Goal: Information Seeking & Learning: Check status

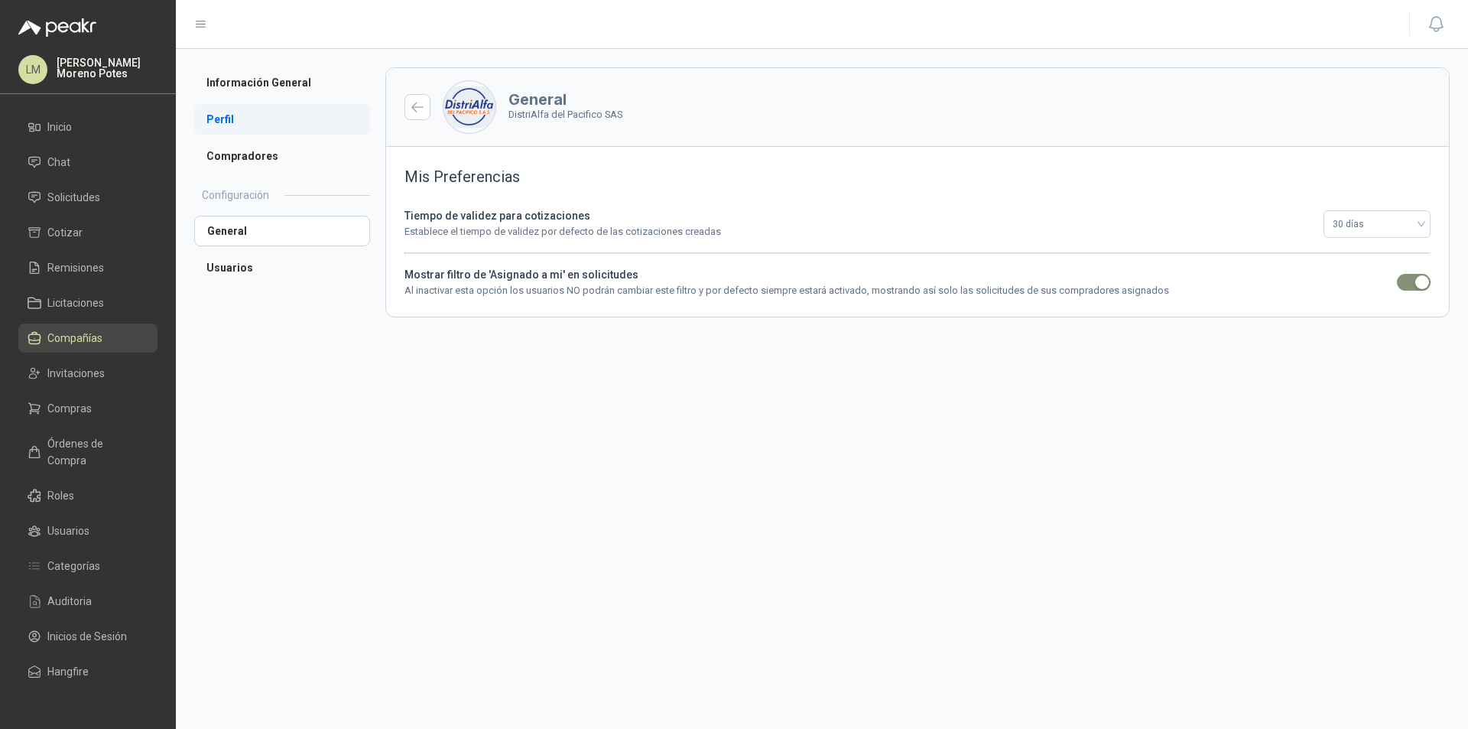
click at [229, 107] on li "Perfil" at bounding box center [282, 119] width 176 height 31
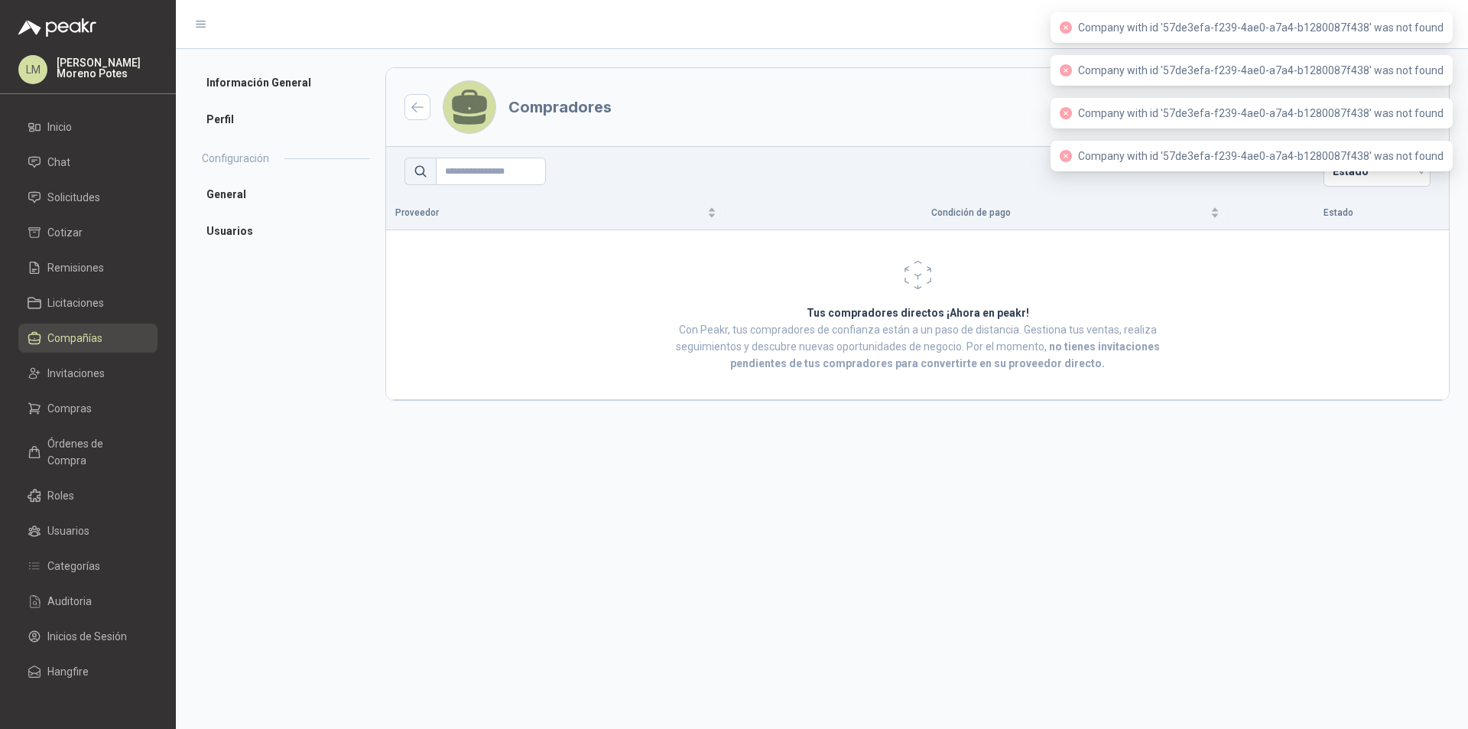
click at [81, 339] on span "Compañías" at bounding box center [74, 338] width 55 height 17
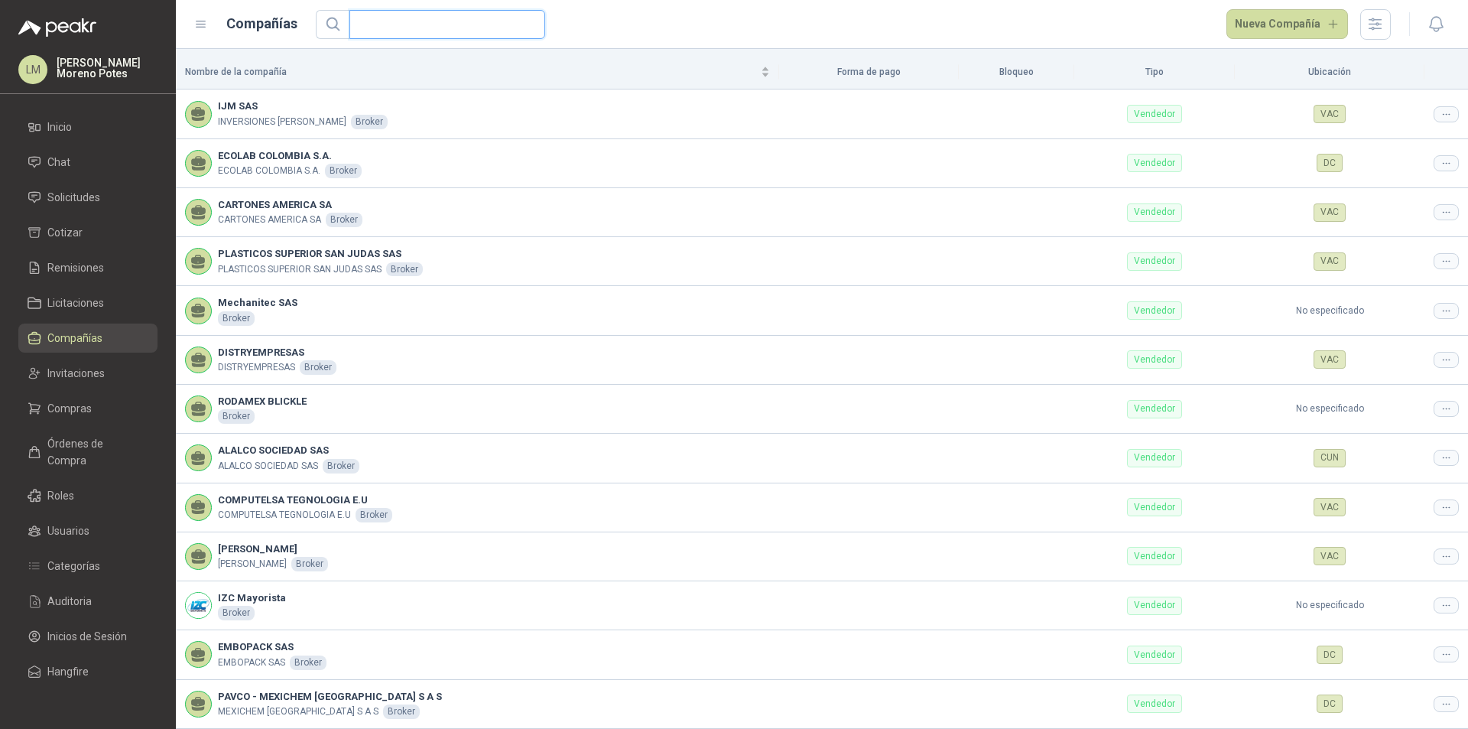
click at [420, 32] on input "text" at bounding box center [441, 25] width 165 height 28
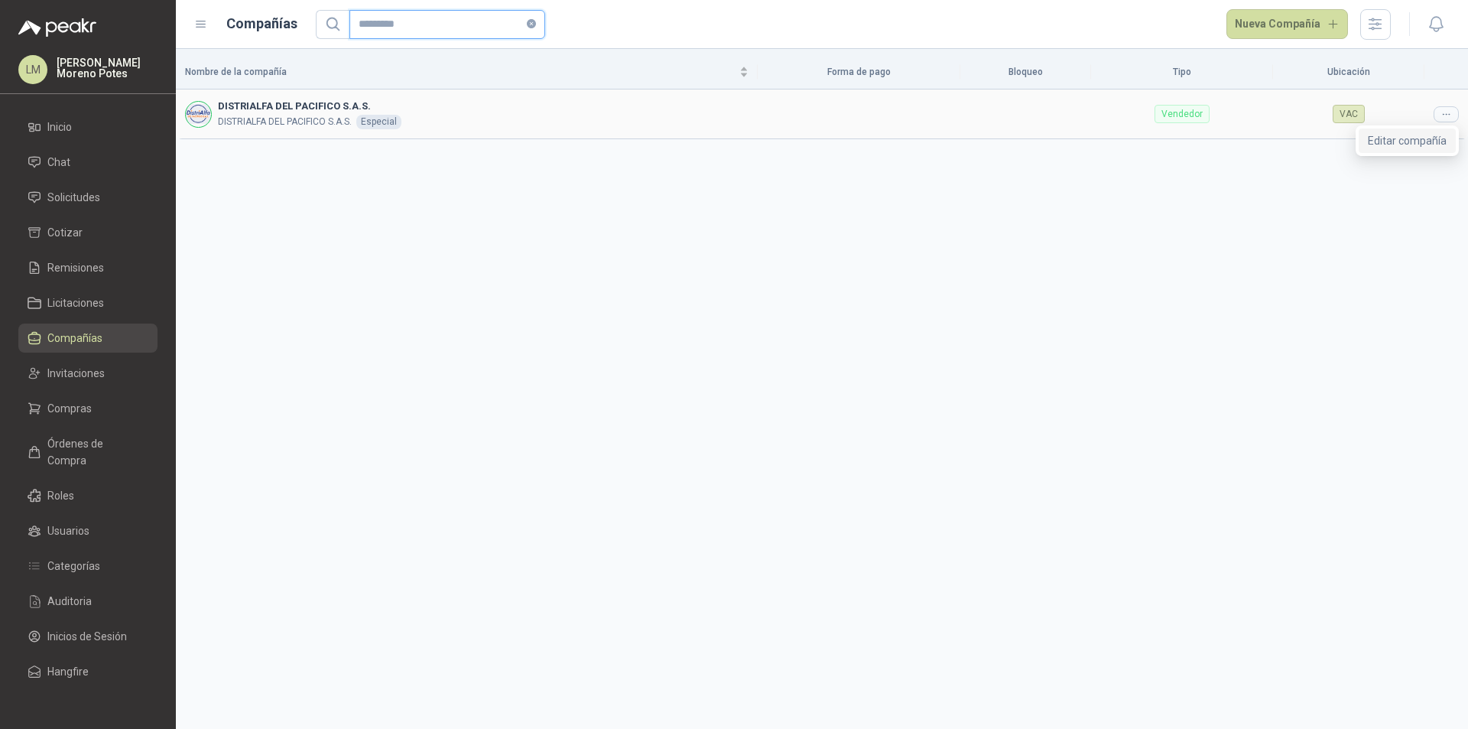
type input "*********"
click at [1407, 135] on span "Editar compañía" at bounding box center [1407, 140] width 79 height 17
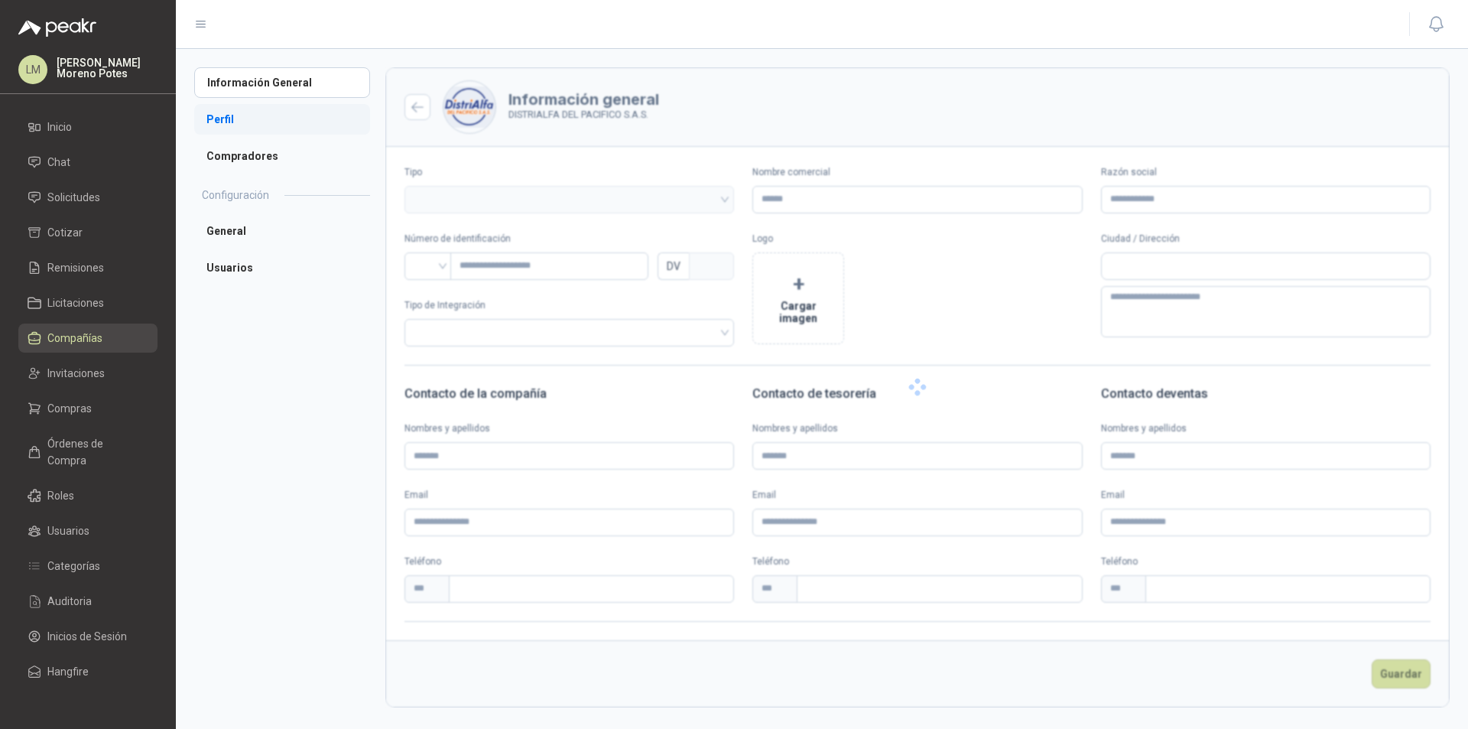
type input "**********"
type input "***"
type textarea "**********"
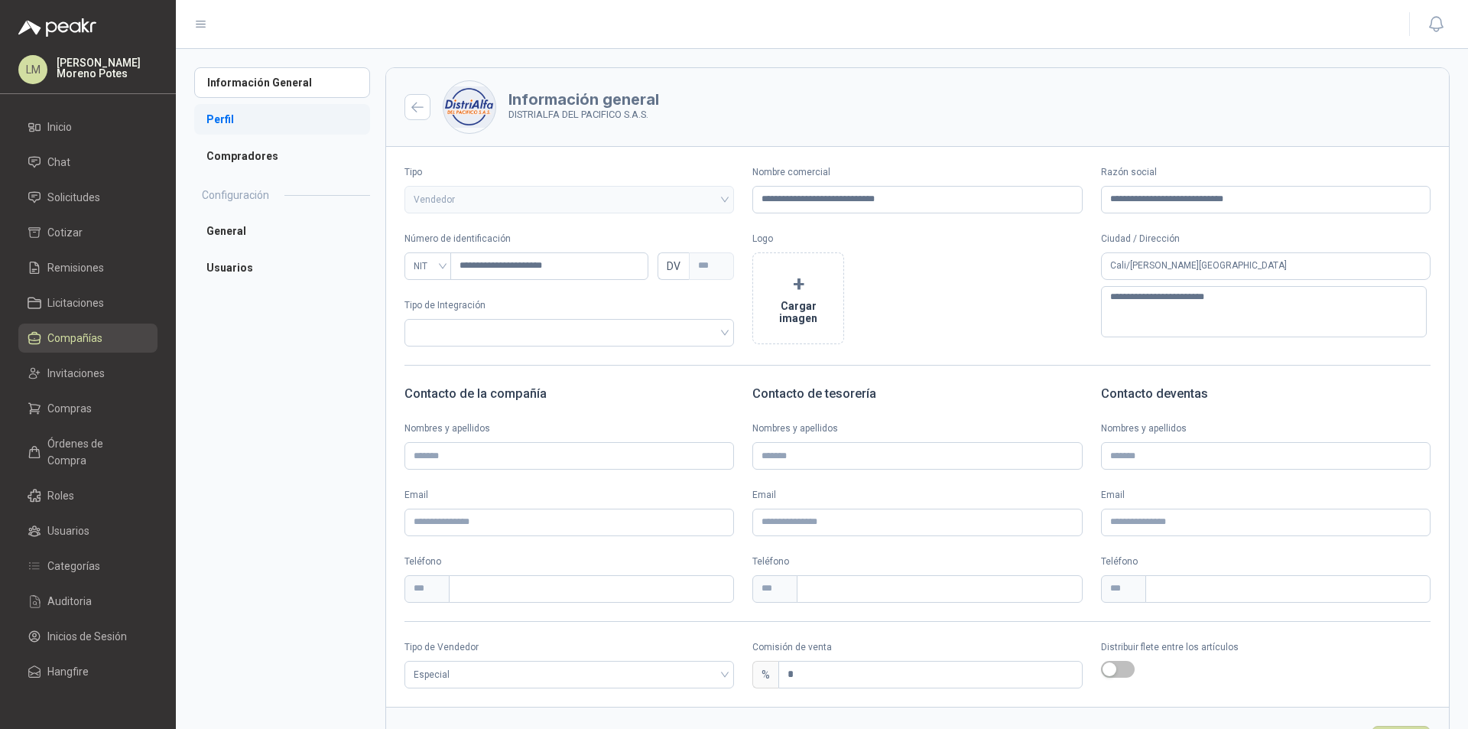
click at [224, 113] on li "Perfil" at bounding box center [282, 119] width 176 height 31
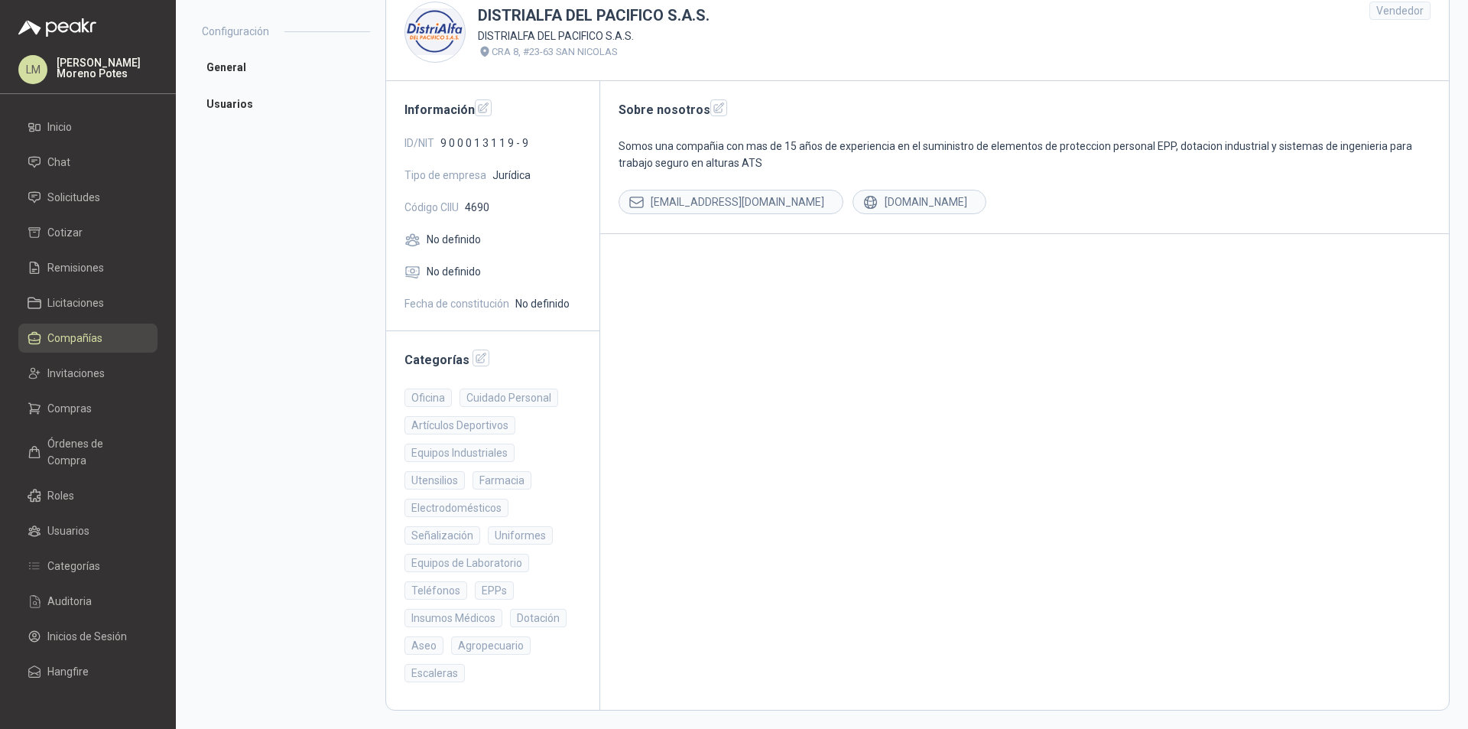
scroll to position [87, 0]
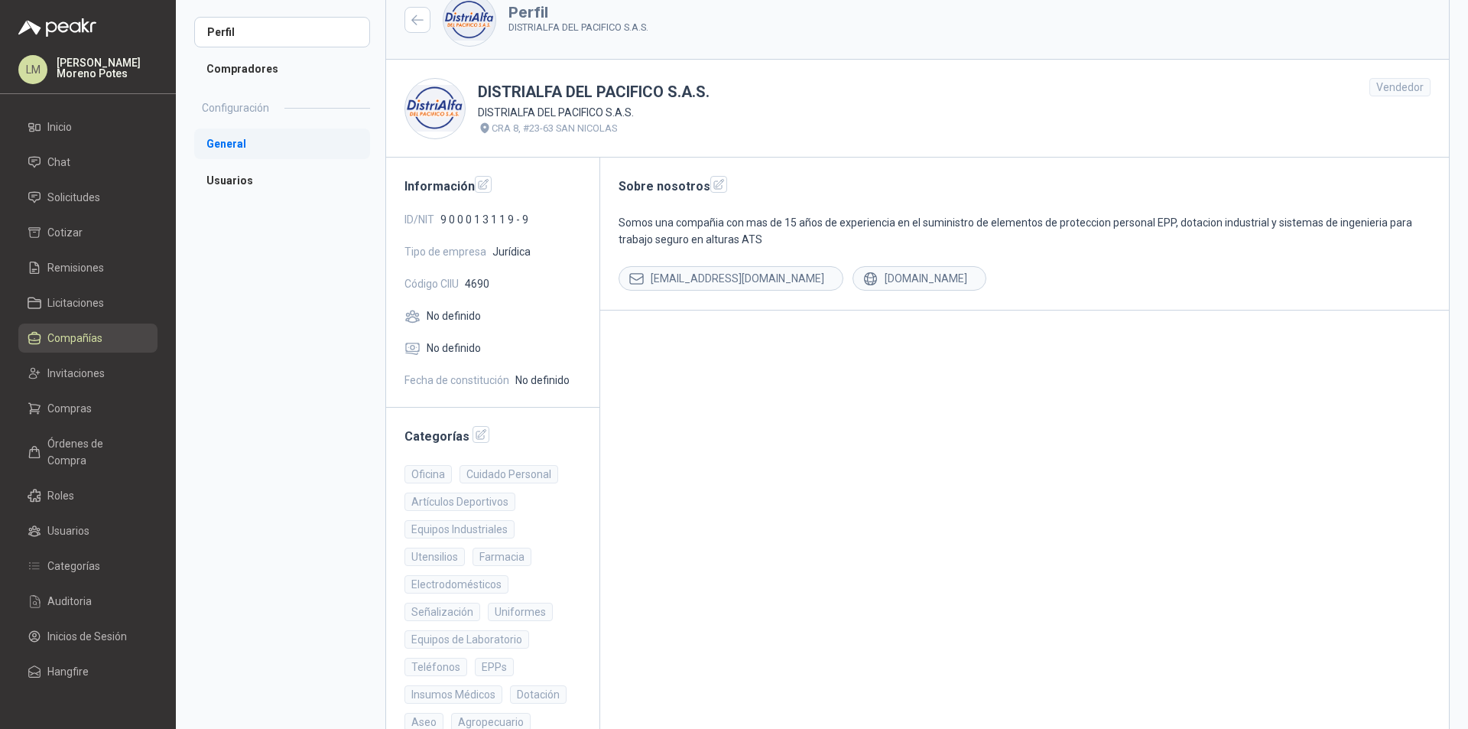
click at [236, 154] on li "General" at bounding box center [282, 143] width 176 height 31
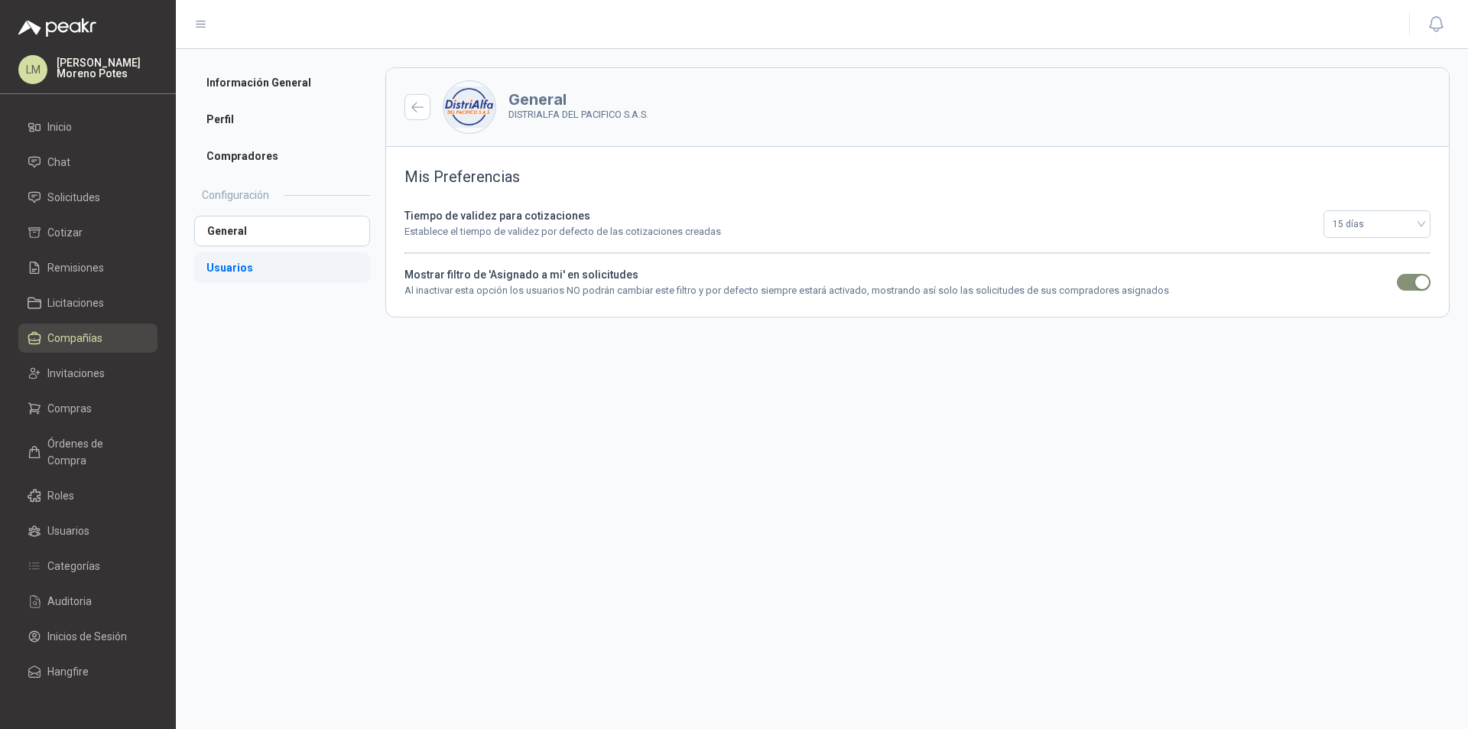
click at [252, 271] on li "Usuarios" at bounding box center [282, 267] width 176 height 31
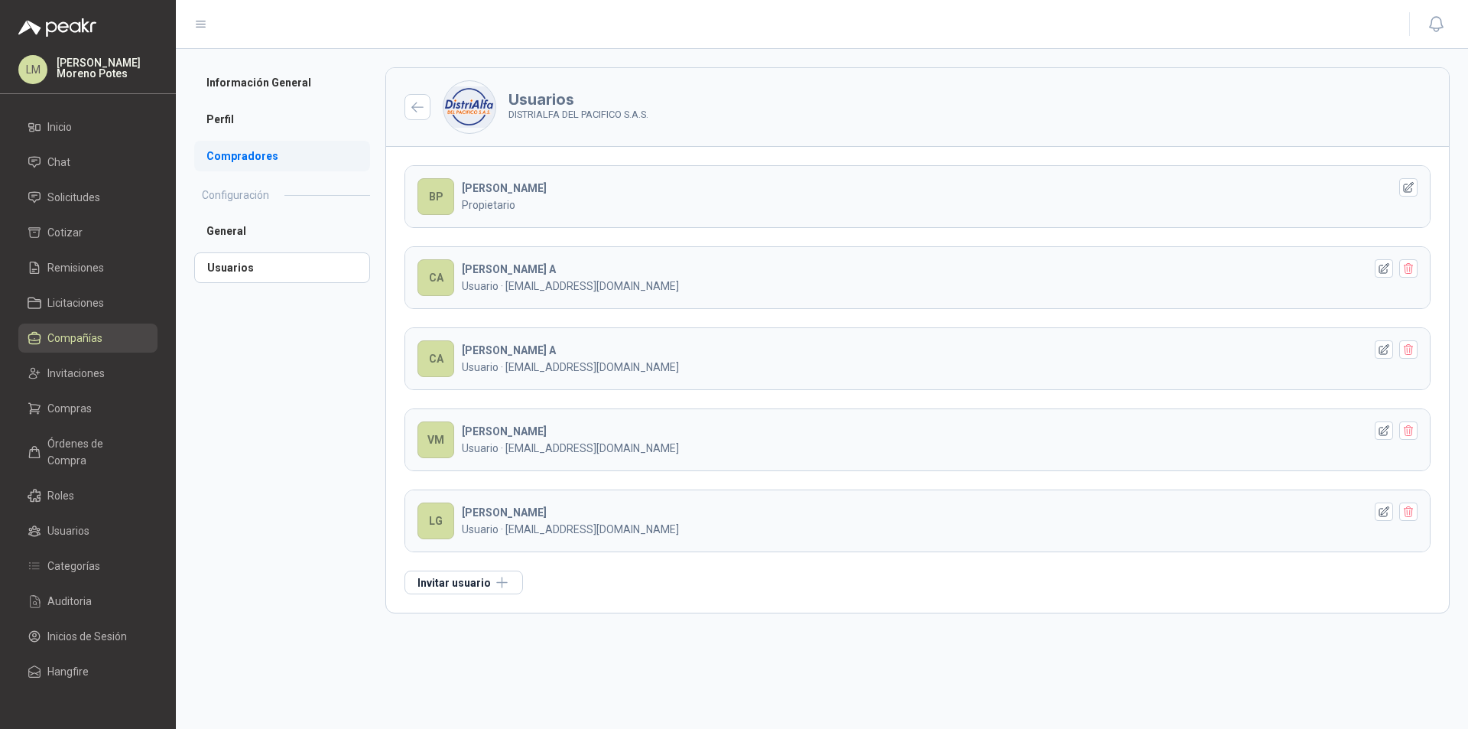
click at [263, 161] on li "Compradores" at bounding box center [282, 156] width 176 height 31
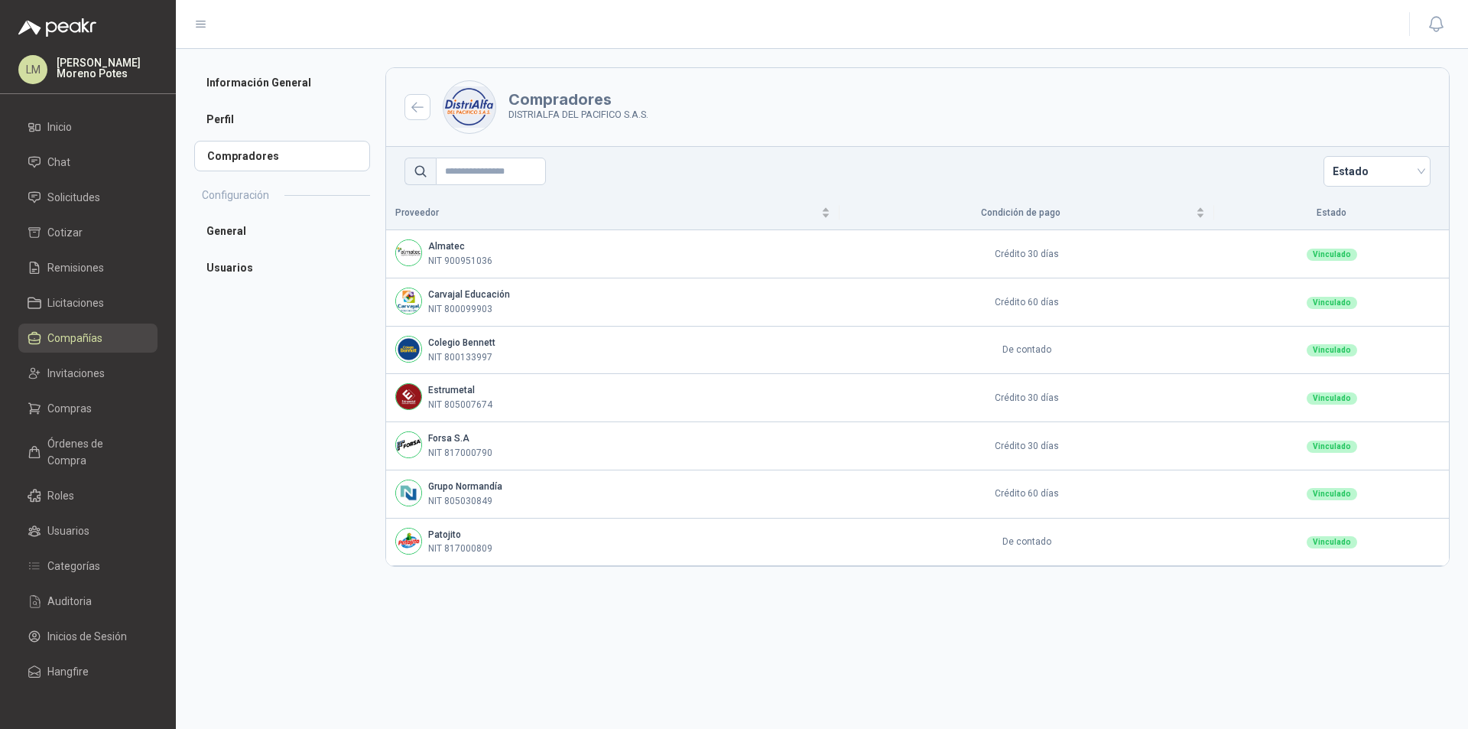
click at [298, 538] on div "Información General Perfil Compradores Configuración General Usuarios" at bounding box center [289, 388] width 191 height 643
click at [85, 188] on link "Solicitudes" at bounding box center [87, 197] width 139 height 29
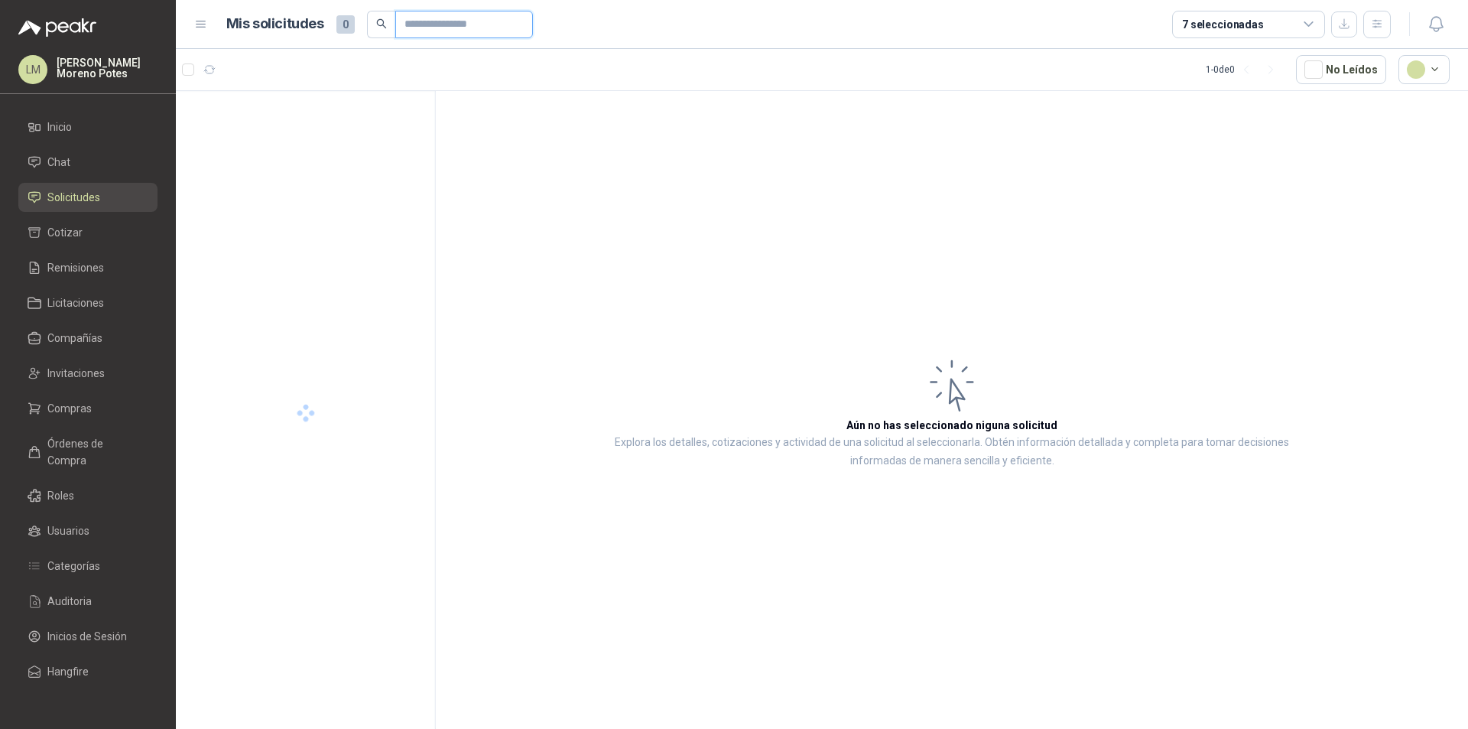
click at [431, 28] on input "text" at bounding box center [457, 24] width 107 height 26
paste input "**********"
type input "**********"
click at [335, 128] on div "011387" at bounding box center [318, 124] width 198 height 18
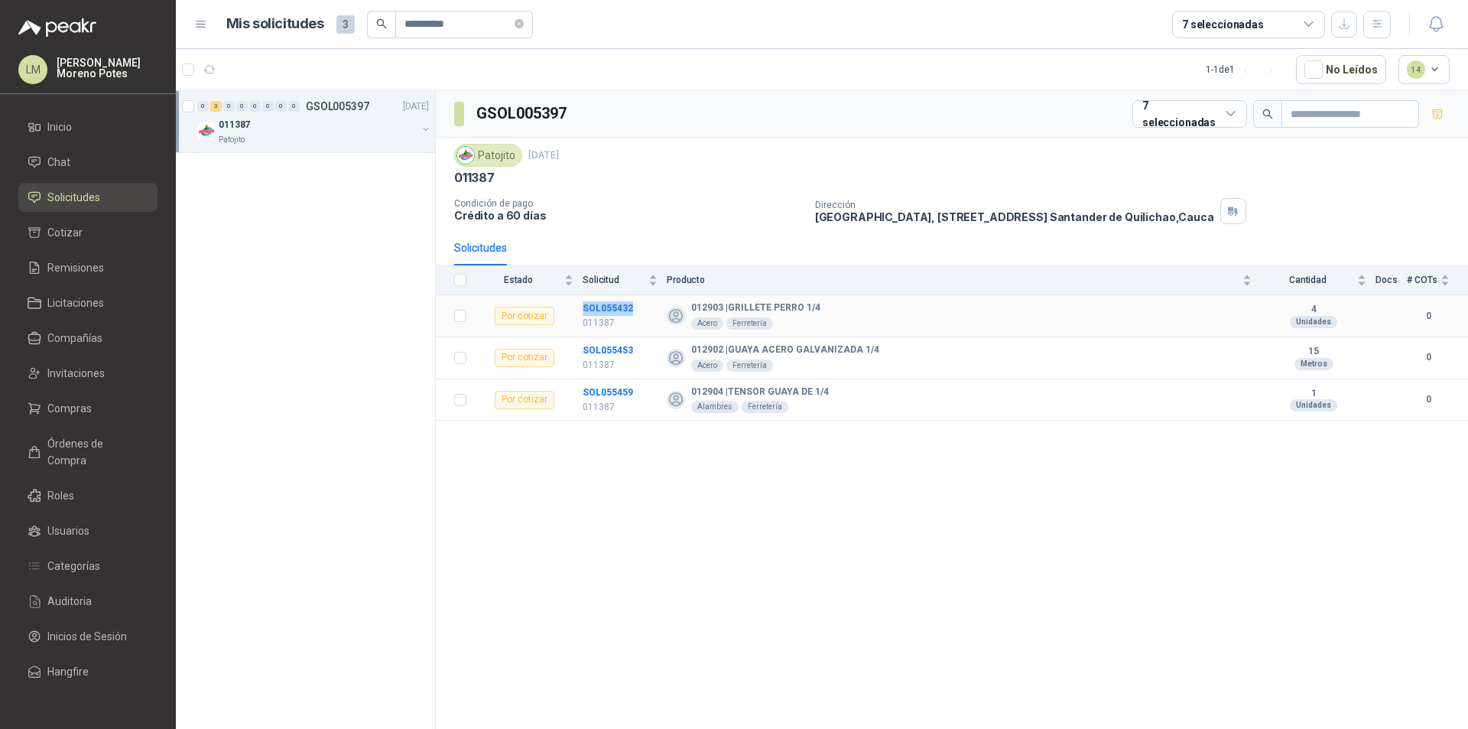
drag, startPoint x: 581, startPoint y: 305, endPoint x: 636, endPoint y: 310, distance: 55.2
click at [636, 310] on tr "Por cotizar SOL055432 011387 012903 | GRILLETE PERRO 1/4 Acero Ferretería 4 Uni…" at bounding box center [952, 316] width 1032 height 42
copy tr "SOL055432"
click at [524, 23] on icon "close-circle" at bounding box center [519, 23] width 9 height 9
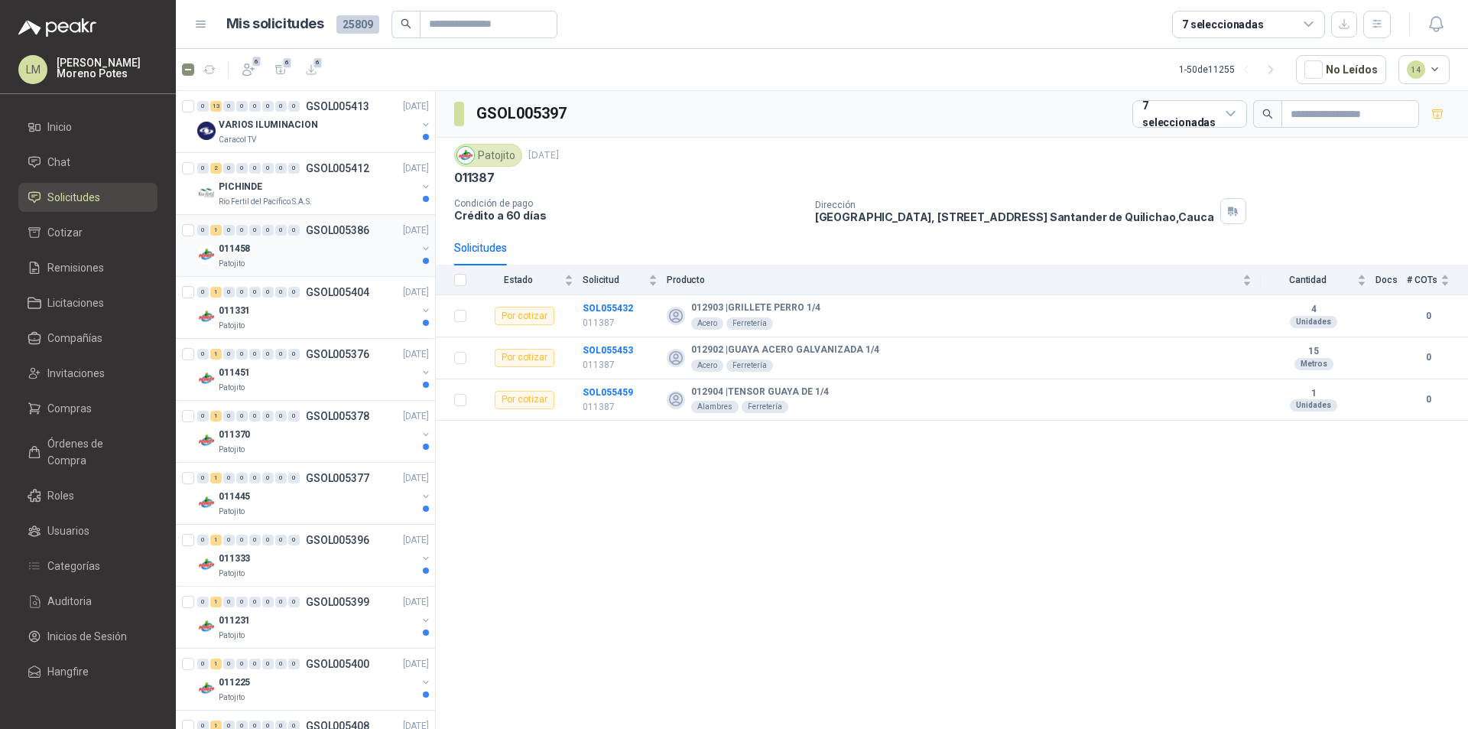
click at [297, 265] on div "Patojito" at bounding box center [318, 264] width 198 height 12
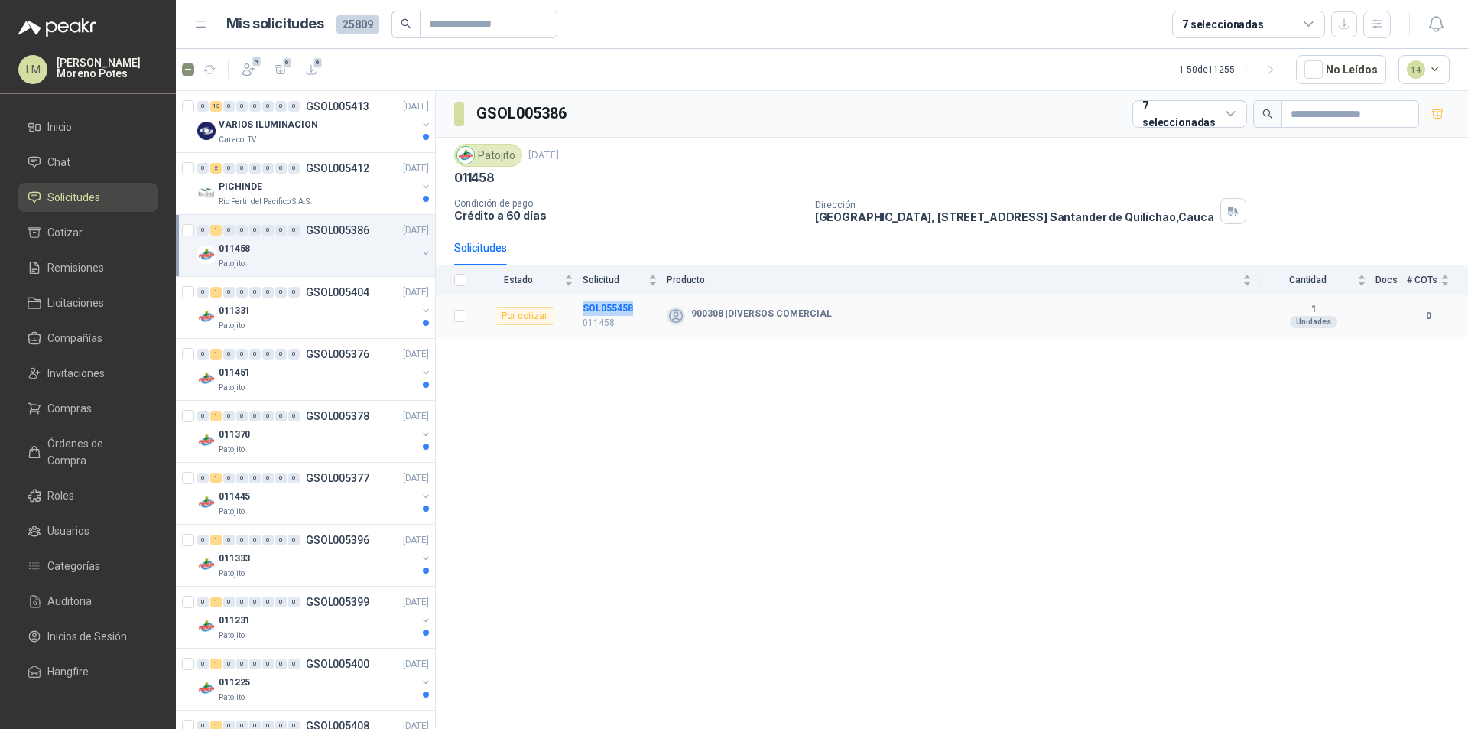
drag, startPoint x: 638, startPoint y: 307, endPoint x: 580, endPoint y: 309, distance: 58.2
click at [580, 309] on tr "Por cotizar SOL055458 011458 900308 | DIVERSOS COMERCIAL 1 Unidades 0" at bounding box center [952, 316] width 1032 height 42
copy tr "SOL055458"
click at [300, 313] on div "011331" at bounding box center [318, 310] width 198 height 18
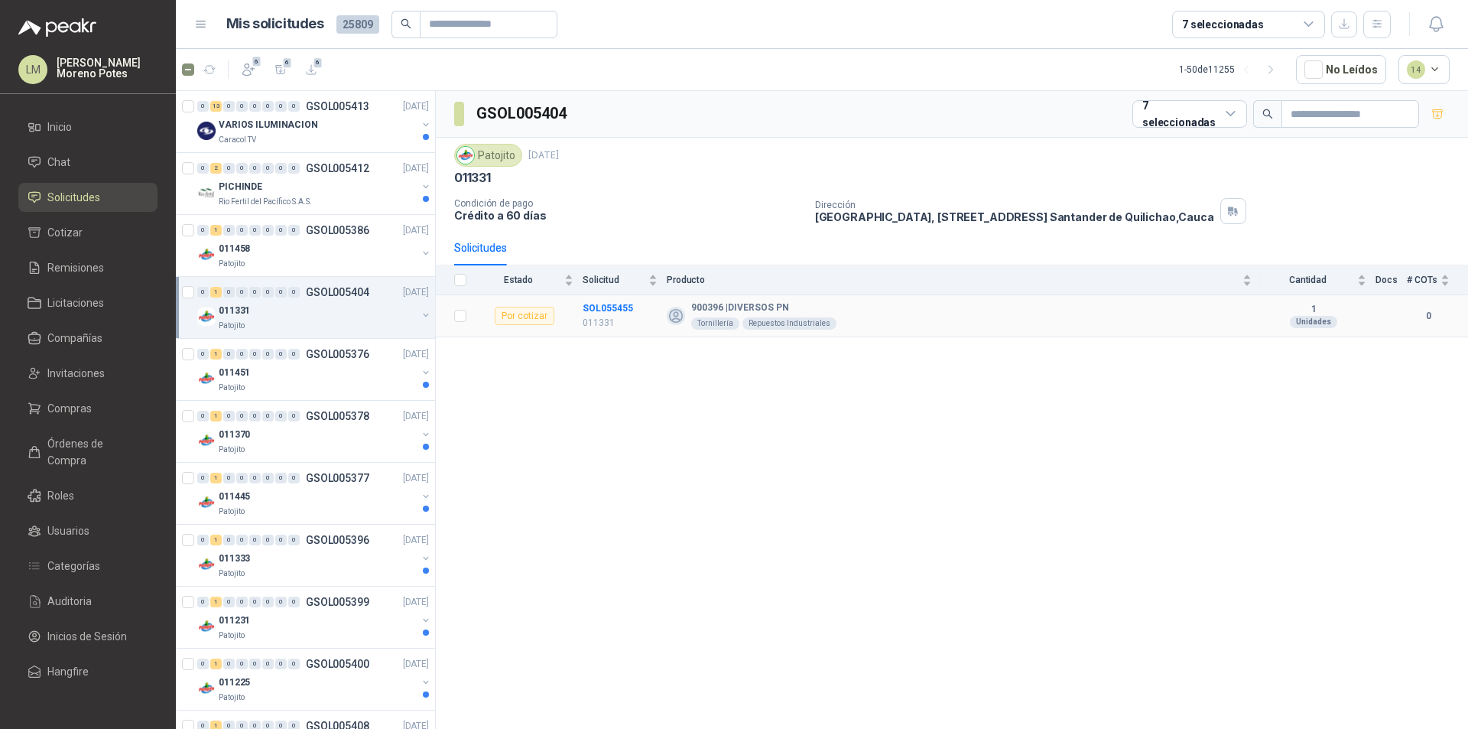
click at [610, 300] on td "SOL055455 011331" at bounding box center [625, 316] width 84 height 42
copy b "SOL055455"
click at [284, 364] on div "011451" at bounding box center [318, 372] width 198 height 18
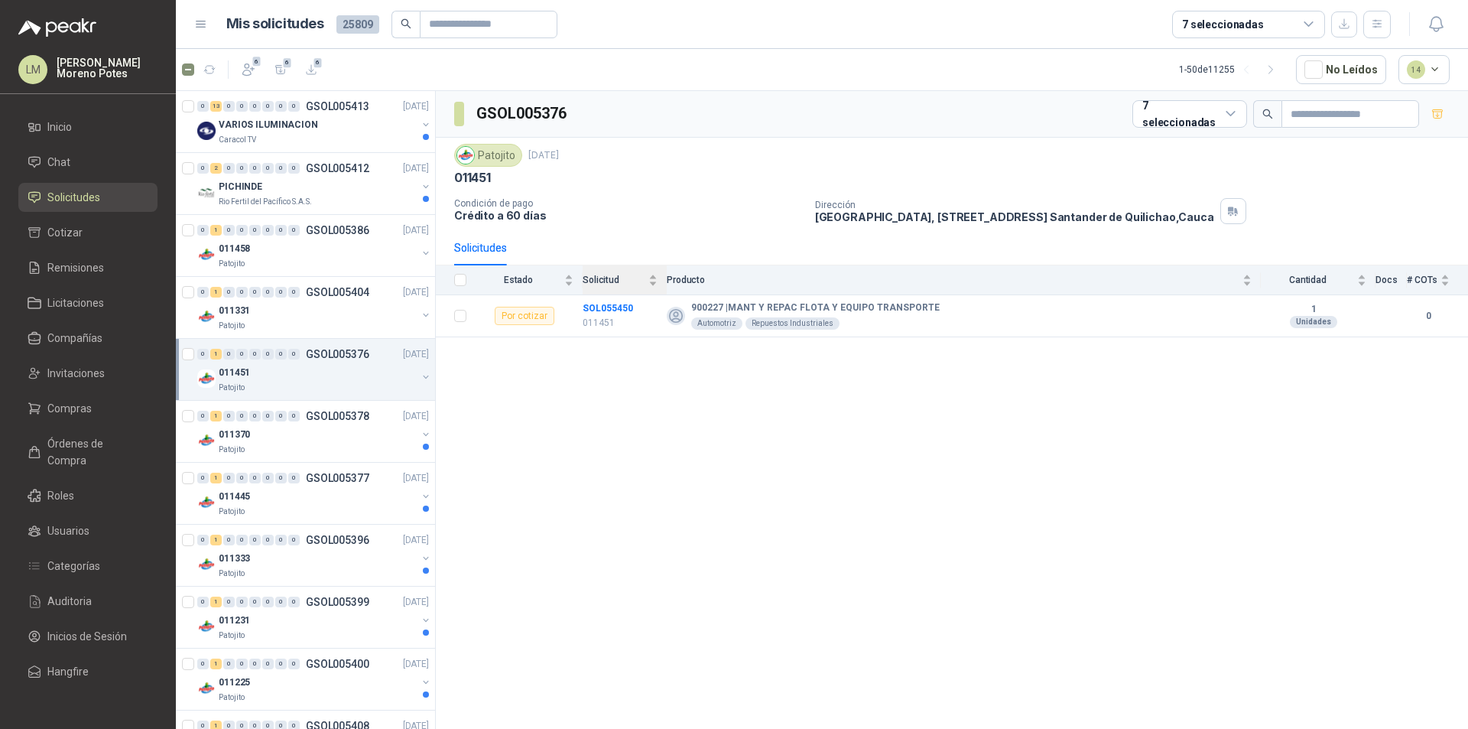
click at [596, 295] on th "Solicitud" at bounding box center [625, 280] width 84 height 30
click at [606, 301] on td "SOL055450 011451" at bounding box center [625, 316] width 84 height 42
click at [606, 300] on td "SOL055450 011451" at bounding box center [625, 316] width 84 height 42
copy b "SOL055450"
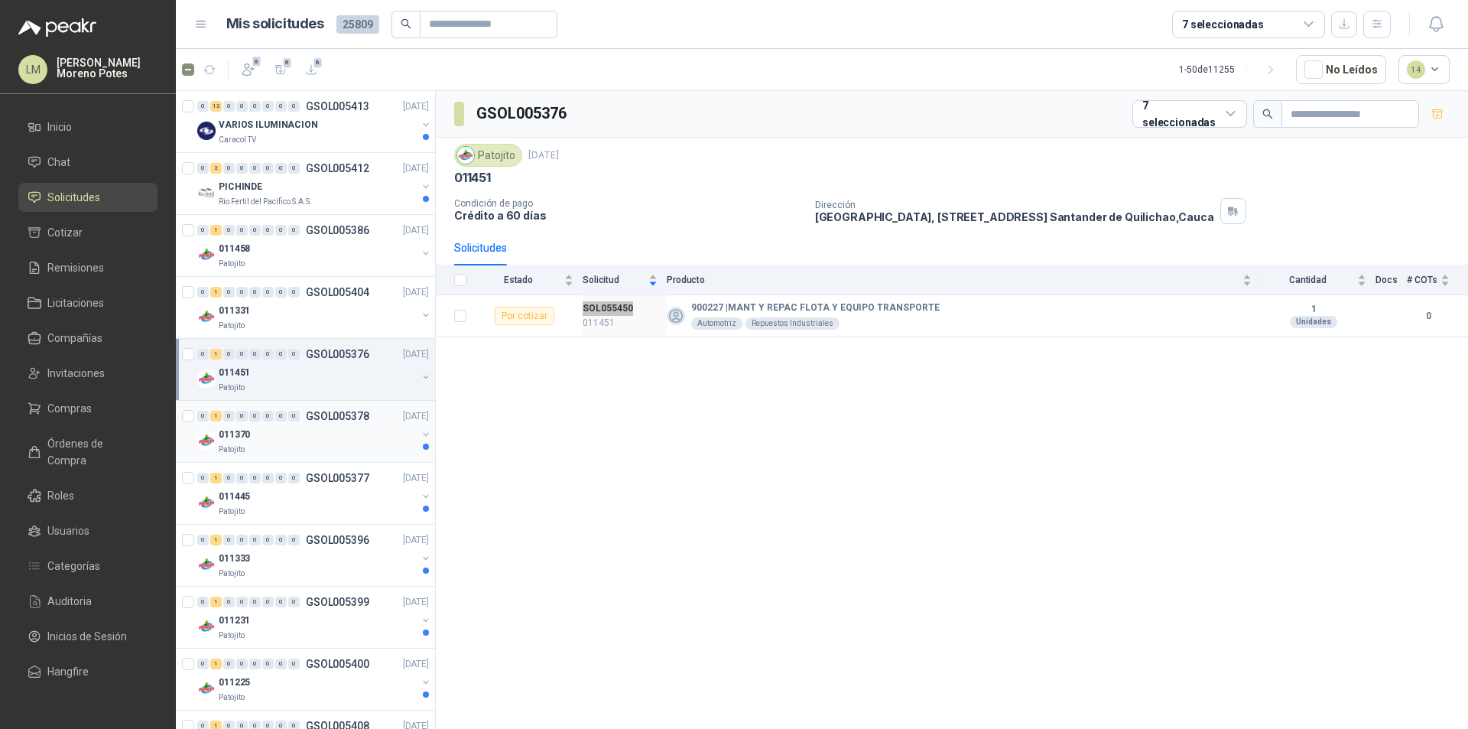
click at [297, 443] on div "Patojito" at bounding box center [318, 449] width 198 height 12
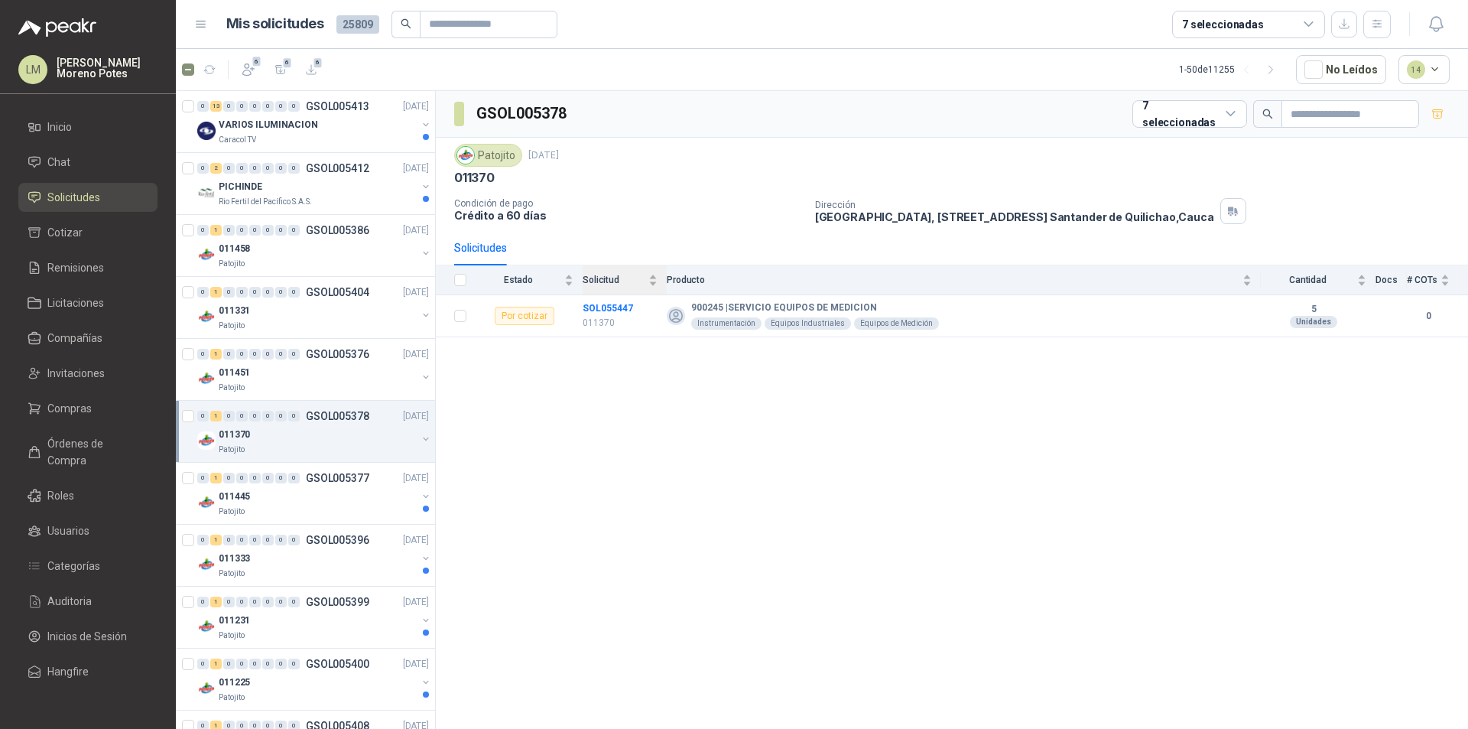
click at [596, 295] on th "Solicitud" at bounding box center [625, 280] width 84 height 30
click at [594, 300] on td "SOL055447 011370" at bounding box center [625, 316] width 84 height 42
copy b "SOL055447"
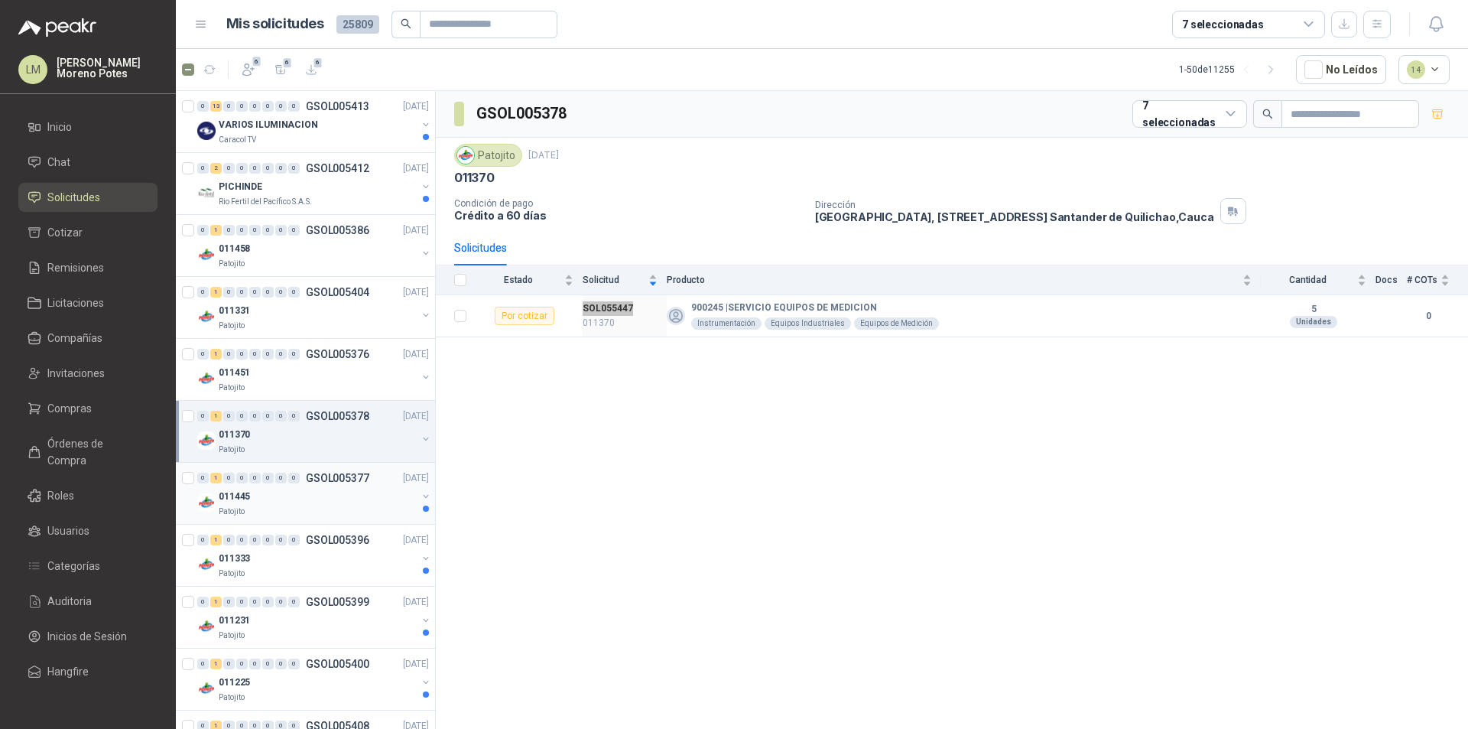
click at [287, 497] on div "011445" at bounding box center [318, 496] width 198 height 18
click at [601, 298] on td "SOL055446 011445" at bounding box center [625, 316] width 84 height 42
copy b "SOL055446"
click at [275, 554] on div "011333" at bounding box center [318, 558] width 198 height 18
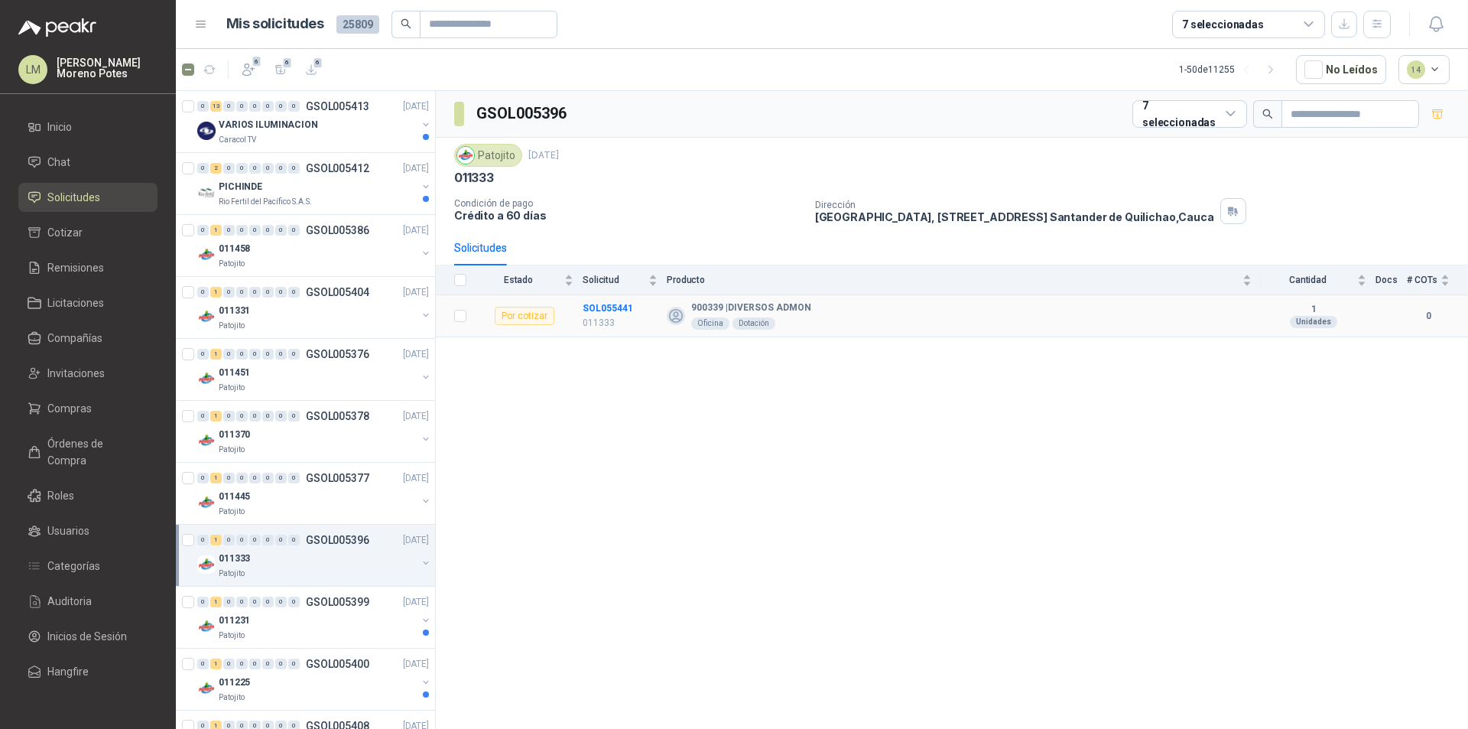
click at [603, 296] on td "SOL055441 011333" at bounding box center [625, 316] width 84 height 42
copy b "SOL055441"
click at [269, 617] on div "011231" at bounding box center [318, 620] width 198 height 18
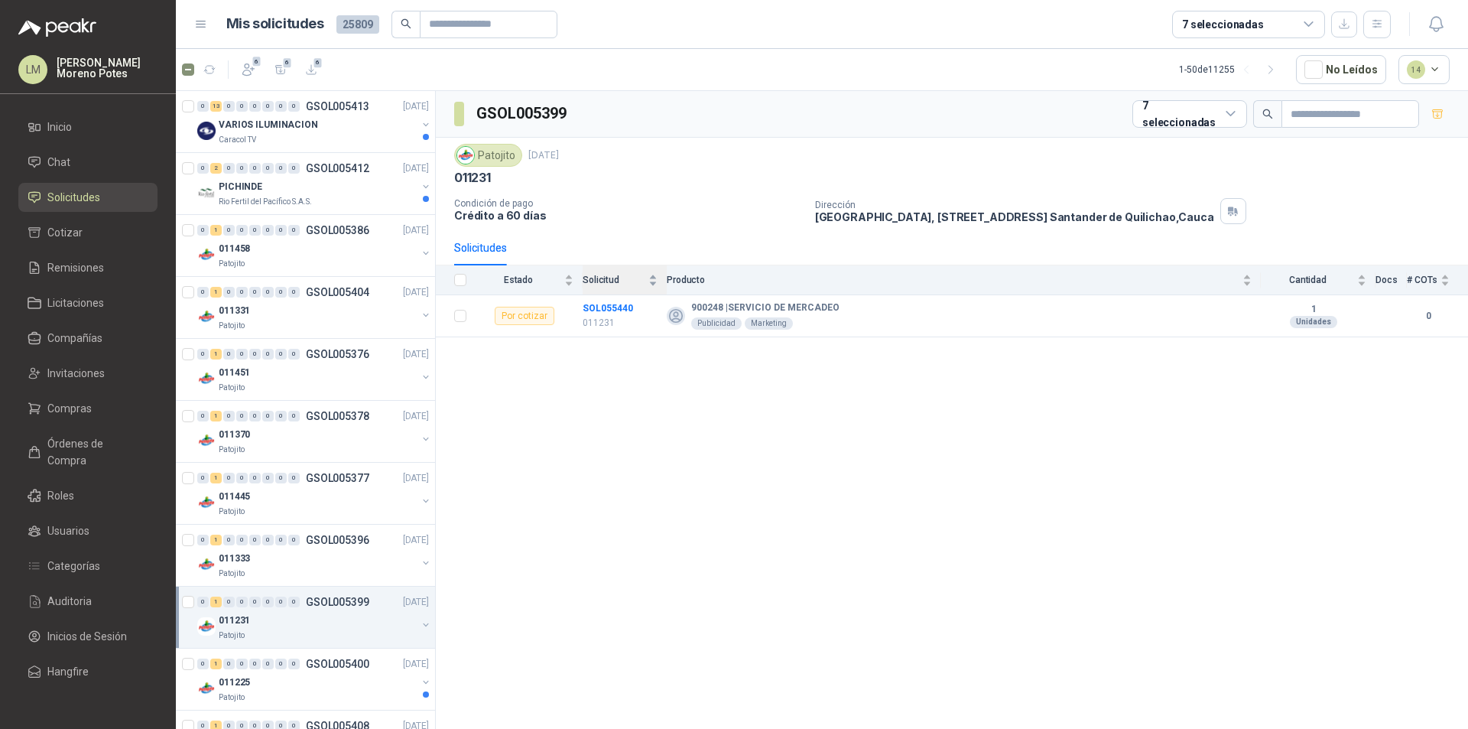
click at [600, 288] on div "Solicitud" at bounding box center [620, 279] width 75 height 15
click at [593, 300] on td "SOL055440 011231" at bounding box center [625, 316] width 84 height 42
copy b "SOL055440"
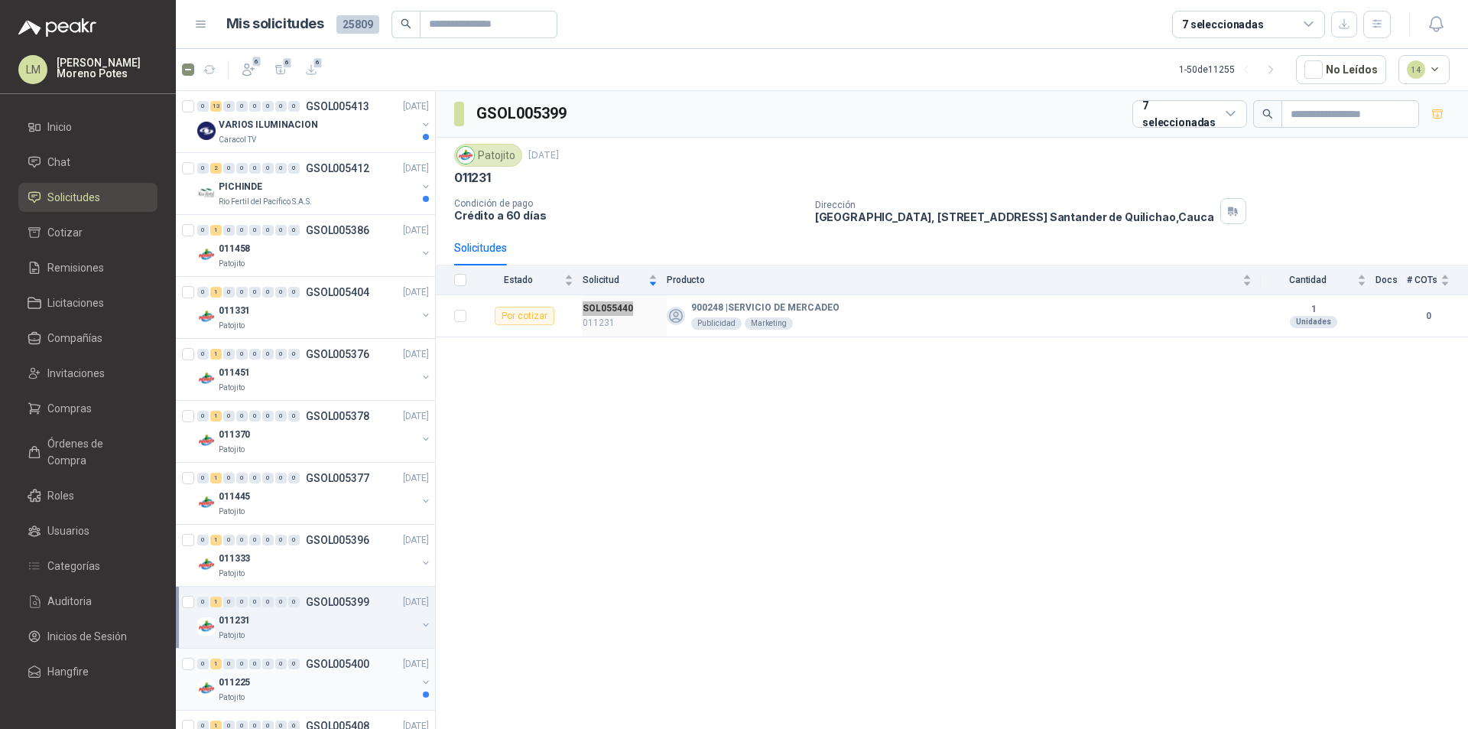
click at [271, 673] on div "011225" at bounding box center [318, 682] width 198 height 18
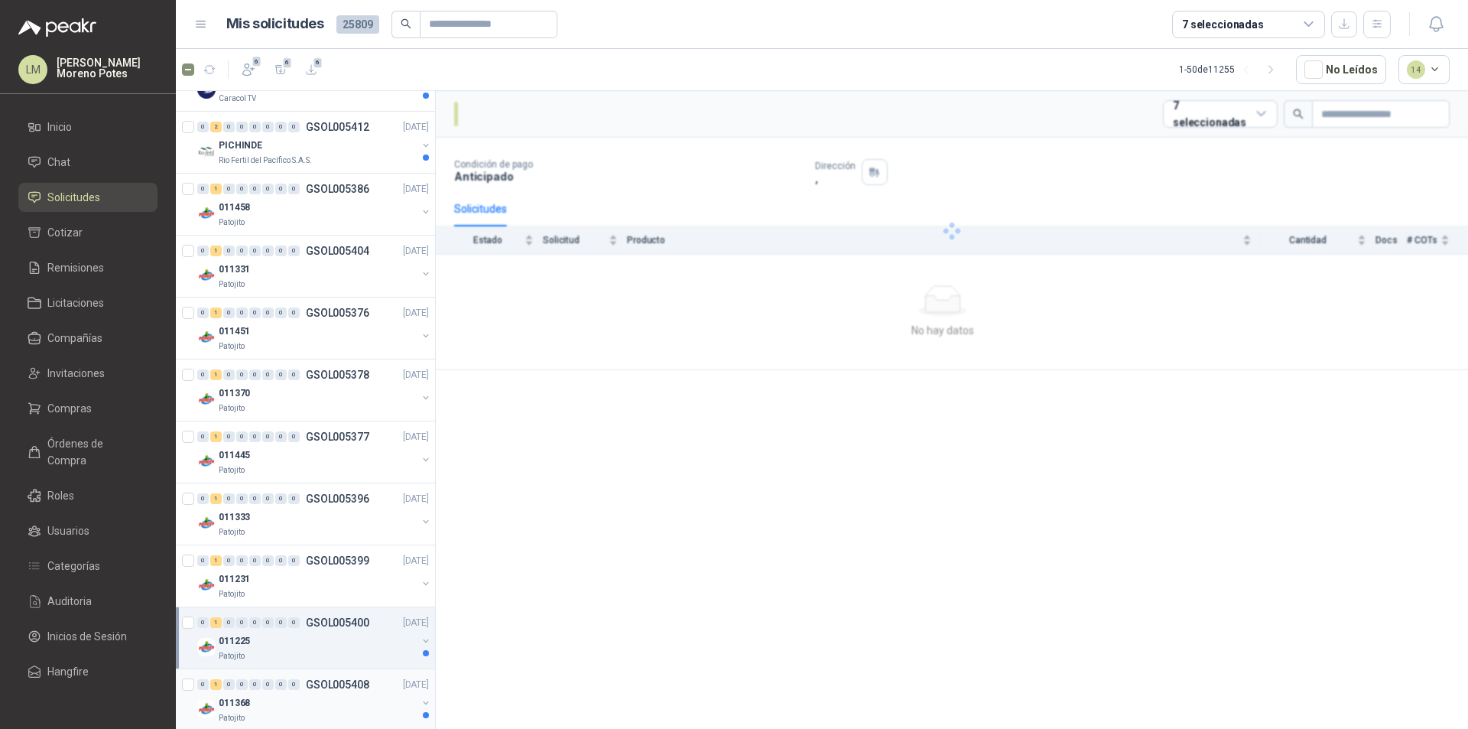
scroll to position [153, 0]
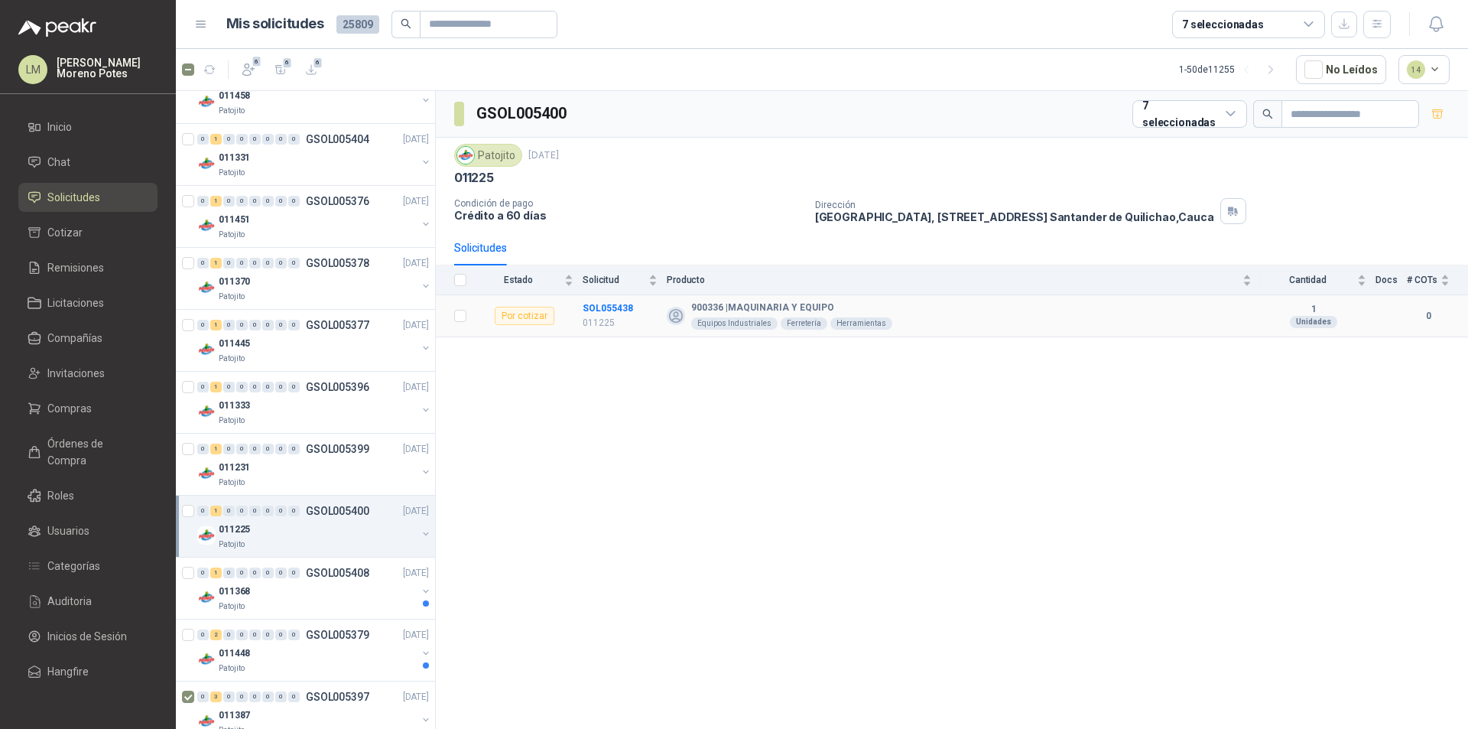
click at [598, 300] on td "SOL055438 011225" at bounding box center [625, 316] width 84 height 42
copy b "SOL055438"
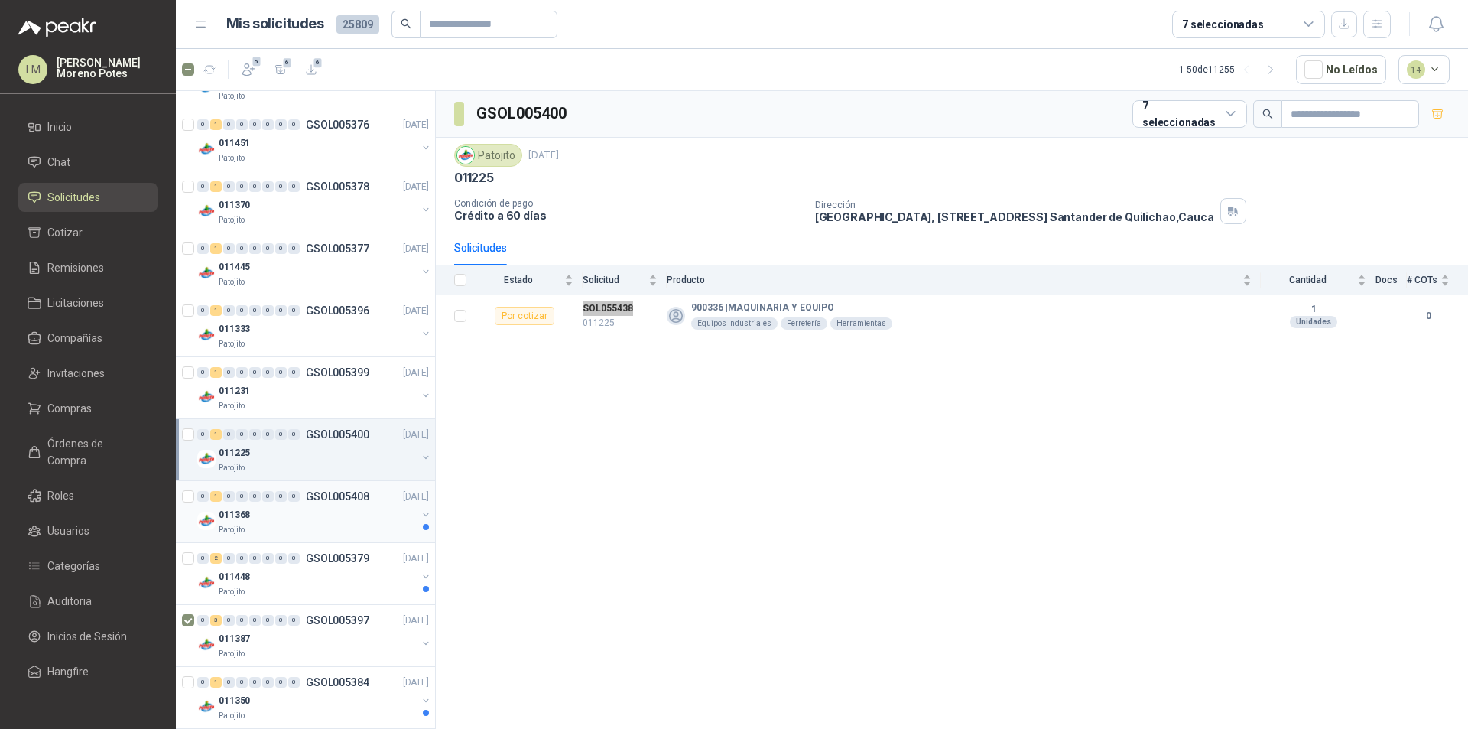
click at [304, 521] on div "011368" at bounding box center [318, 514] width 198 height 18
click at [599, 297] on td "SOL055437 011368" at bounding box center [625, 316] width 84 height 42
copy b "SOL055437"
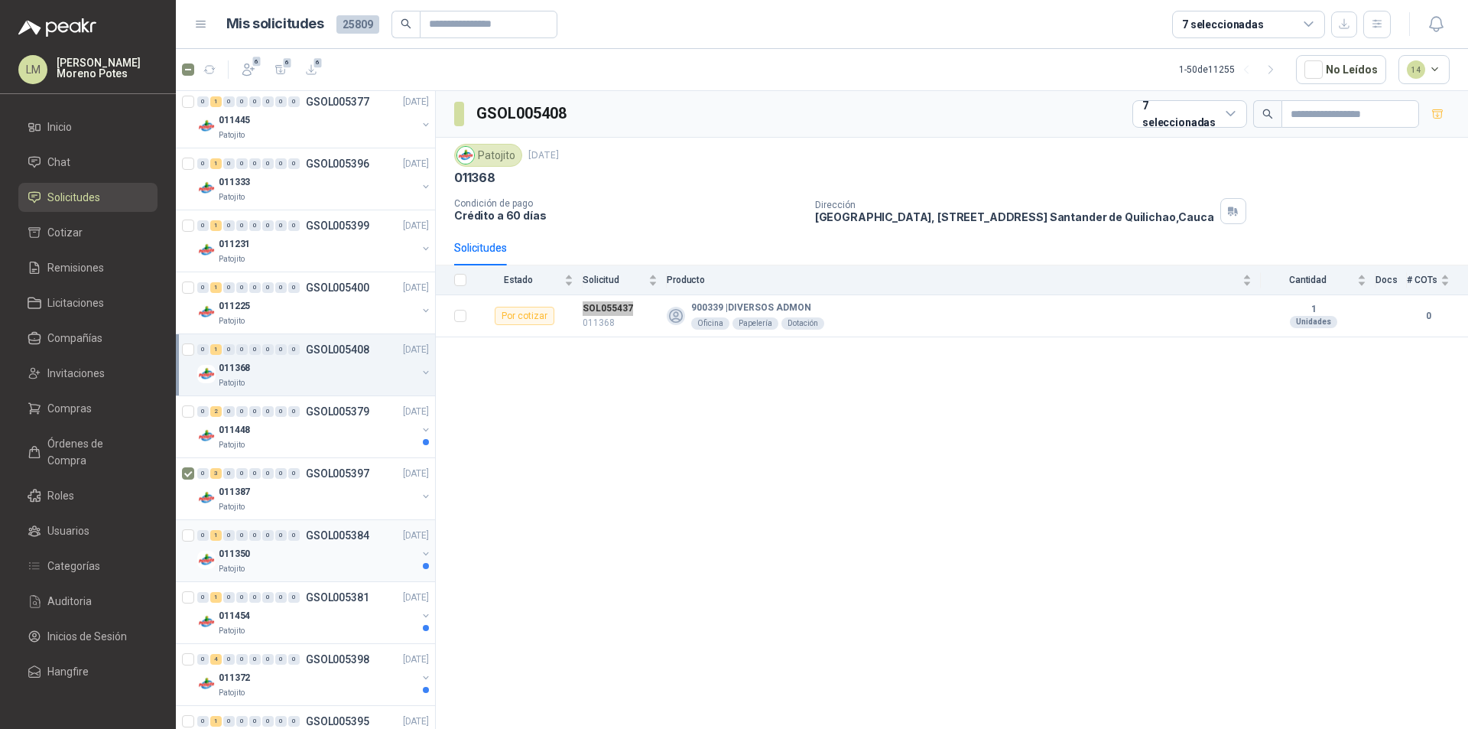
scroll to position [382, 0]
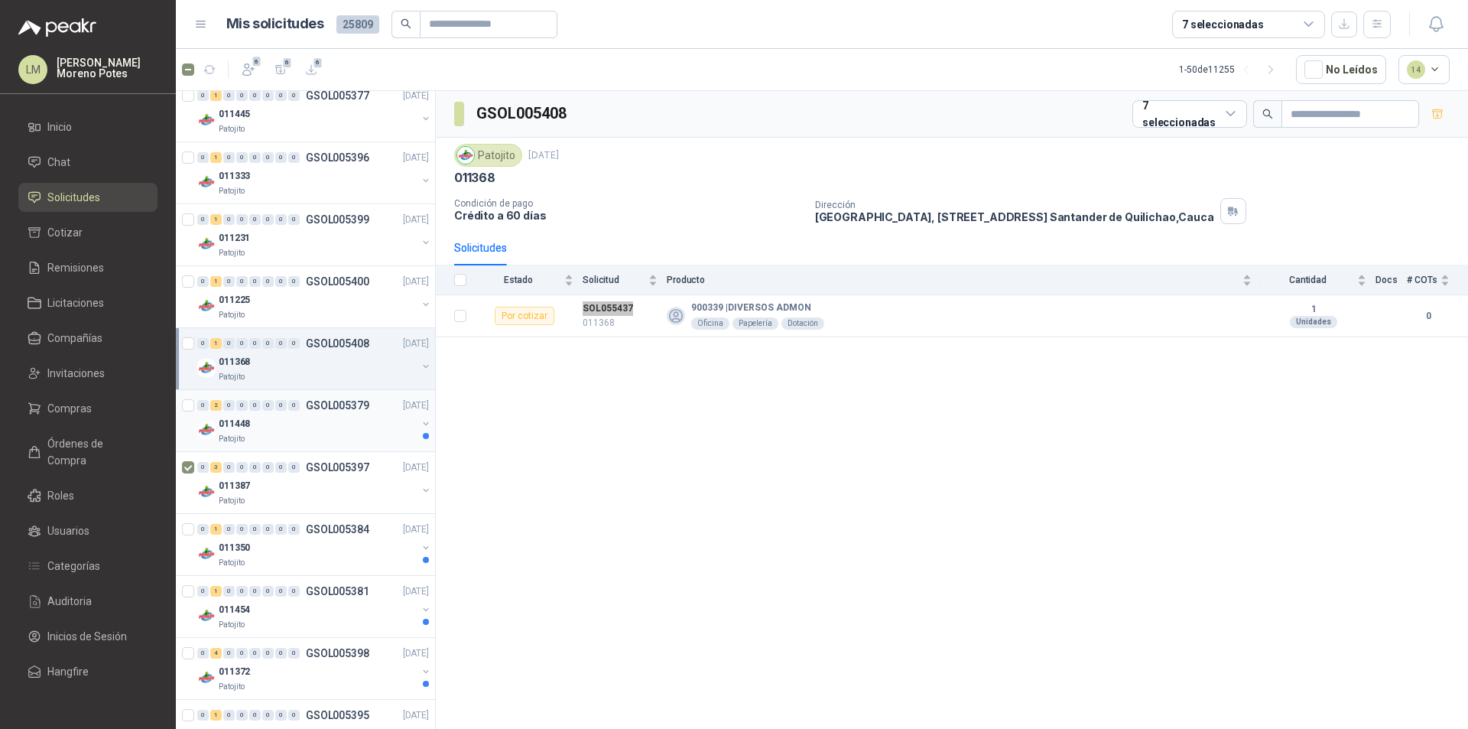
click at [310, 424] on div "011448" at bounding box center [318, 423] width 198 height 18
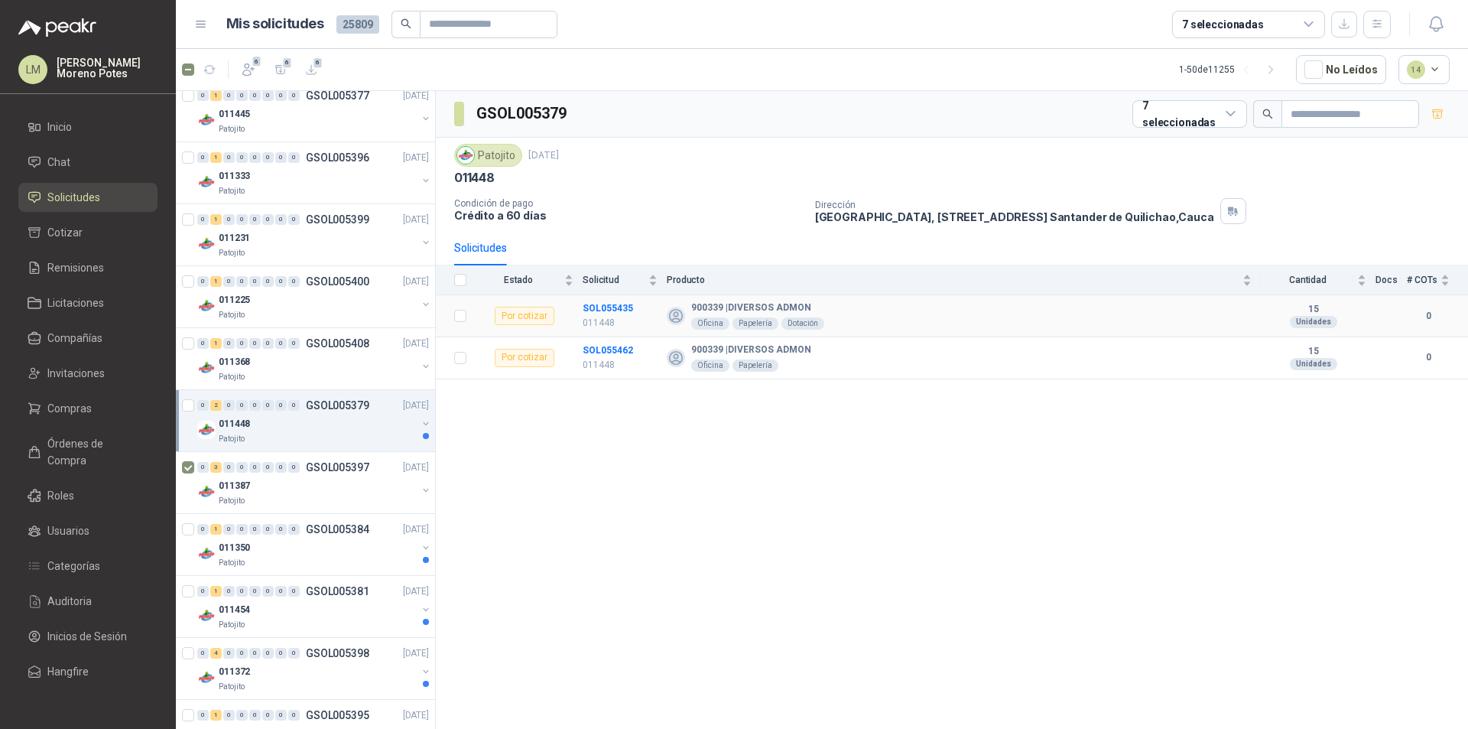
click at [601, 296] on td "SOL055435 011448" at bounding box center [625, 316] width 84 height 42
click at [599, 342] on td "SOL055462 011448" at bounding box center [625, 358] width 84 height 42
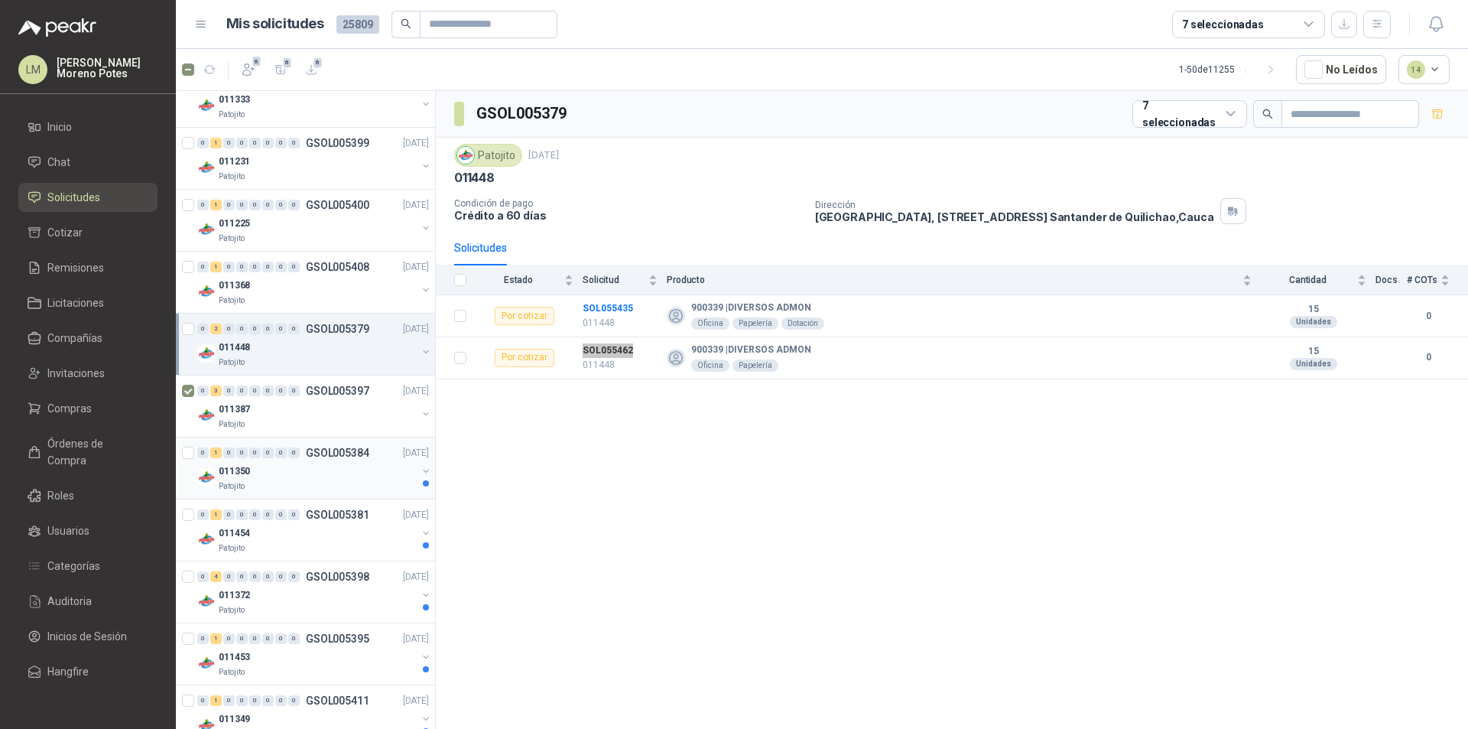
click at [287, 479] on div "011350" at bounding box center [318, 471] width 198 height 18
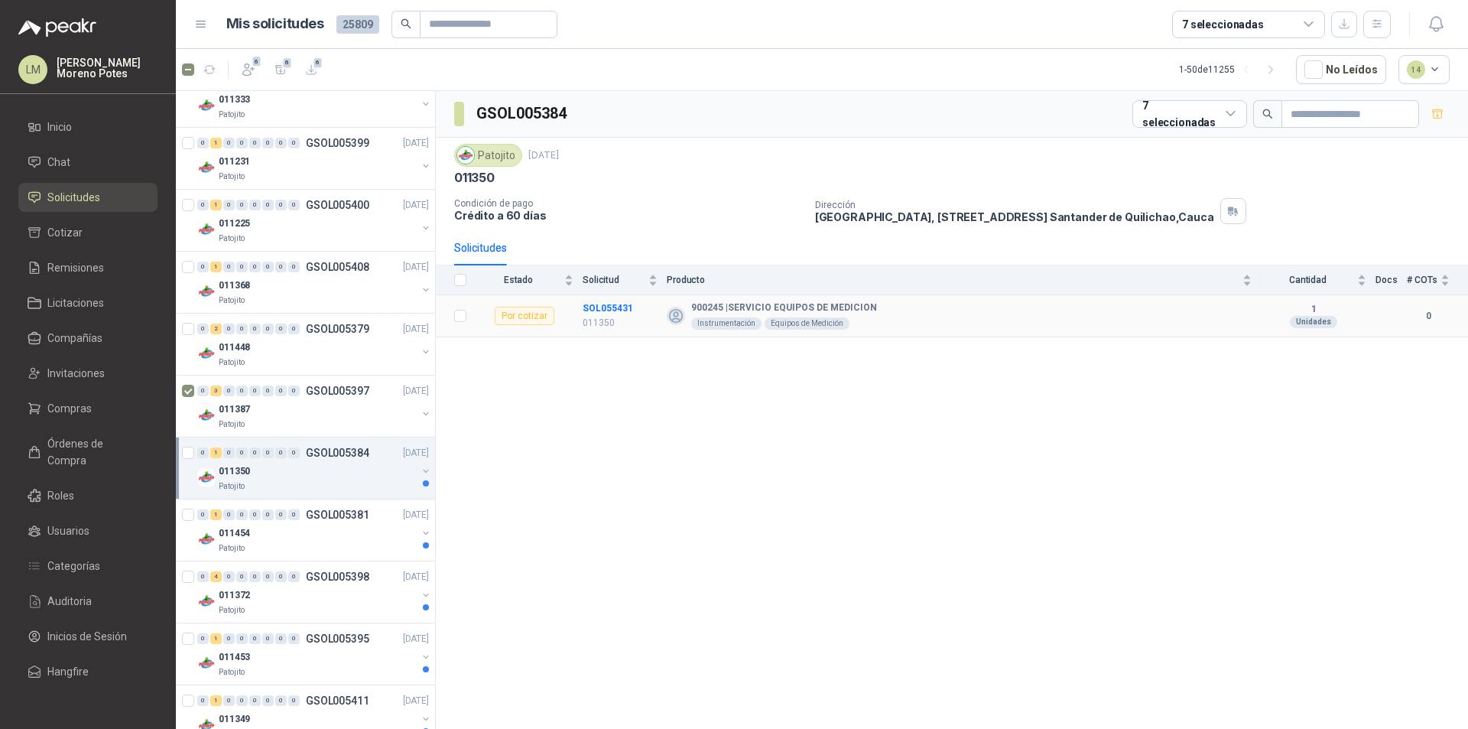
click at [599, 299] on td "SOL055431 011350" at bounding box center [625, 316] width 84 height 42
click at [299, 532] on div "011454" at bounding box center [318, 533] width 198 height 18
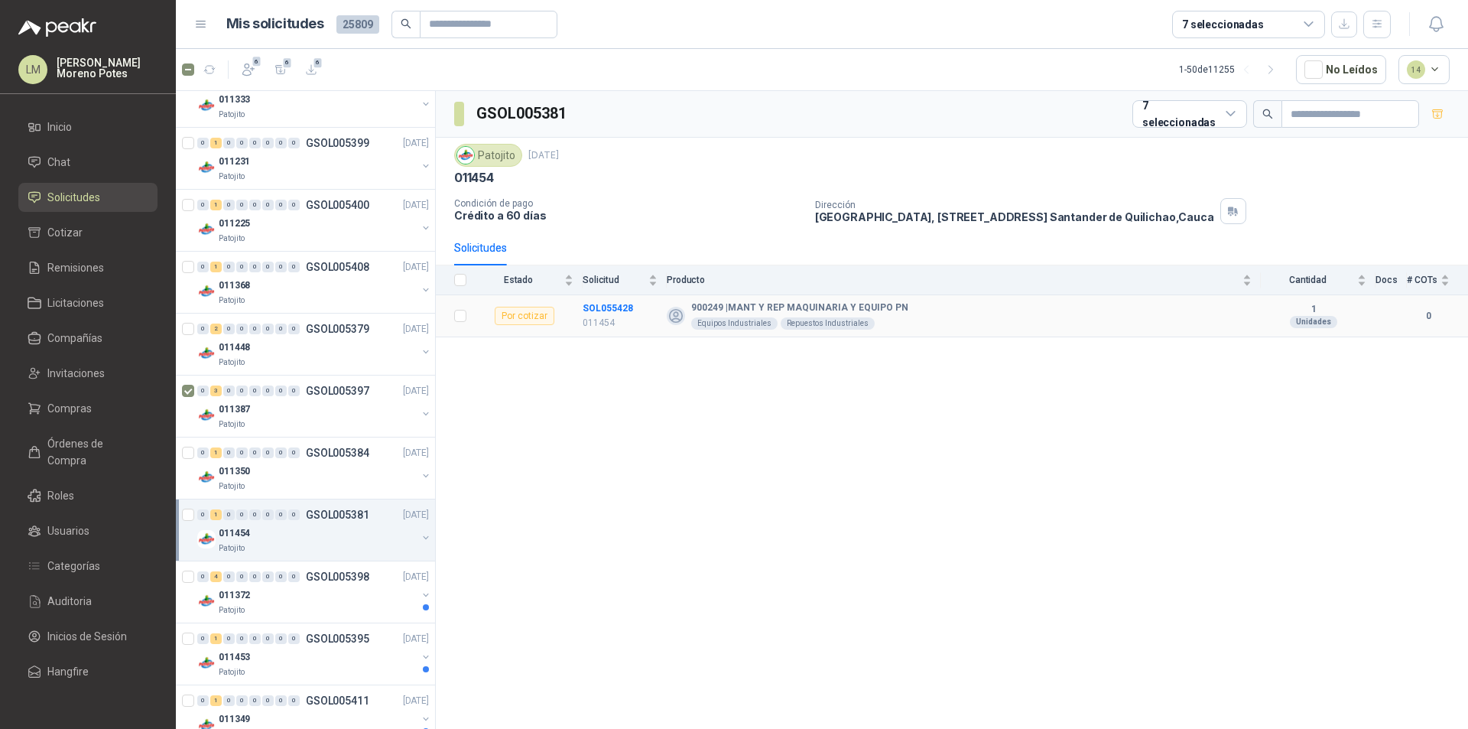
click at [599, 299] on td "SOL055428 011454" at bounding box center [625, 316] width 84 height 42
click at [268, 590] on div "011372" at bounding box center [318, 595] width 198 height 18
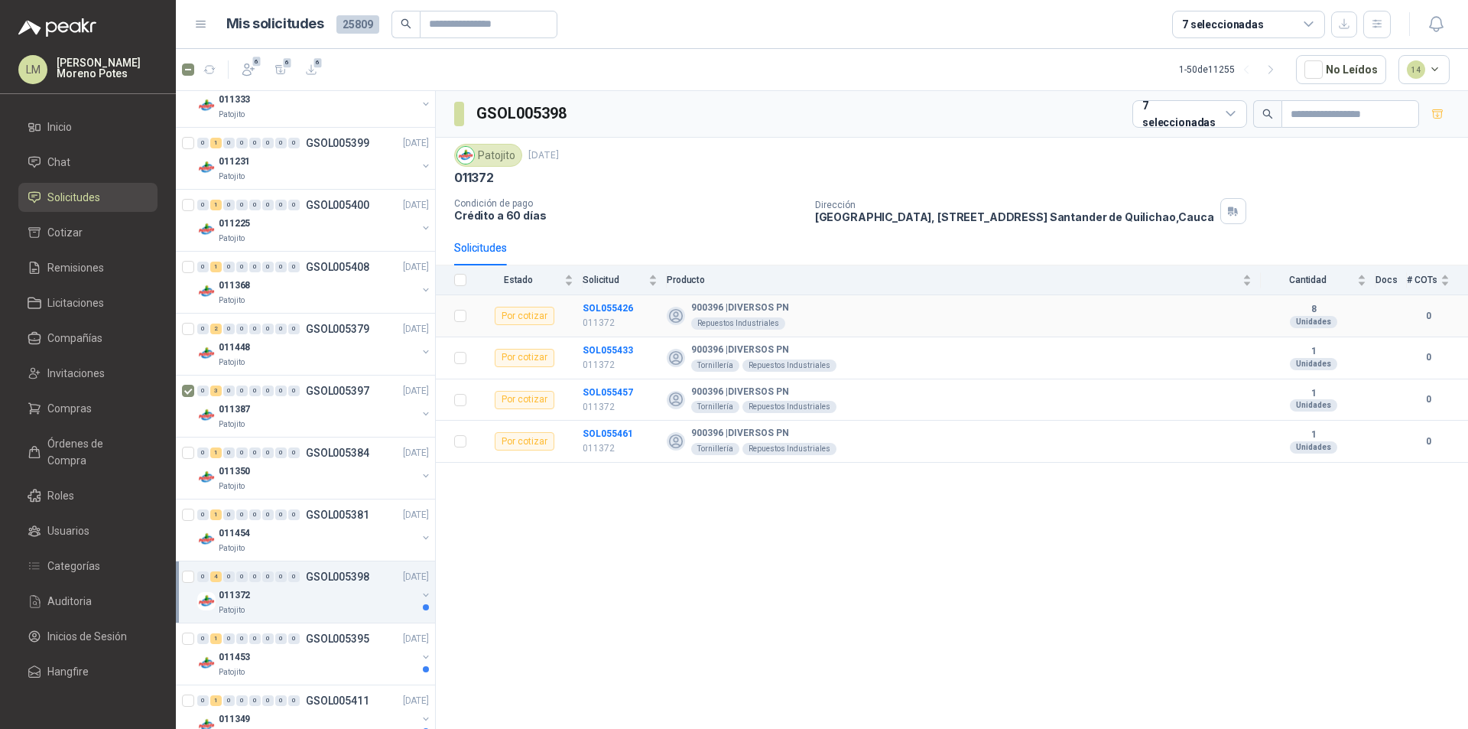
click at [599, 298] on td "SOL055426 011372" at bounding box center [625, 316] width 84 height 42
click at [605, 338] on td "SOL055433 011372" at bounding box center [625, 358] width 84 height 42
click at [596, 381] on td "SOL055457 011372" at bounding box center [625, 400] width 84 height 42
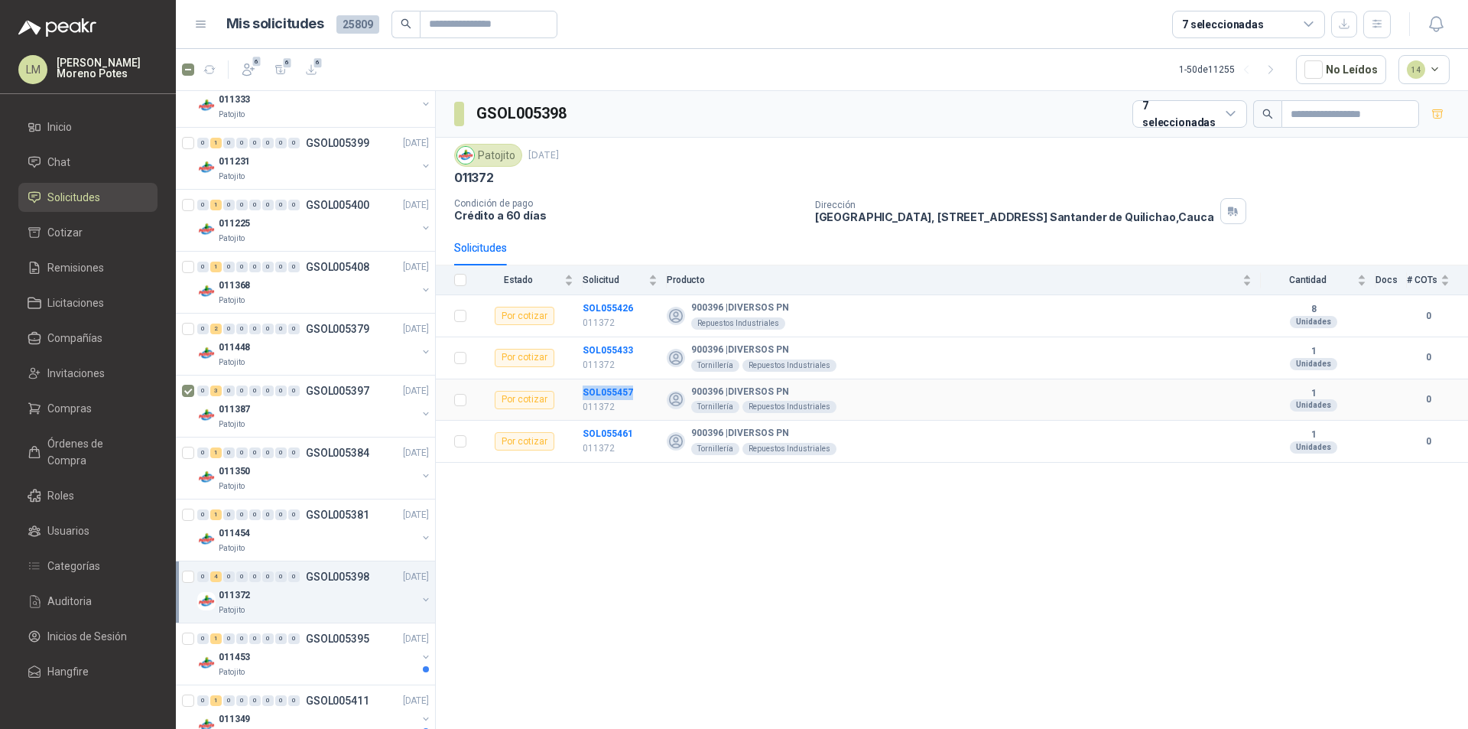
click at [596, 381] on td "SOL055457 011372" at bounding box center [625, 400] width 84 height 42
click at [601, 424] on td "SOL055461 011372" at bounding box center [625, 442] width 84 height 42
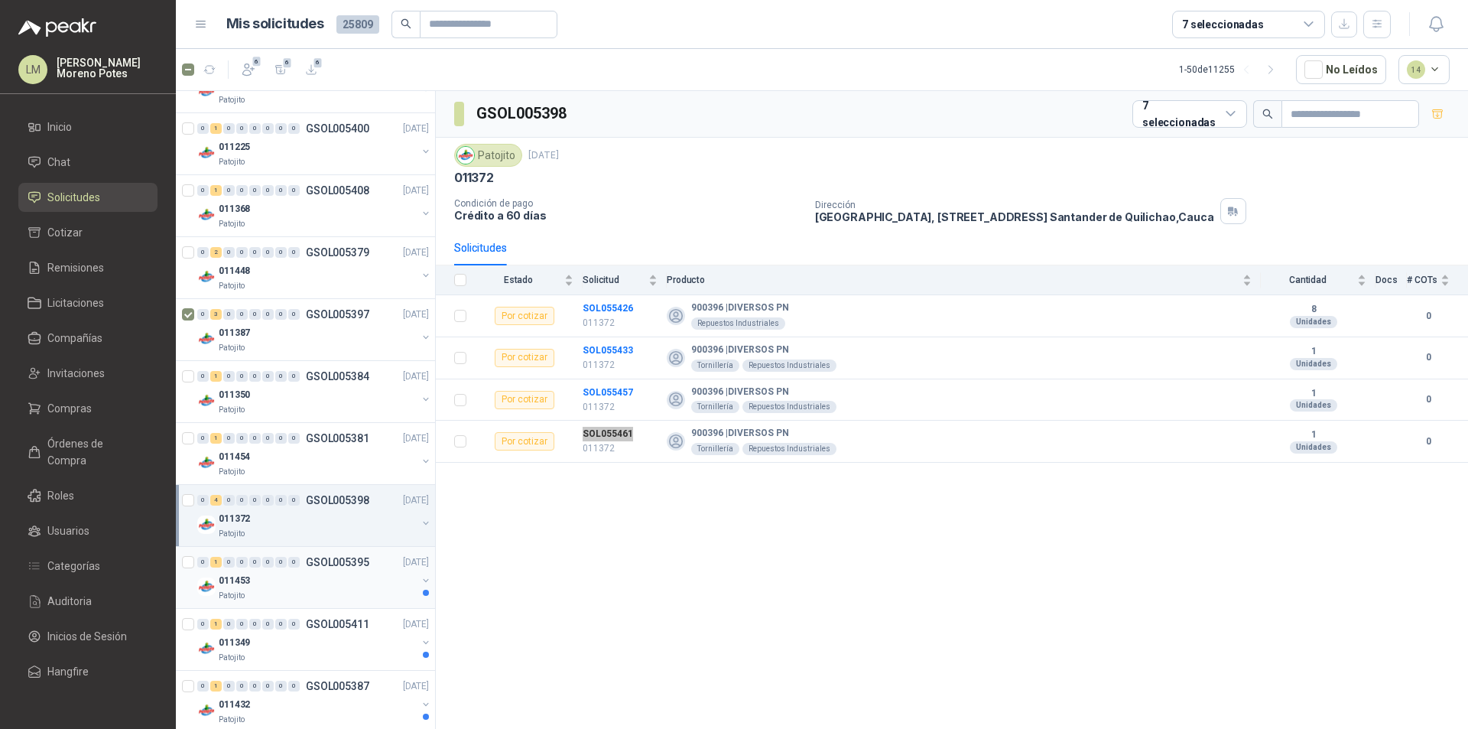
click at [288, 579] on div "011453" at bounding box center [318, 580] width 198 height 18
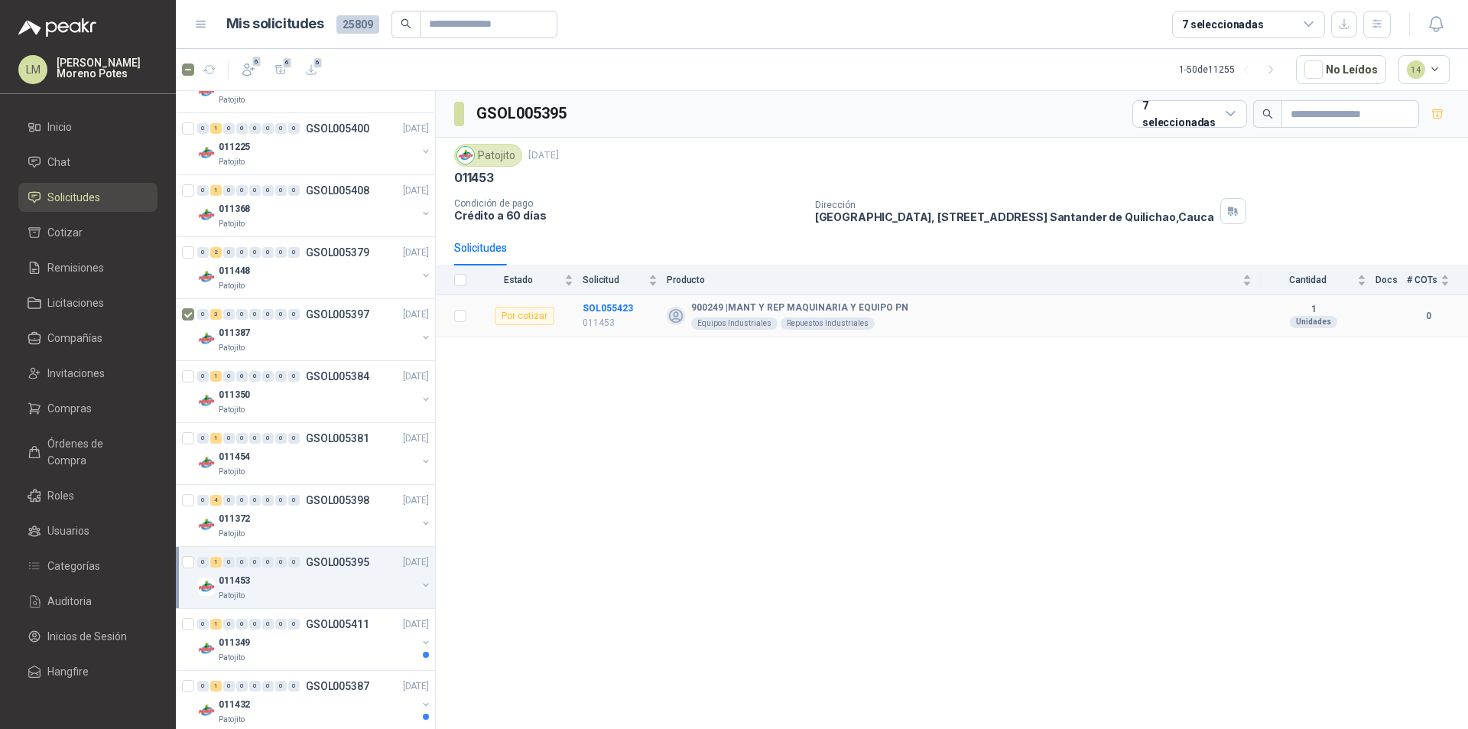
click at [606, 298] on td "SOL055423 011453" at bounding box center [625, 316] width 84 height 42
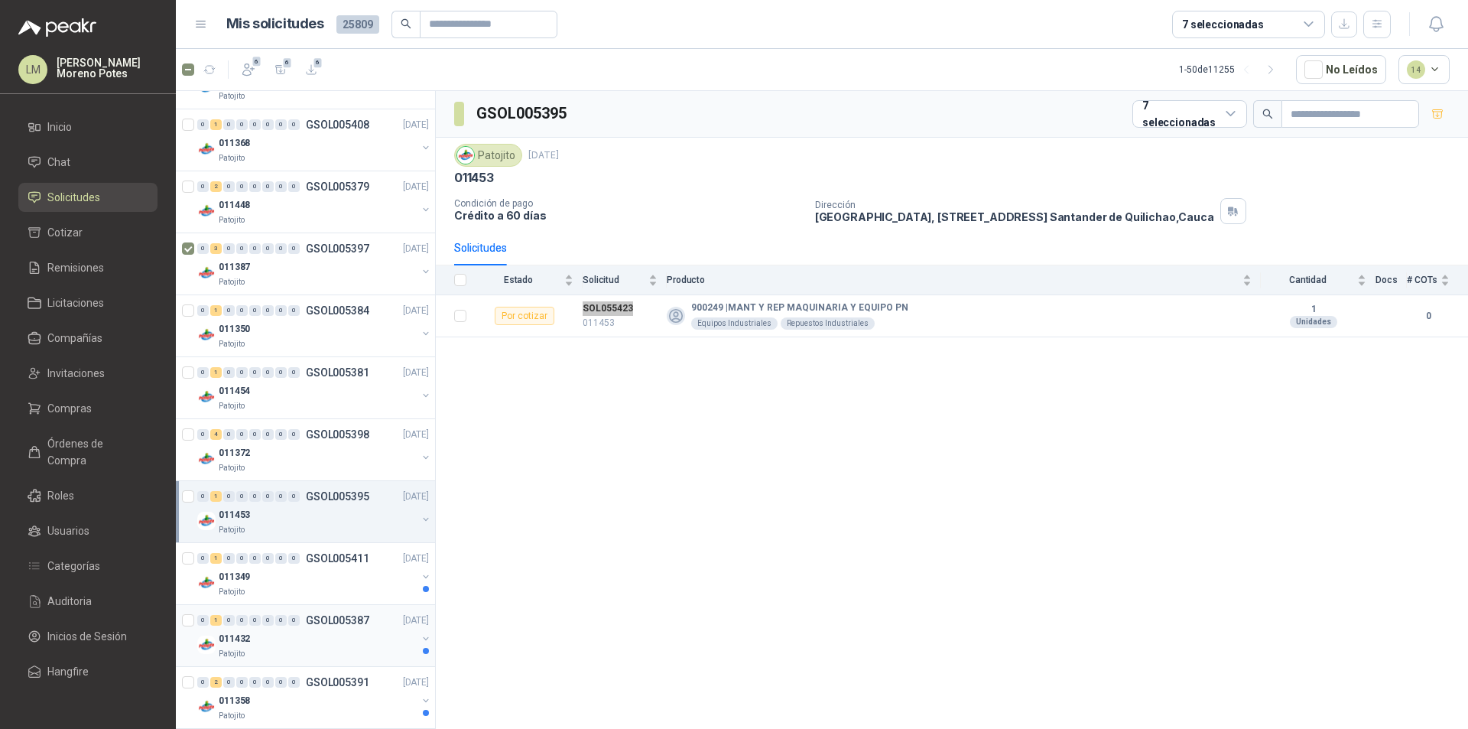
scroll to position [688, 0]
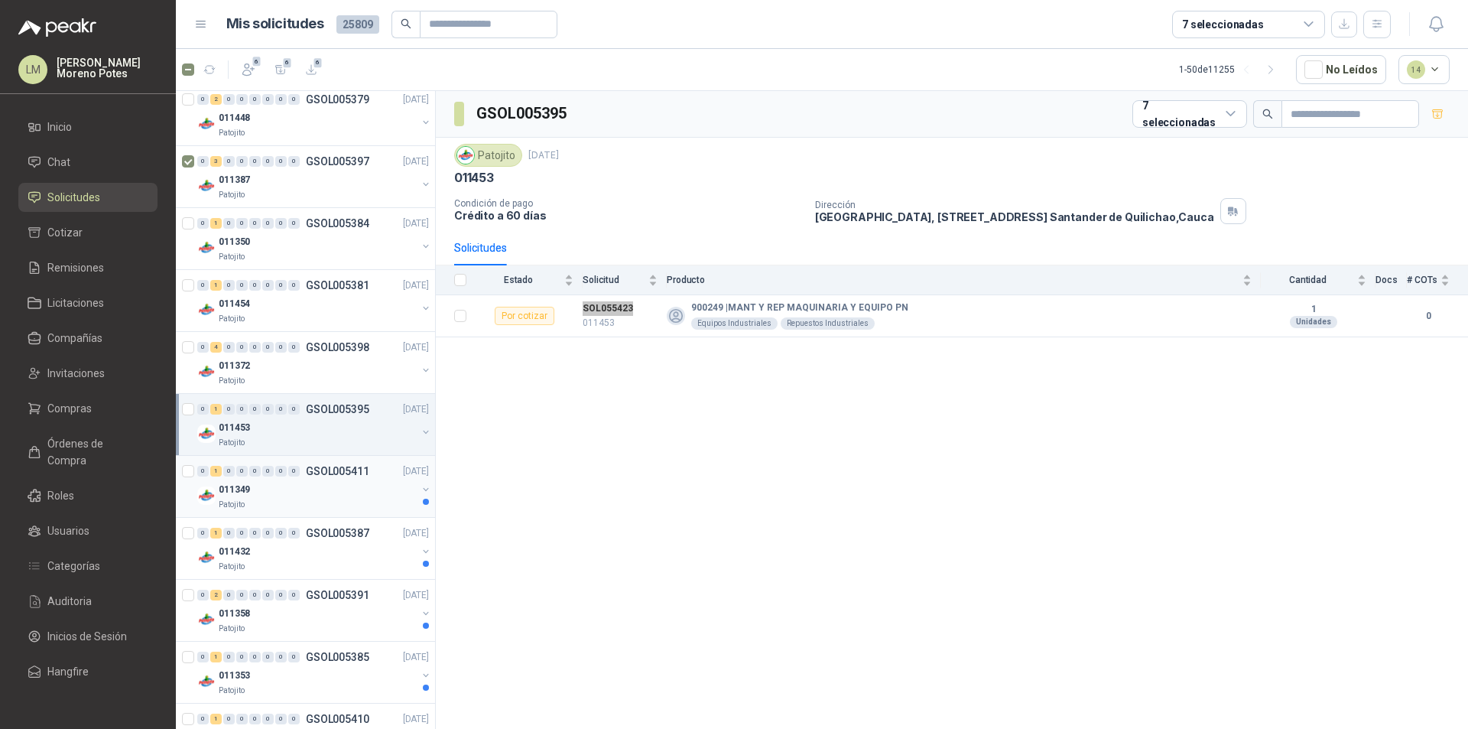
click at [275, 491] on div "011349" at bounding box center [318, 489] width 198 height 18
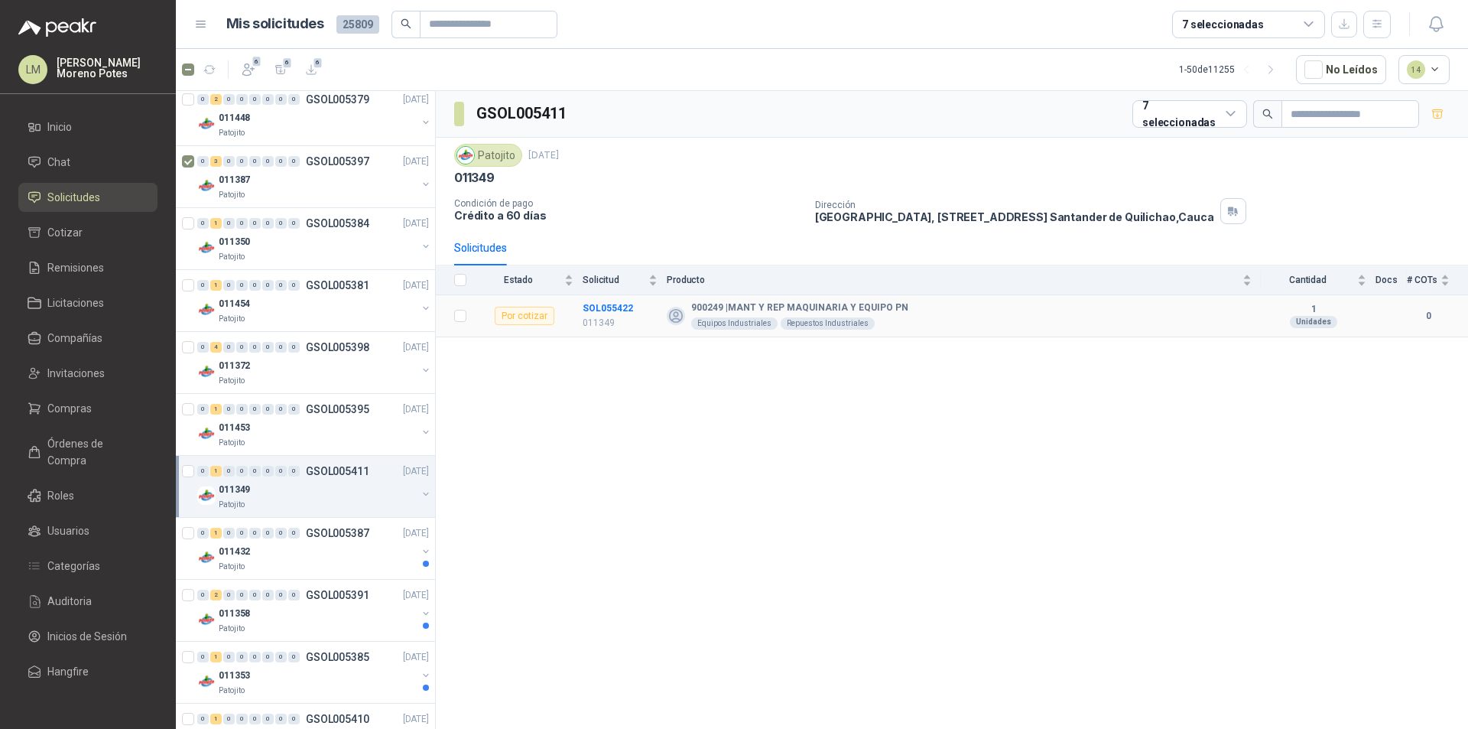
click at [593, 296] on td "SOL055422 011349" at bounding box center [625, 316] width 84 height 42
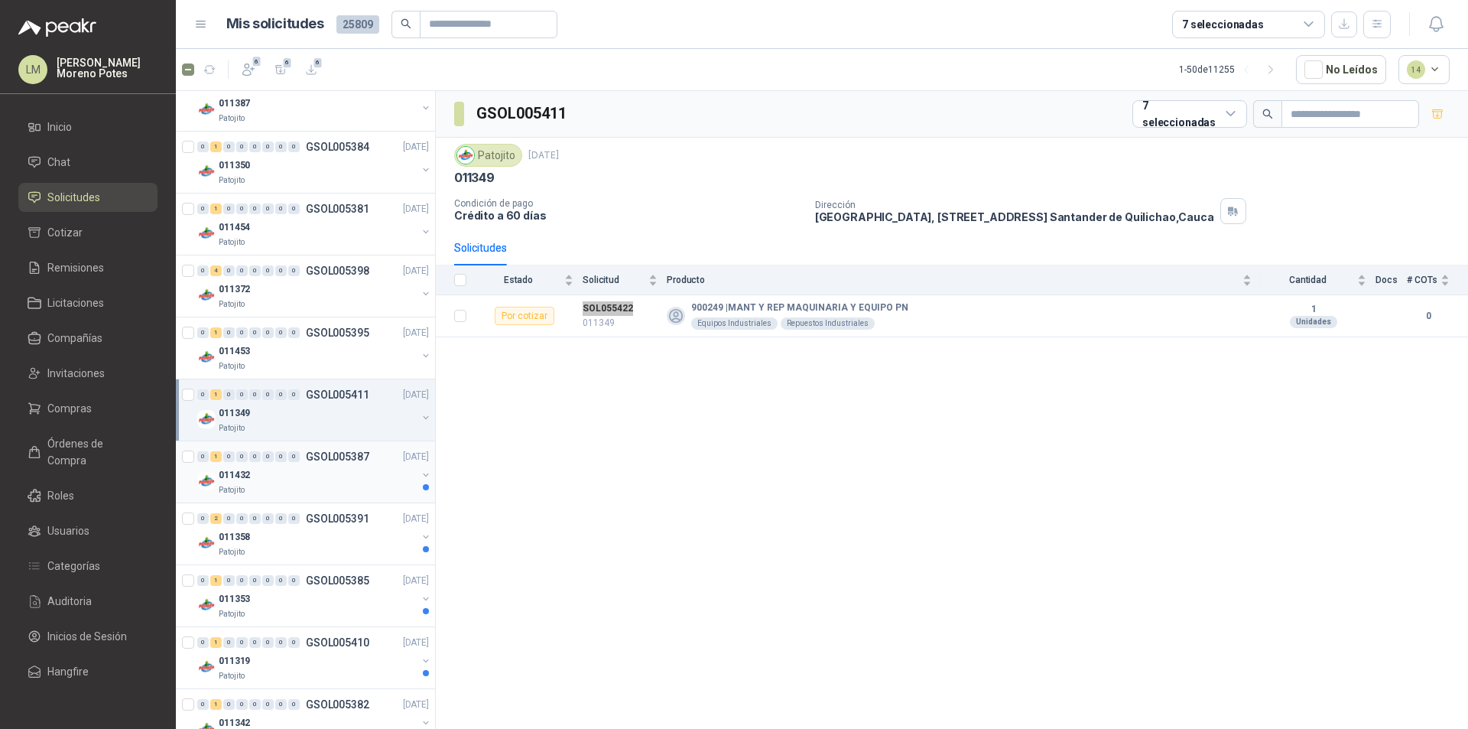
click at [275, 468] on div "011432" at bounding box center [318, 475] width 198 height 18
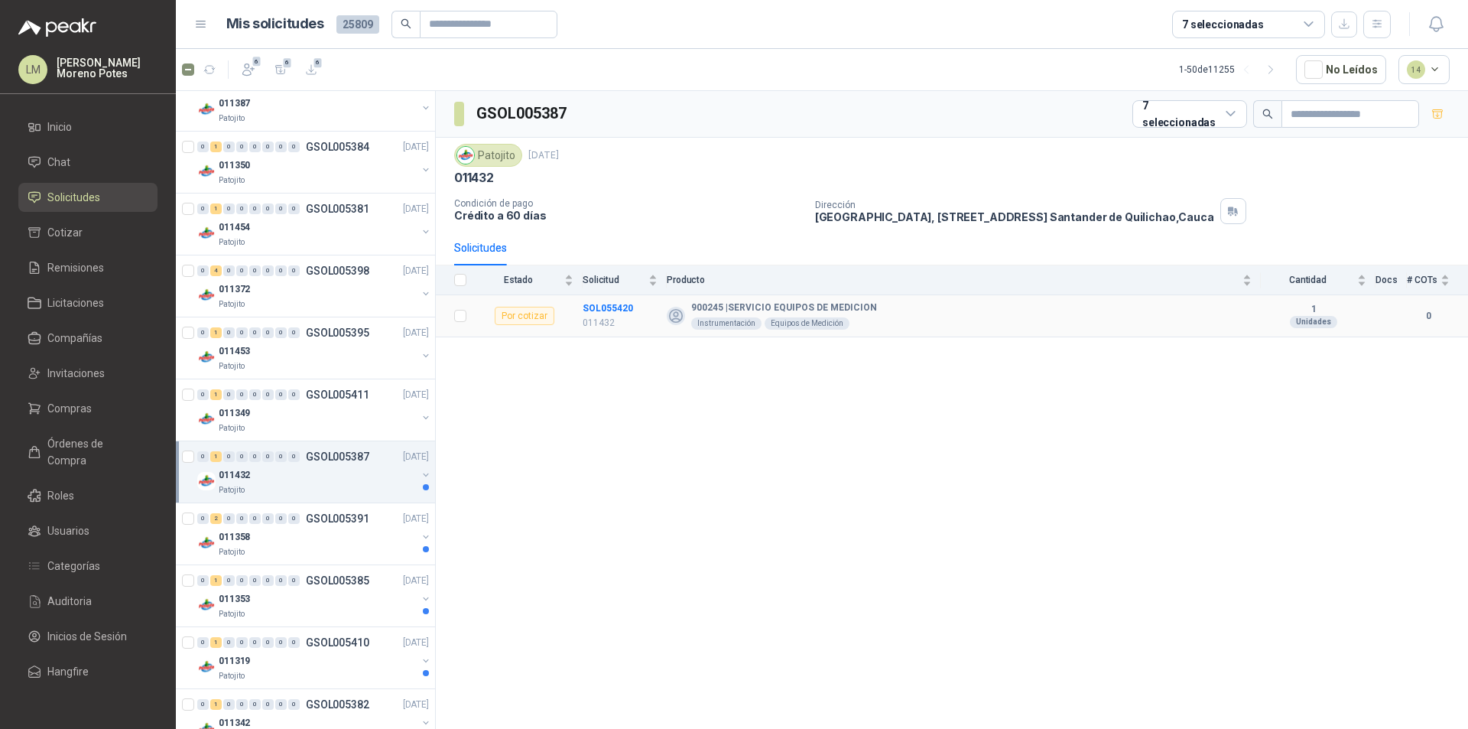
click at [599, 298] on td "SOL055420 011432" at bounding box center [625, 316] width 84 height 42
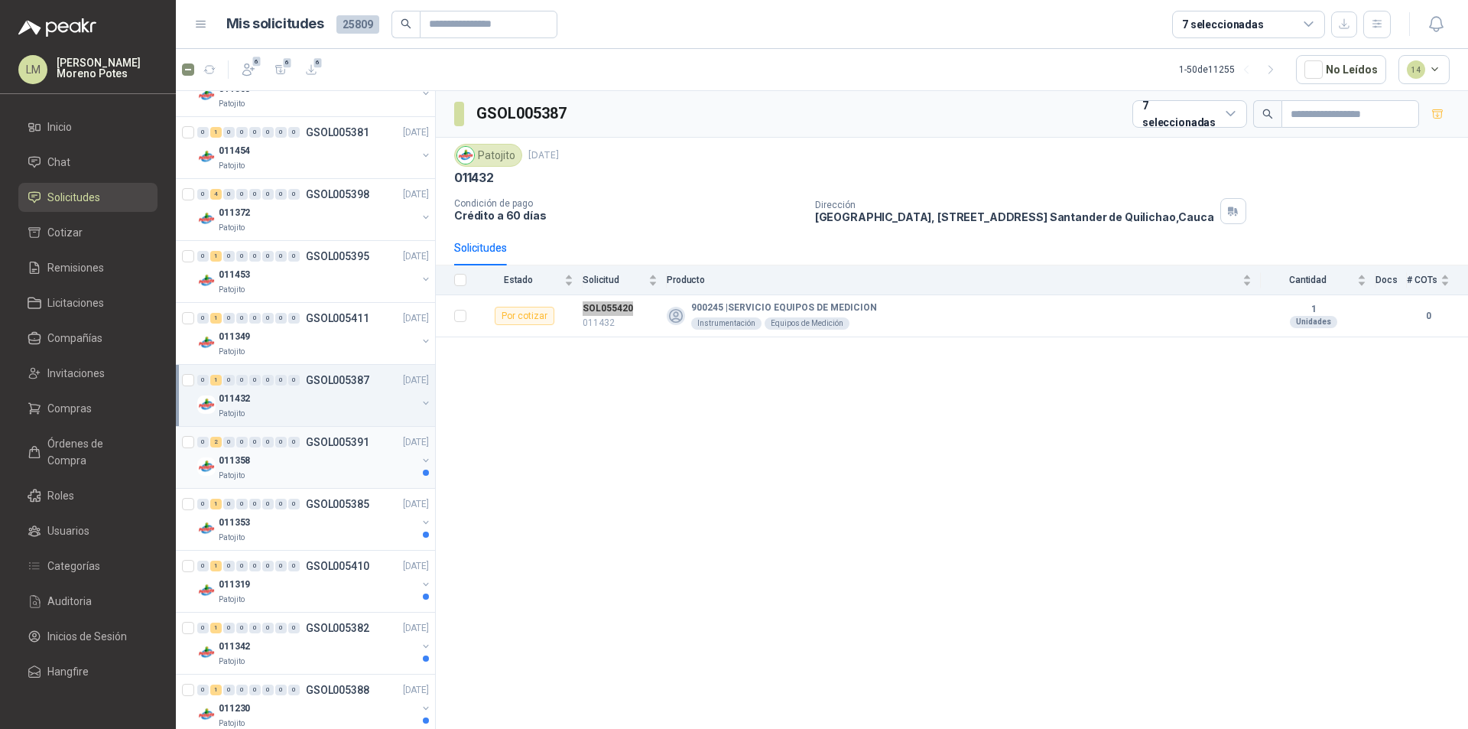
click at [289, 462] on div "011358" at bounding box center [318, 460] width 198 height 18
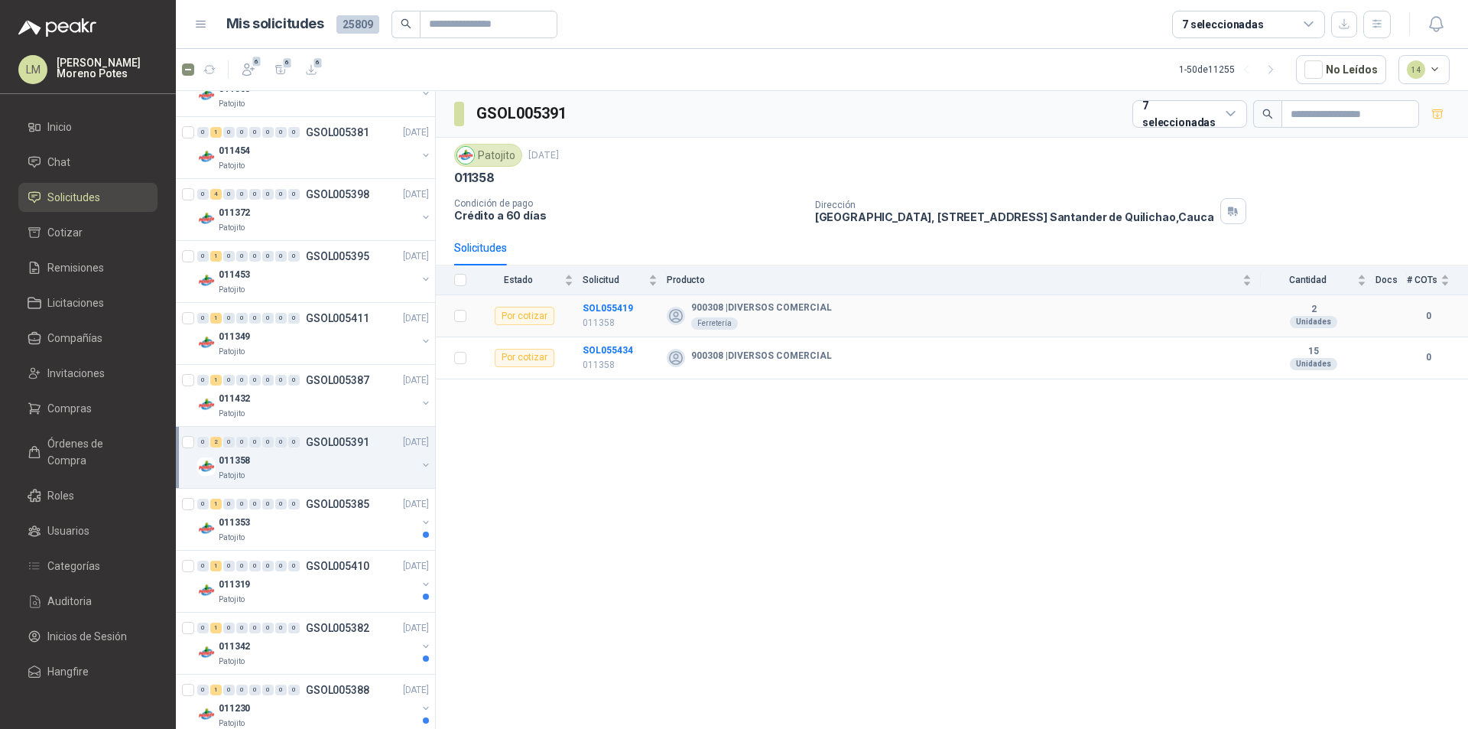
click at [599, 298] on td "SOL055419 011358" at bounding box center [625, 316] width 84 height 42
click at [603, 342] on td "SOL055434 011358" at bounding box center [625, 358] width 84 height 42
click at [290, 506] on div "0" at bounding box center [293, 504] width 11 height 11
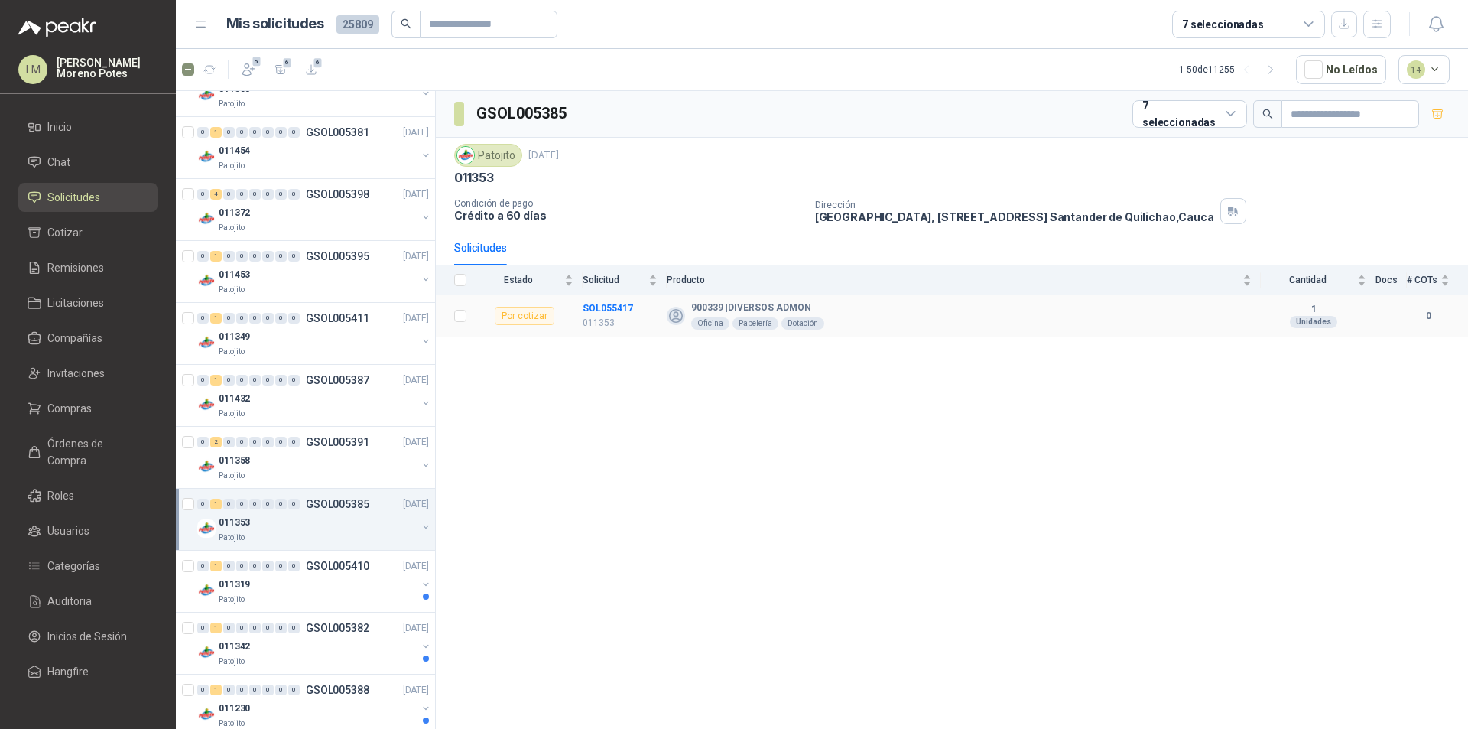
click at [603, 300] on td "SOL055417 011353" at bounding box center [625, 316] width 84 height 42
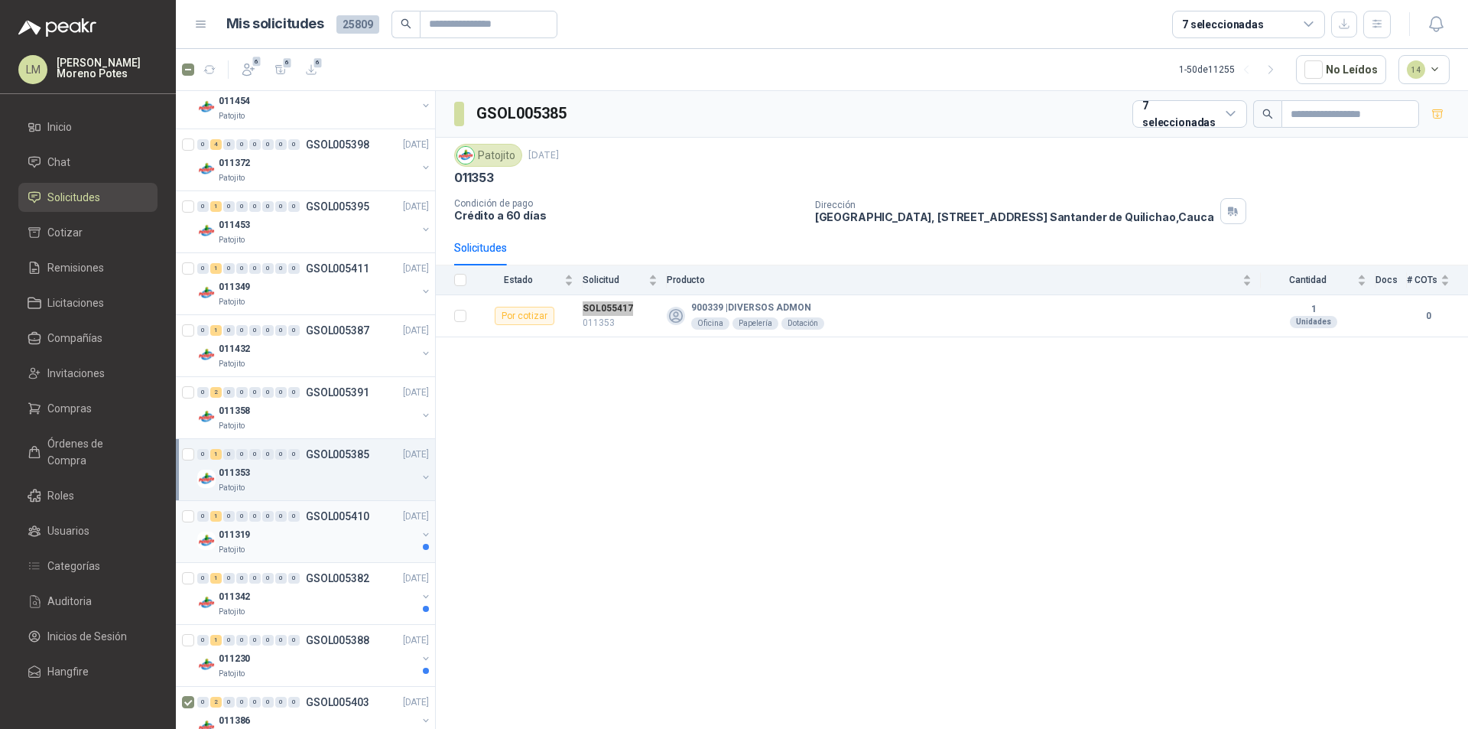
scroll to position [918, 0]
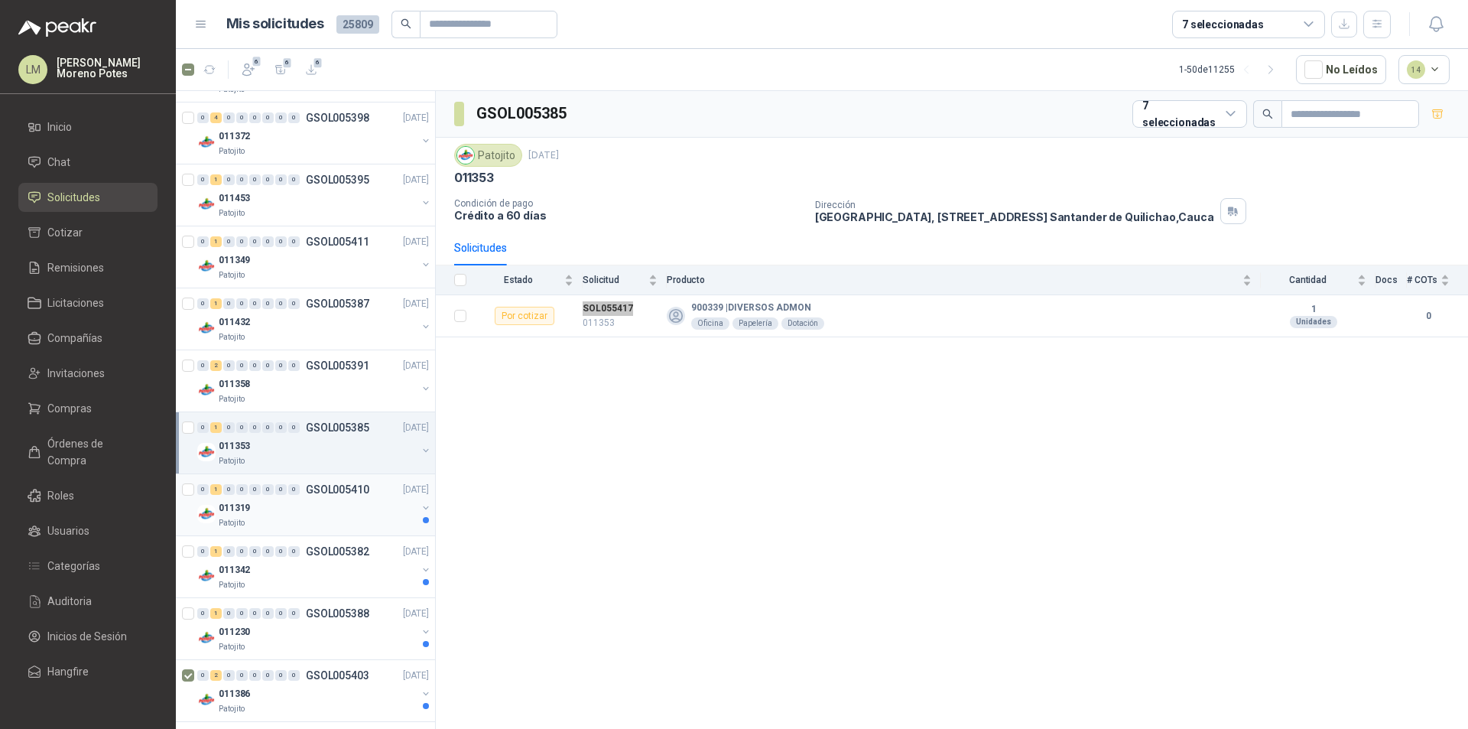
click at [310, 510] on div "011319" at bounding box center [318, 508] width 198 height 18
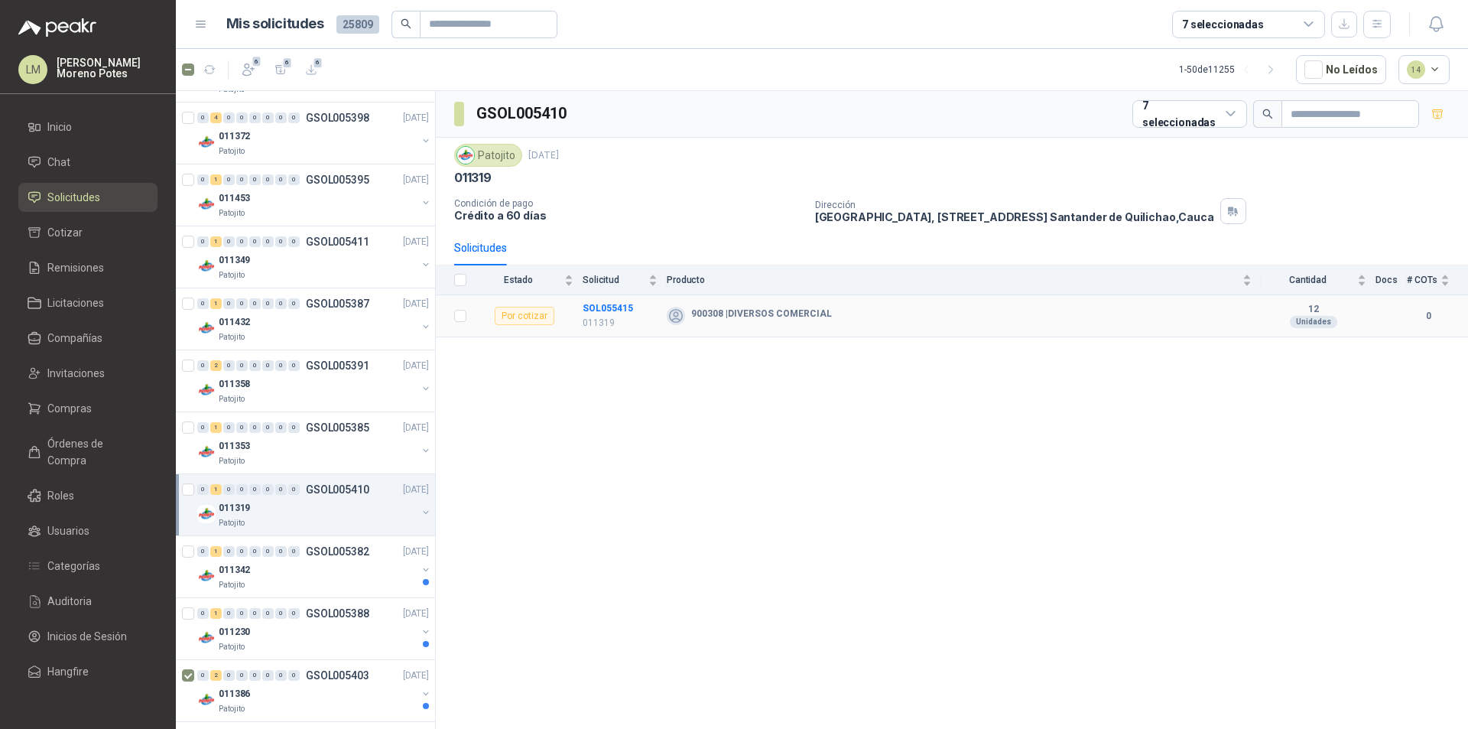
click at [599, 301] on td "SOL055415 011319" at bounding box center [625, 316] width 84 height 42
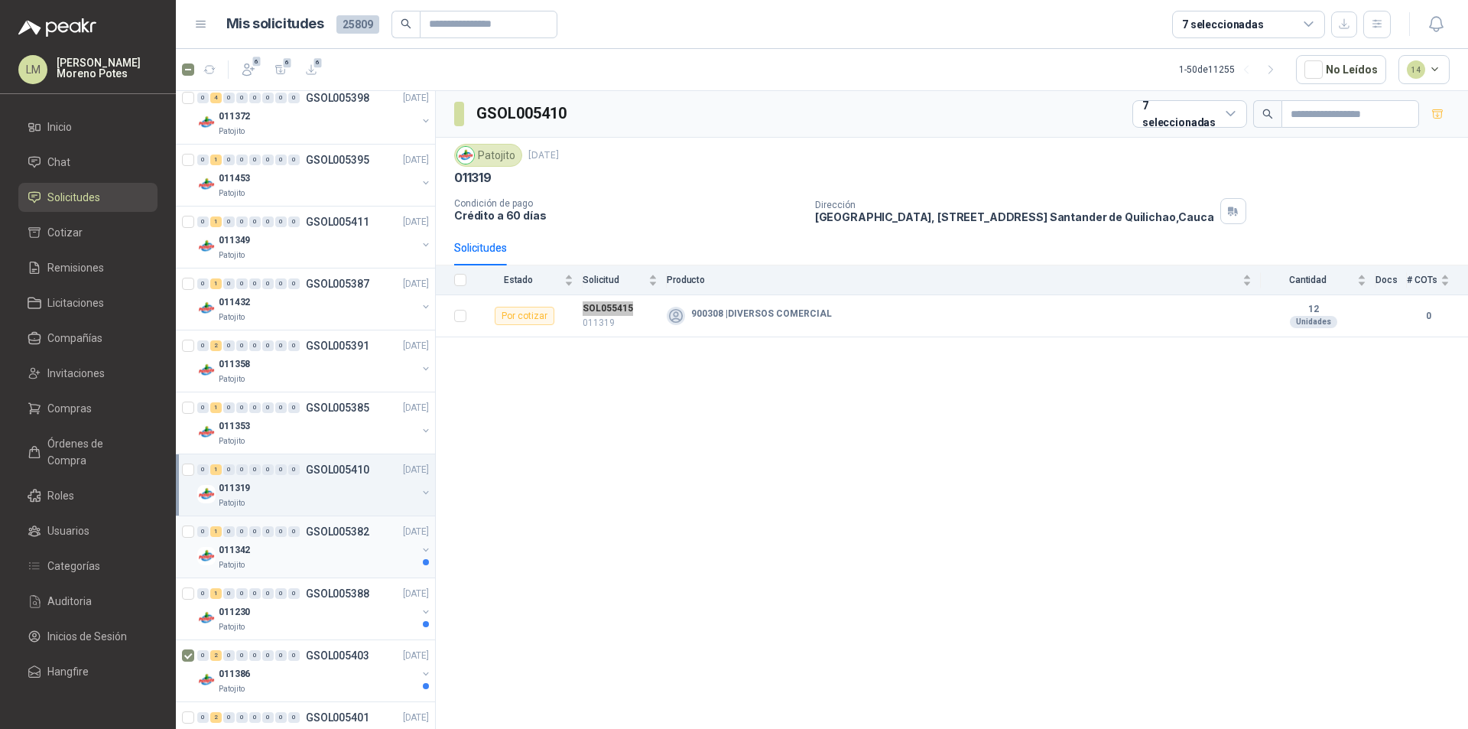
scroll to position [994, 0]
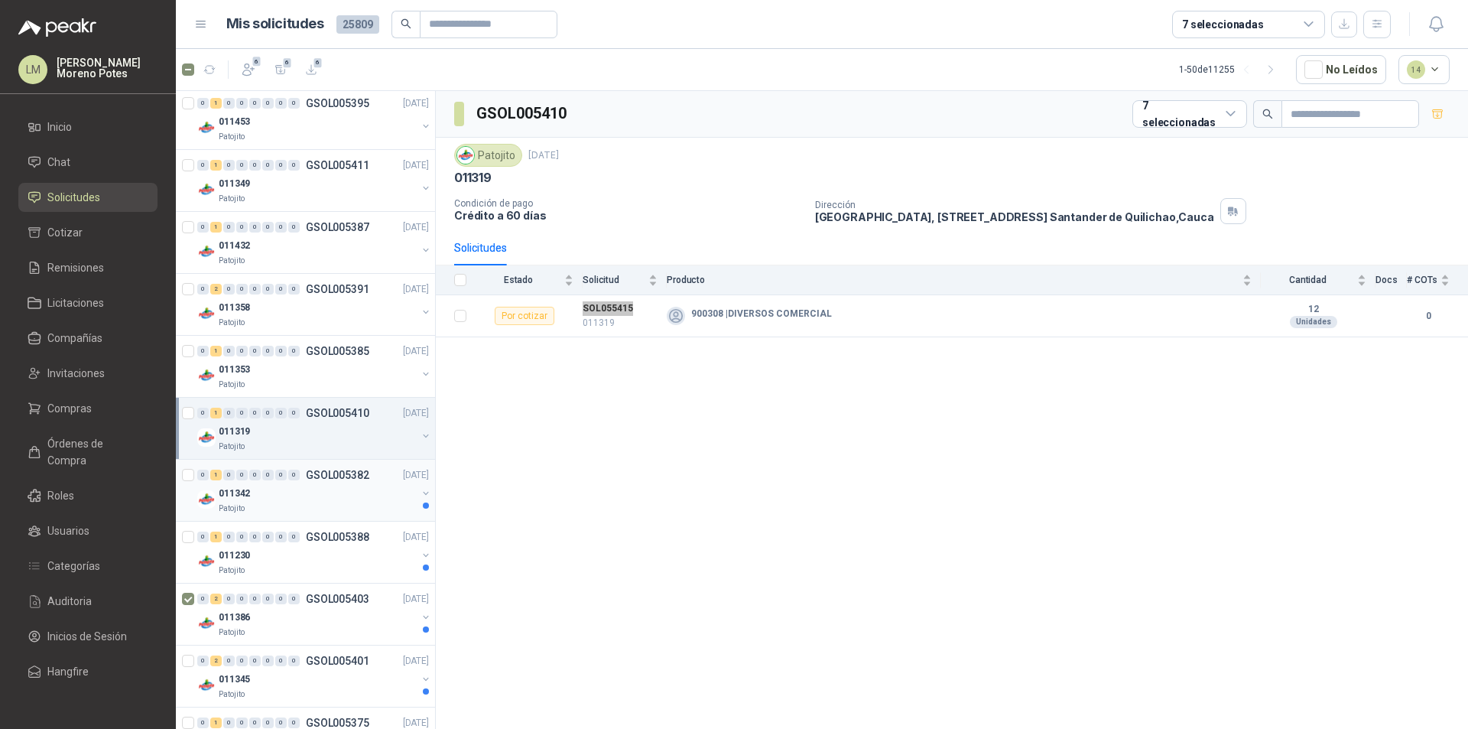
click at [265, 495] on div "011342" at bounding box center [318, 493] width 198 height 18
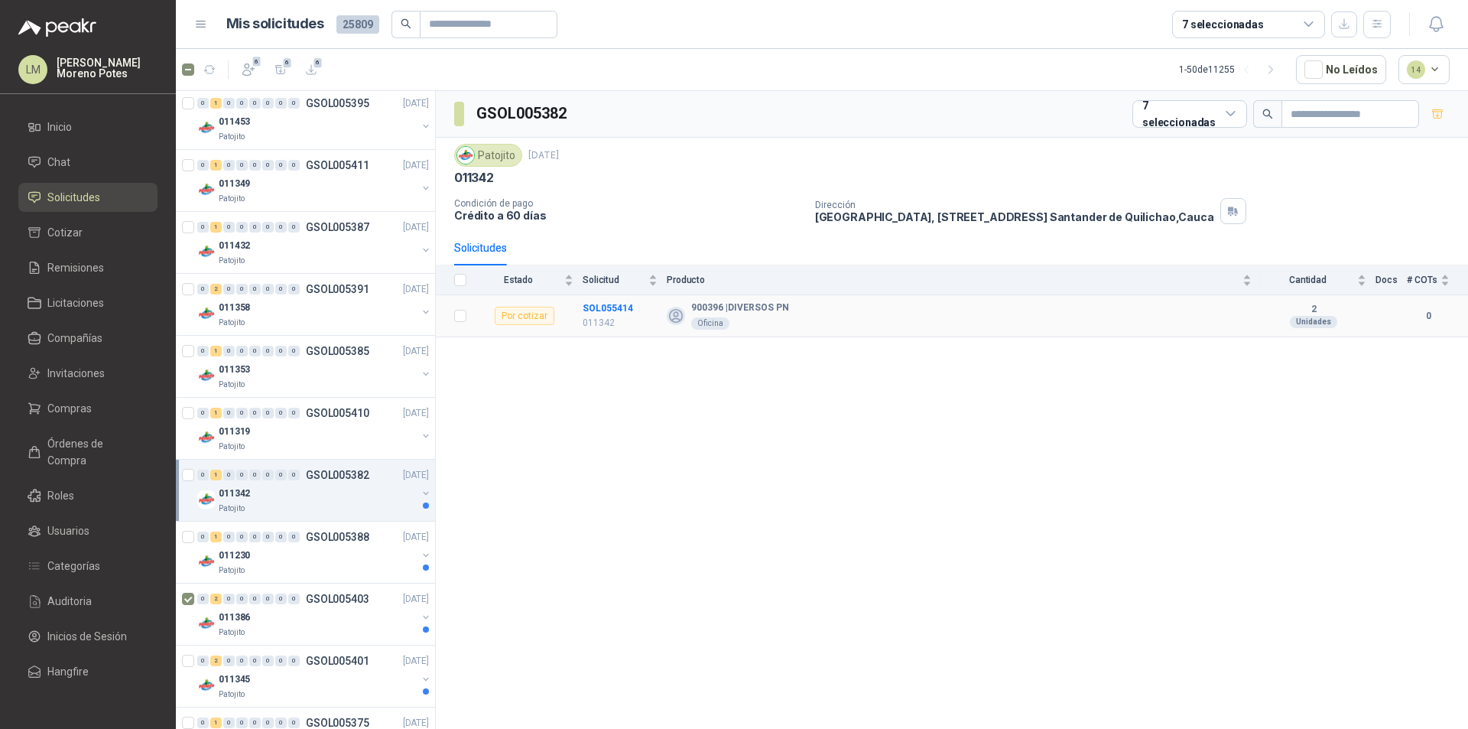
click at [597, 296] on td "SOL055414 011342" at bounding box center [625, 316] width 84 height 42
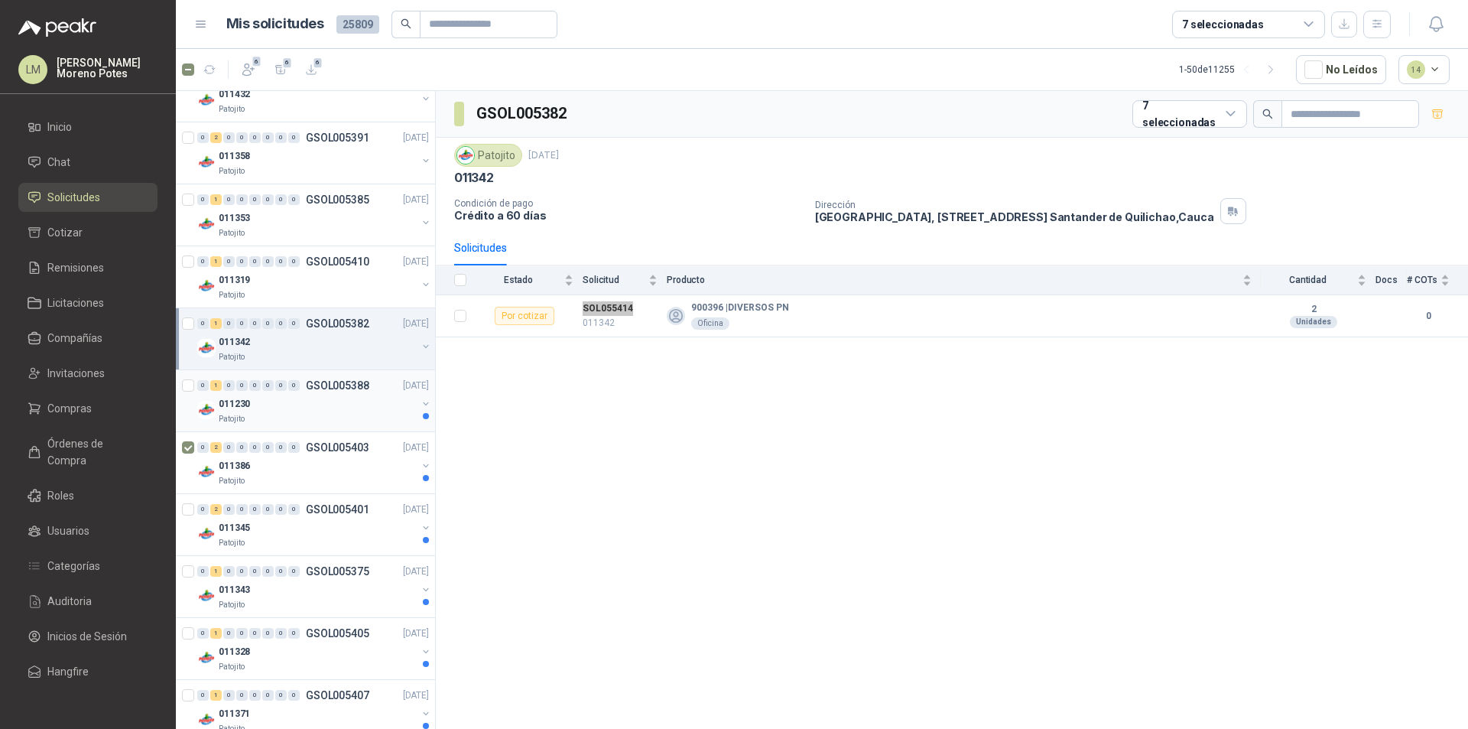
scroll to position [1147, 0]
click at [327, 414] on div "Patojito" at bounding box center [318, 417] width 198 height 12
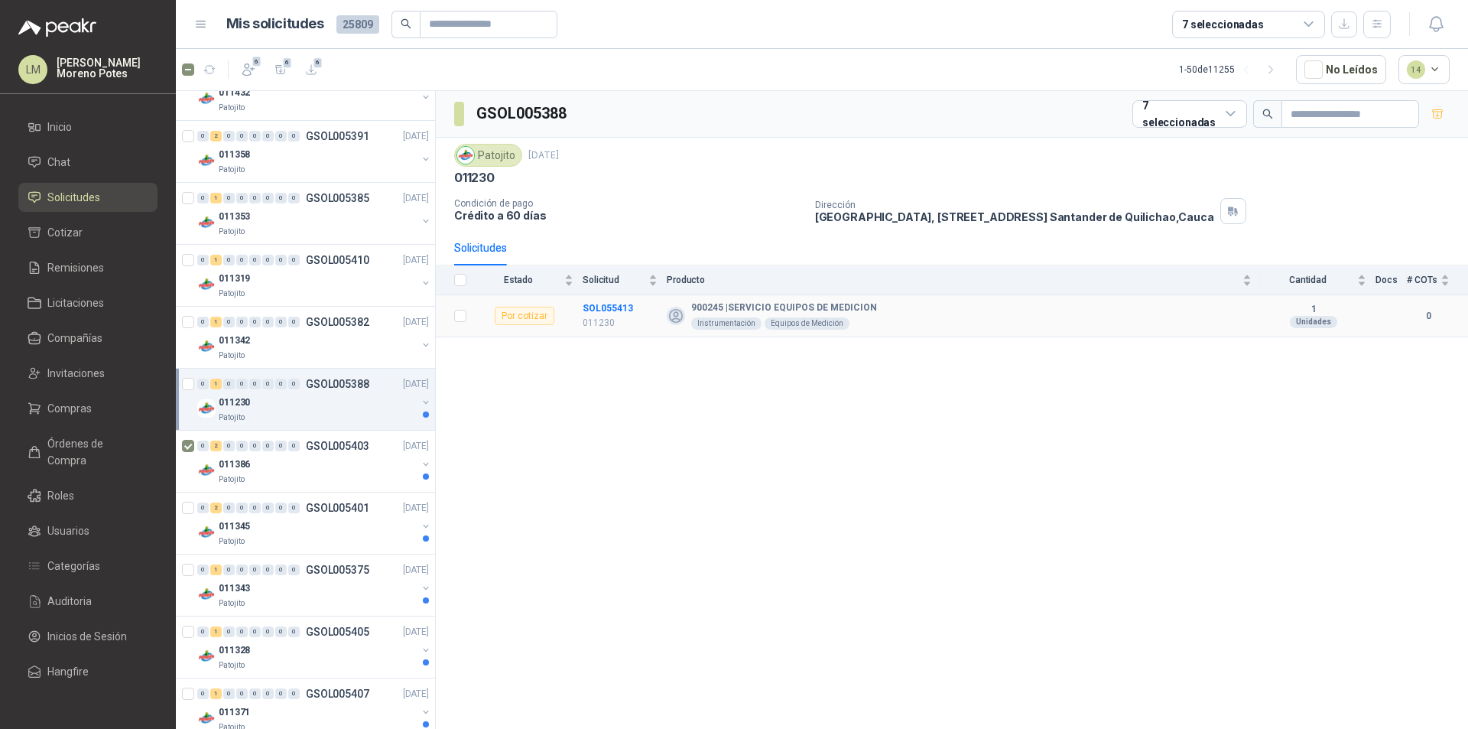
click at [601, 297] on td "SOL055413 011230" at bounding box center [625, 316] width 84 height 42
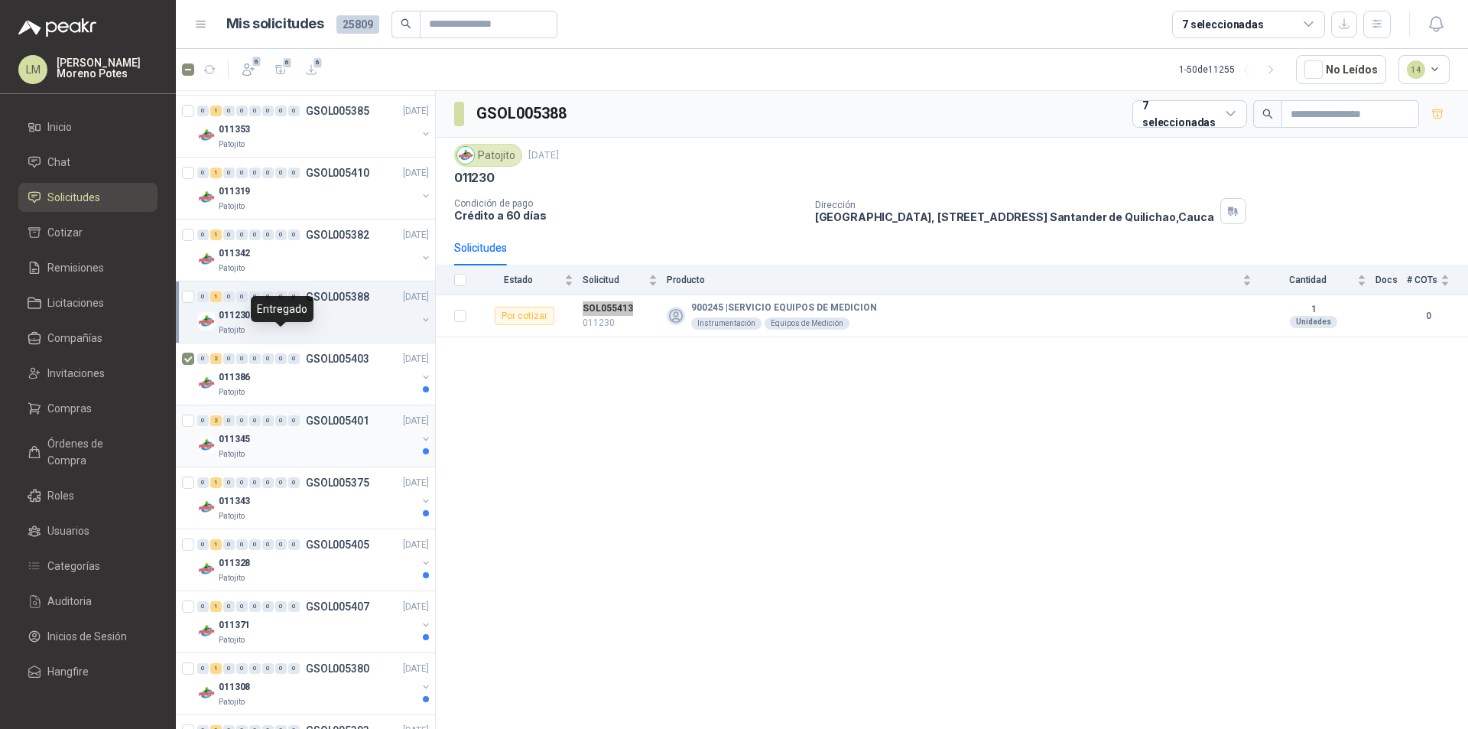
scroll to position [1300, 0]
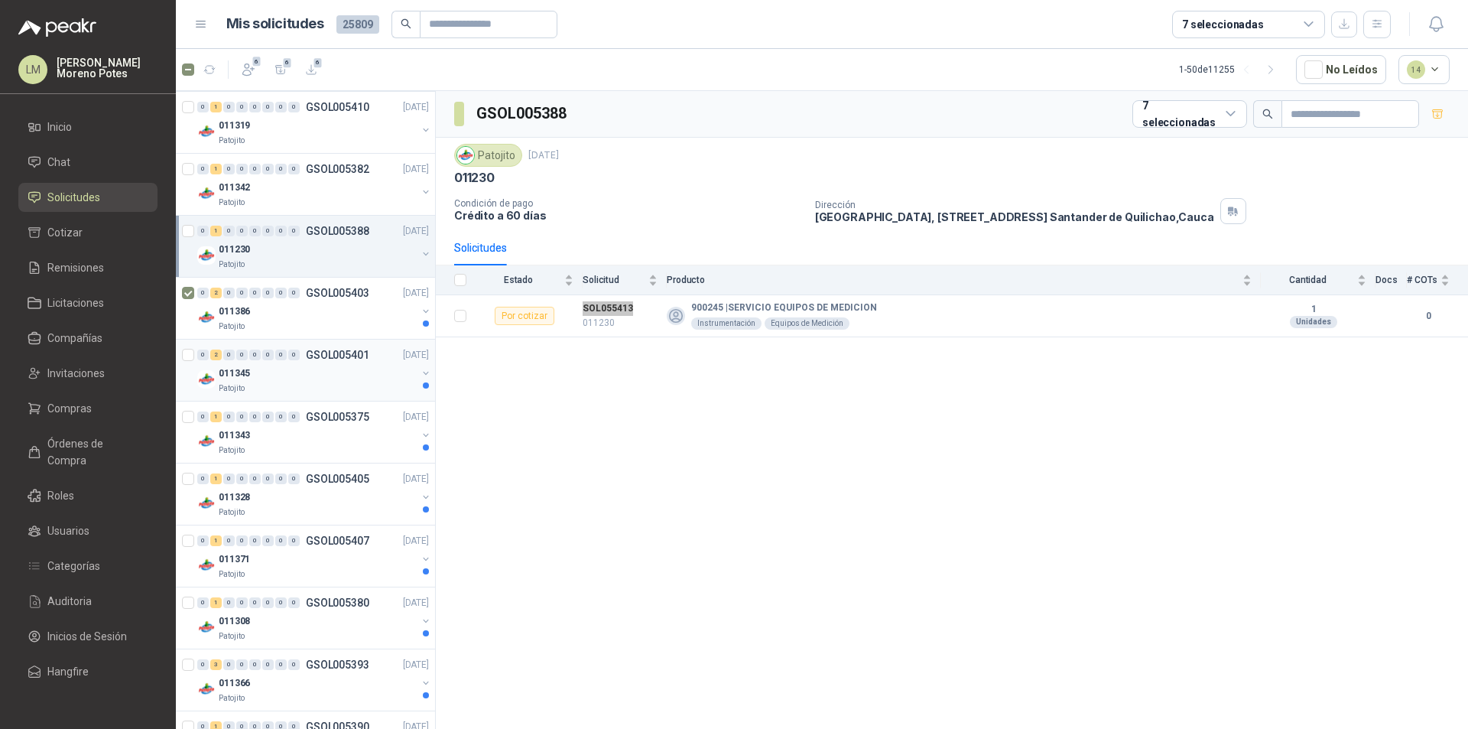
click at [291, 381] on div "011345" at bounding box center [318, 373] width 198 height 18
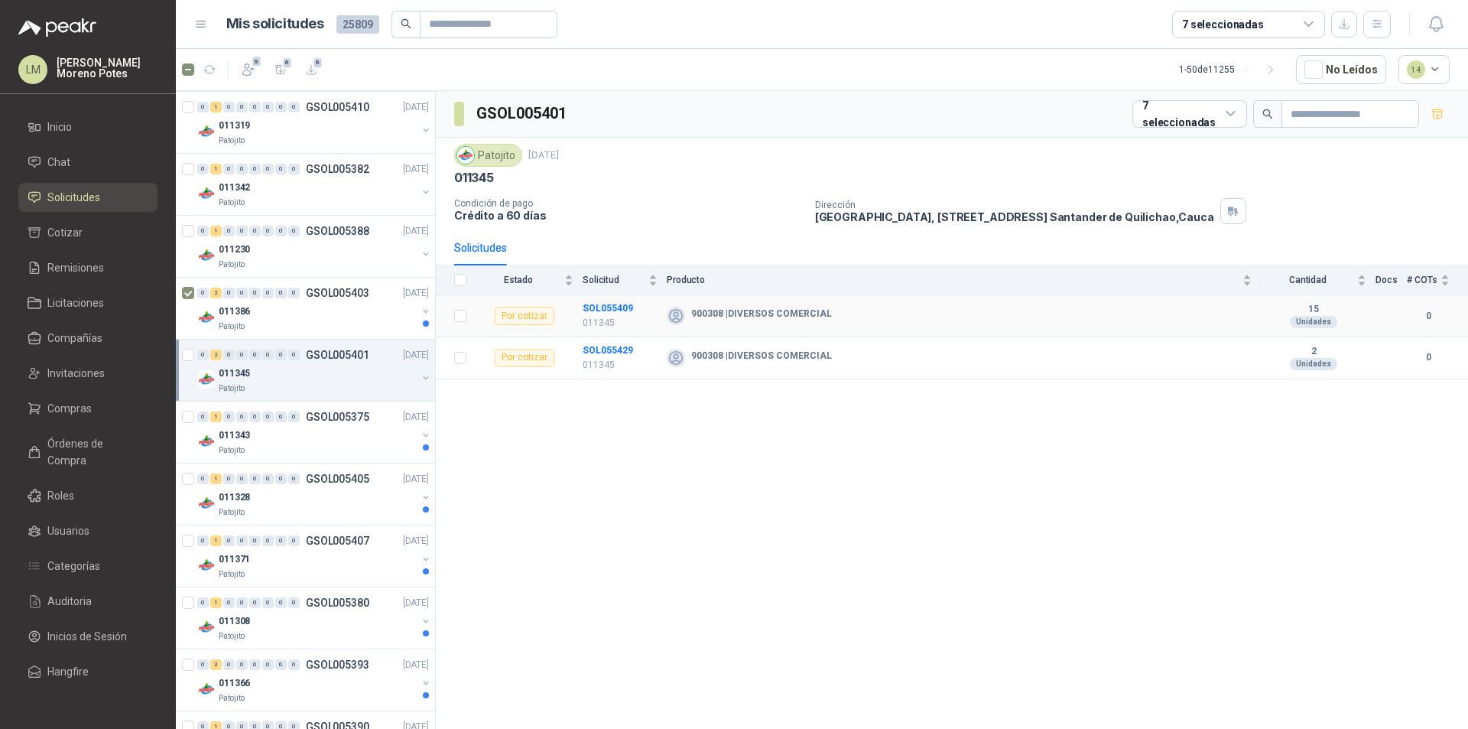
click at [603, 297] on td "SOL055409 011345" at bounding box center [625, 316] width 84 height 42
click at [609, 341] on td "SOL055429 011345" at bounding box center [625, 358] width 84 height 42
click at [299, 429] on div "011343" at bounding box center [318, 435] width 198 height 18
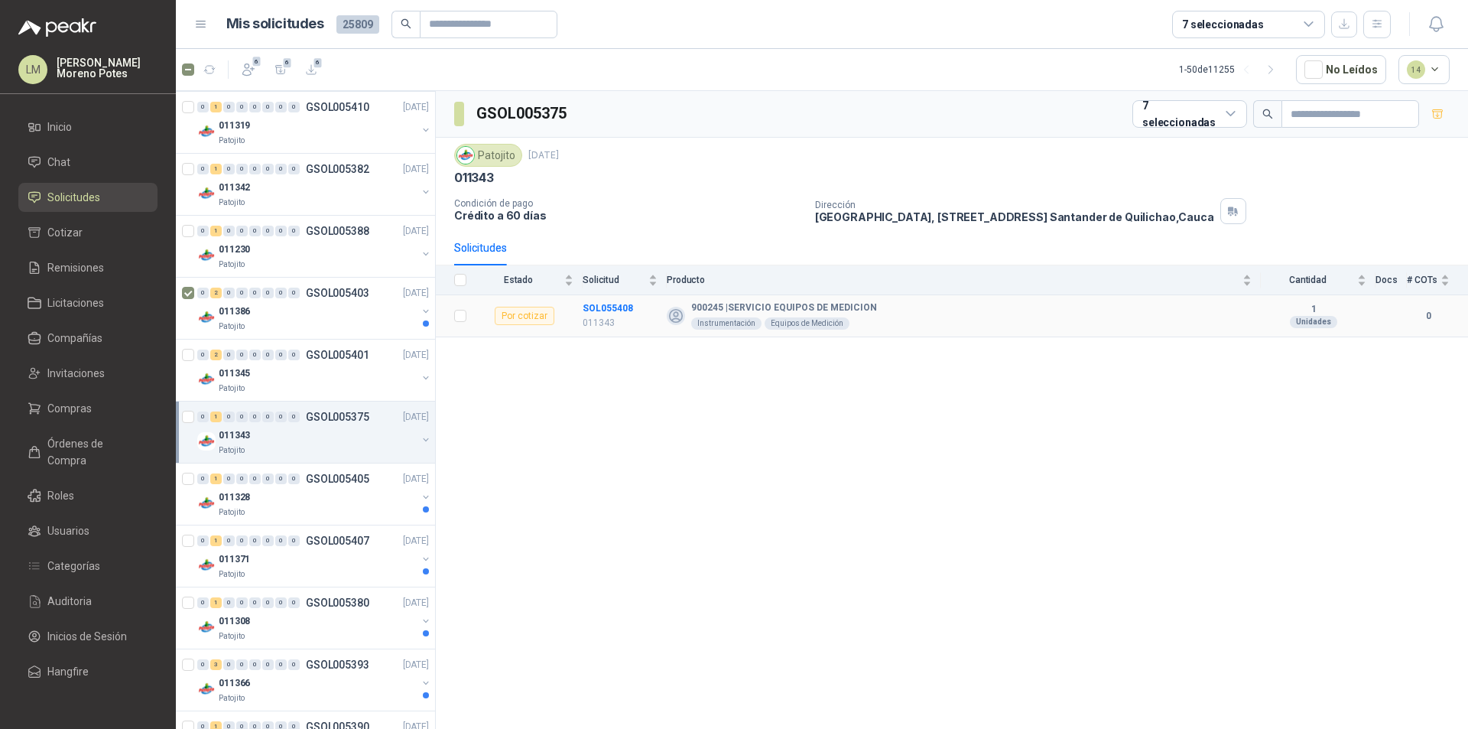
click at [602, 300] on td "SOL055408 011343" at bounding box center [625, 316] width 84 height 42
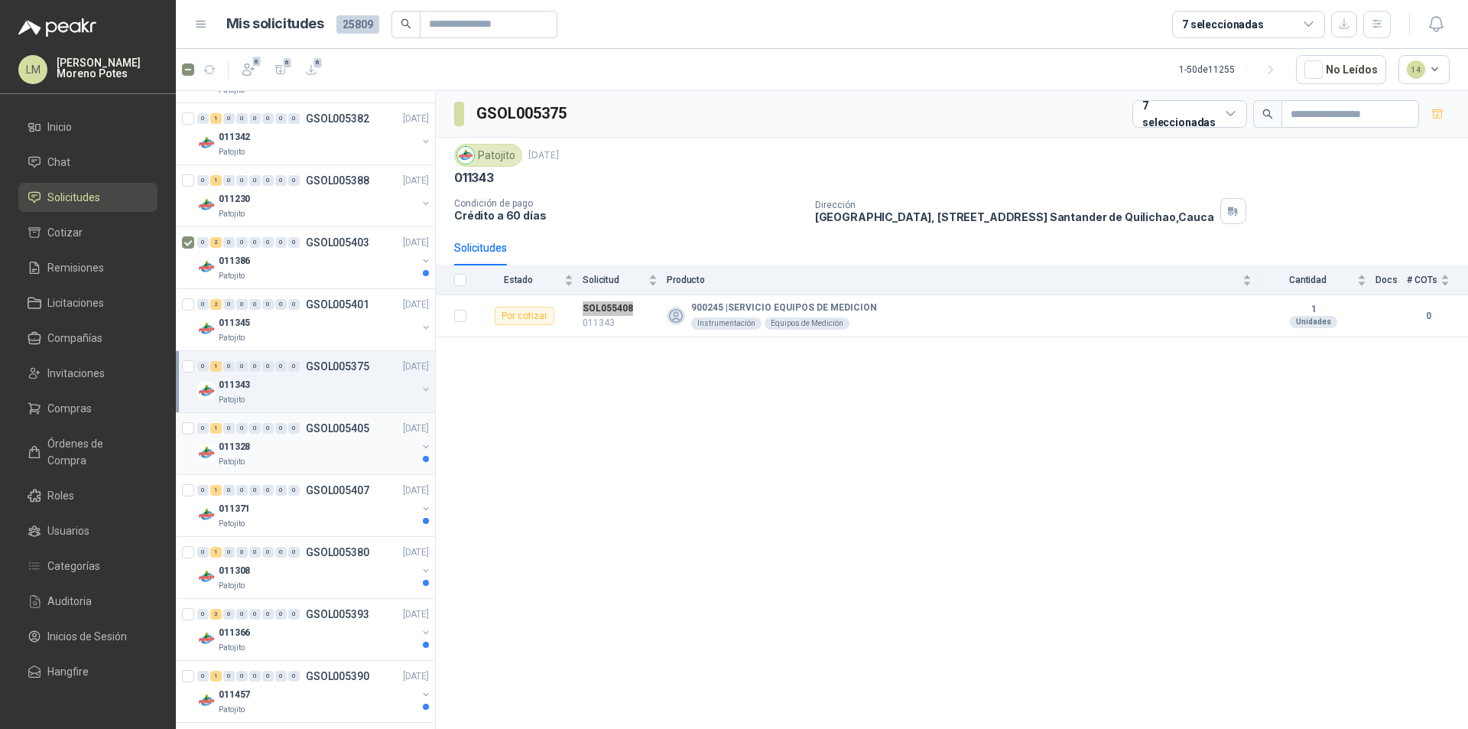
scroll to position [1376, 0]
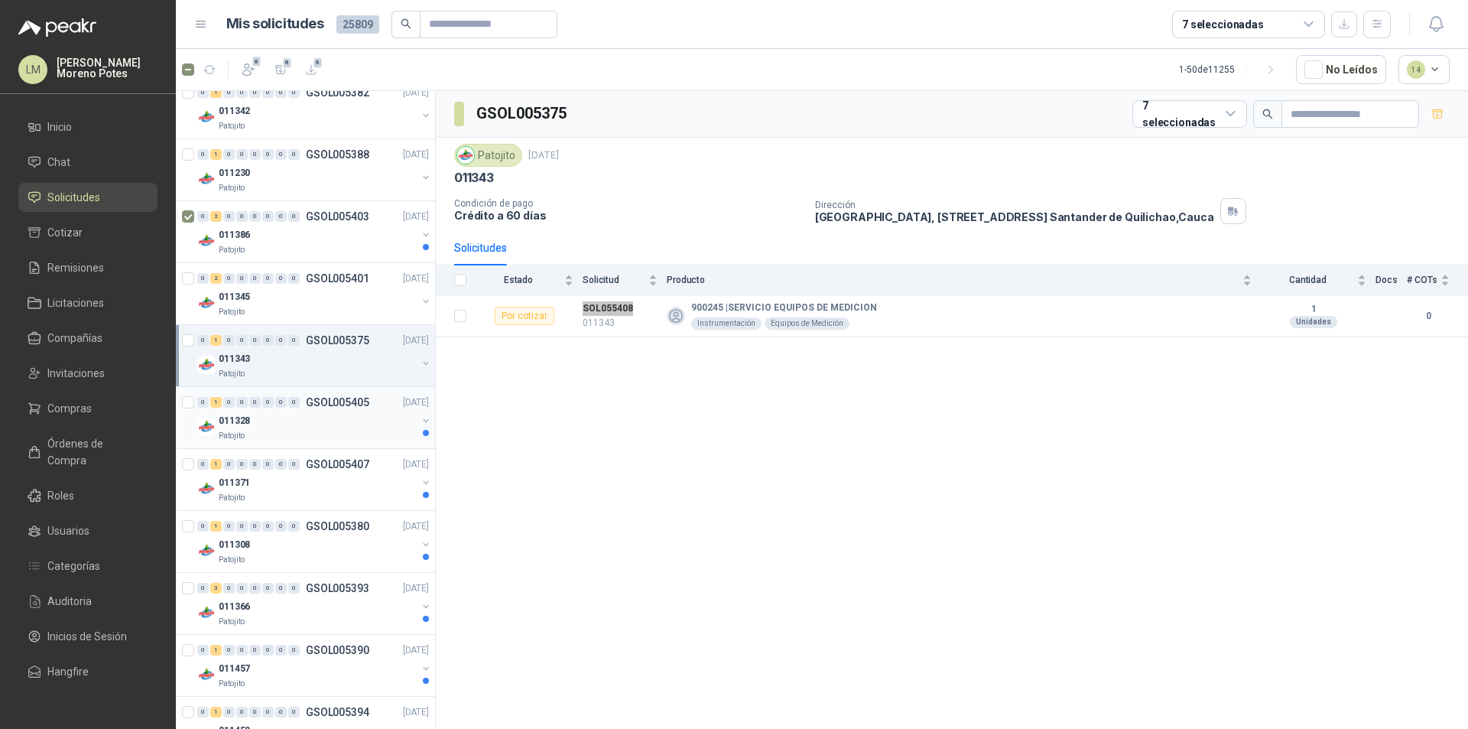
click at [305, 422] on div "011328" at bounding box center [318, 420] width 198 height 18
click at [603, 298] on td "SOL055406 011328" at bounding box center [625, 316] width 84 height 42
drag, startPoint x: 304, startPoint y: 486, endPoint x: 331, endPoint y: 479, distance: 27.5
click at [304, 486] on div "011371" at bounding box center [318, 482] width 198 height 18
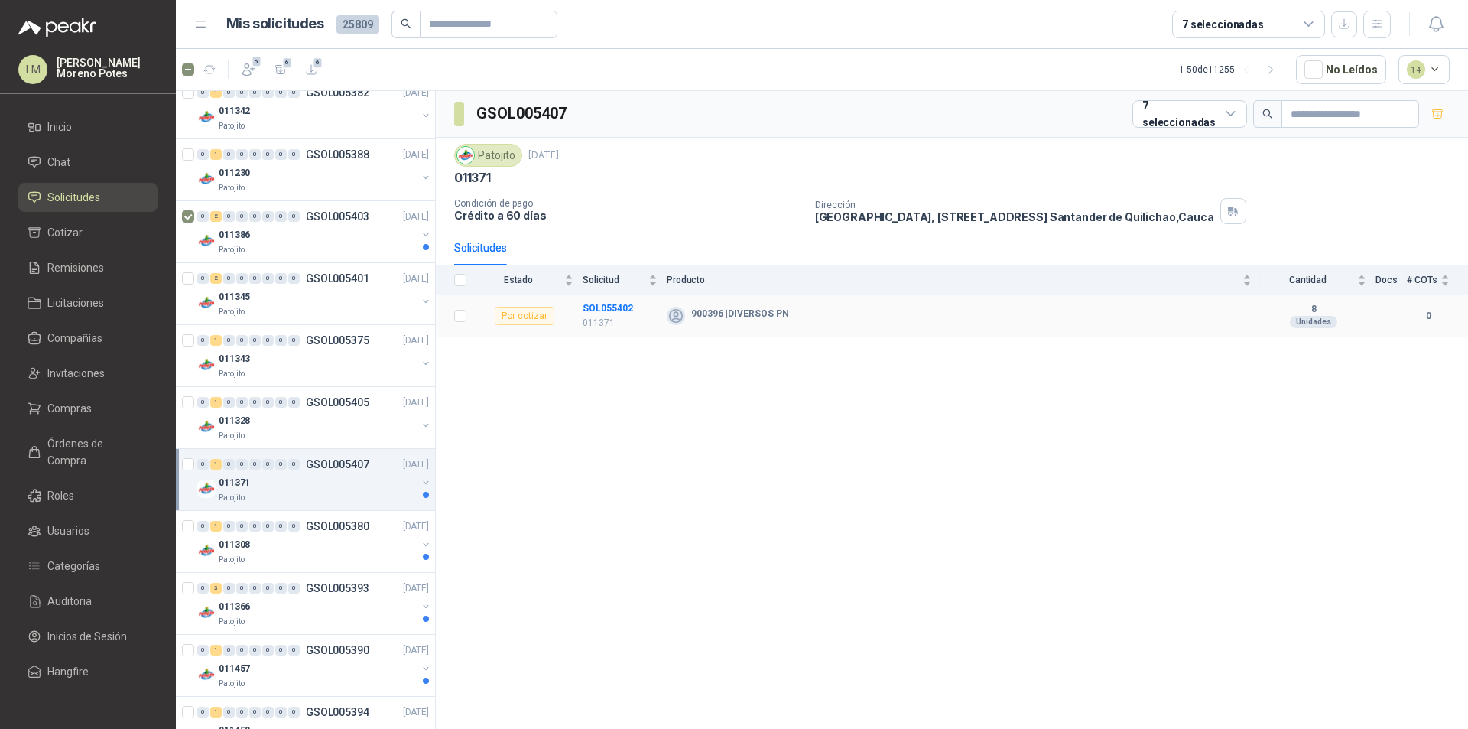
click at [600, 297] on td "SOL055402 011371" at bounding box center [625, 316] width 84 height 42
click at [288, 534] on div "0 1 0 0 0 0 0 0 GSOL005380 10/09/25" at bounding box center [314, 526] width 235 height 18
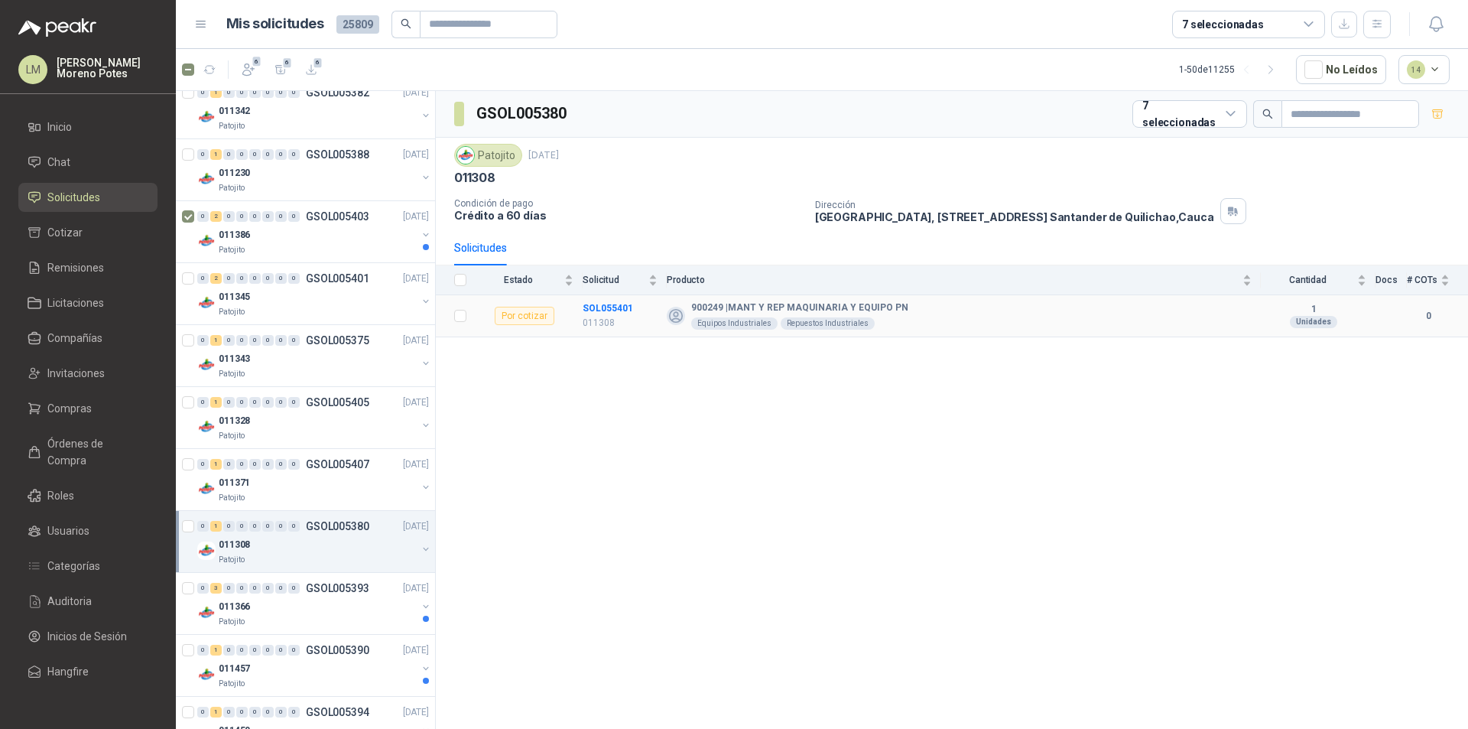
click at [612, 298] on td "SOL055401 011308" at bounding box center [625, 316] width 84 height 42
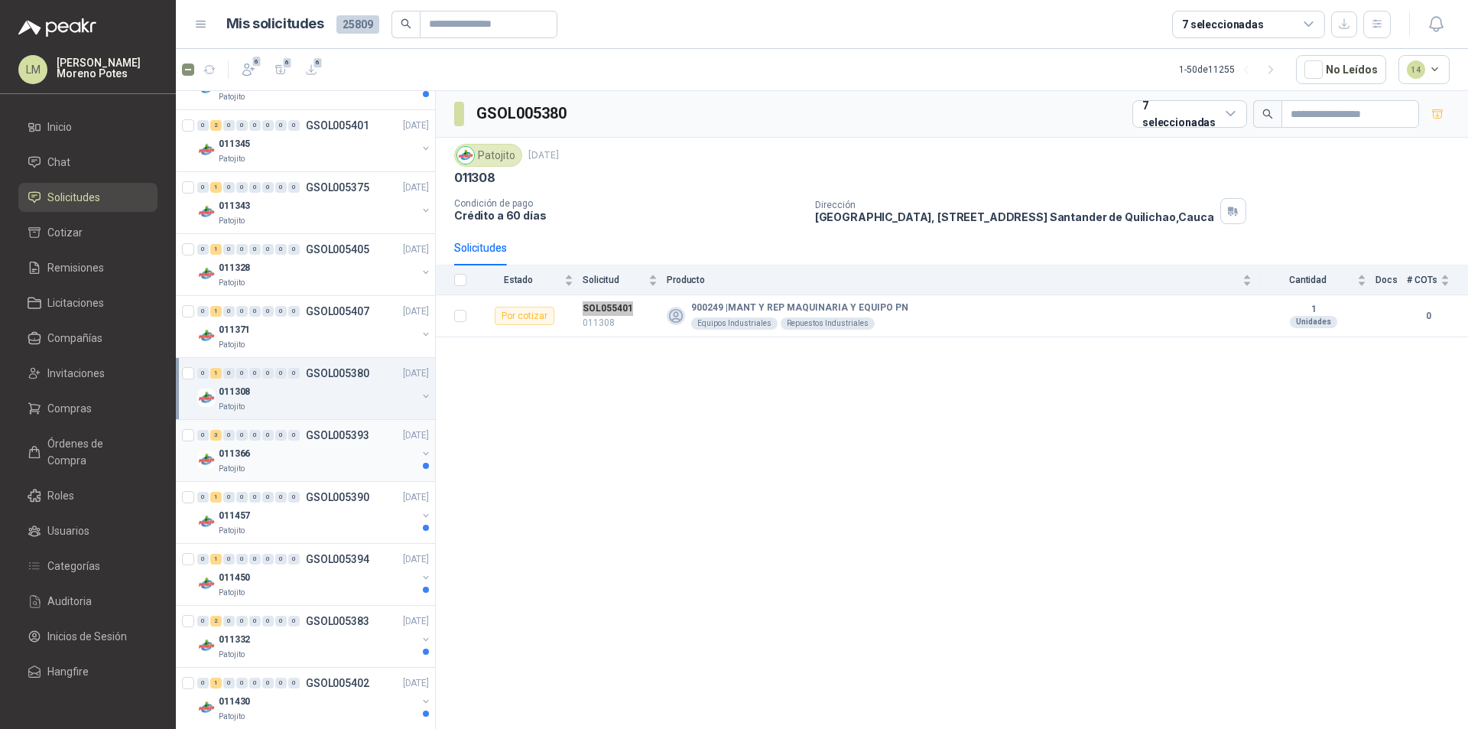
scroll to position [1682, 0]
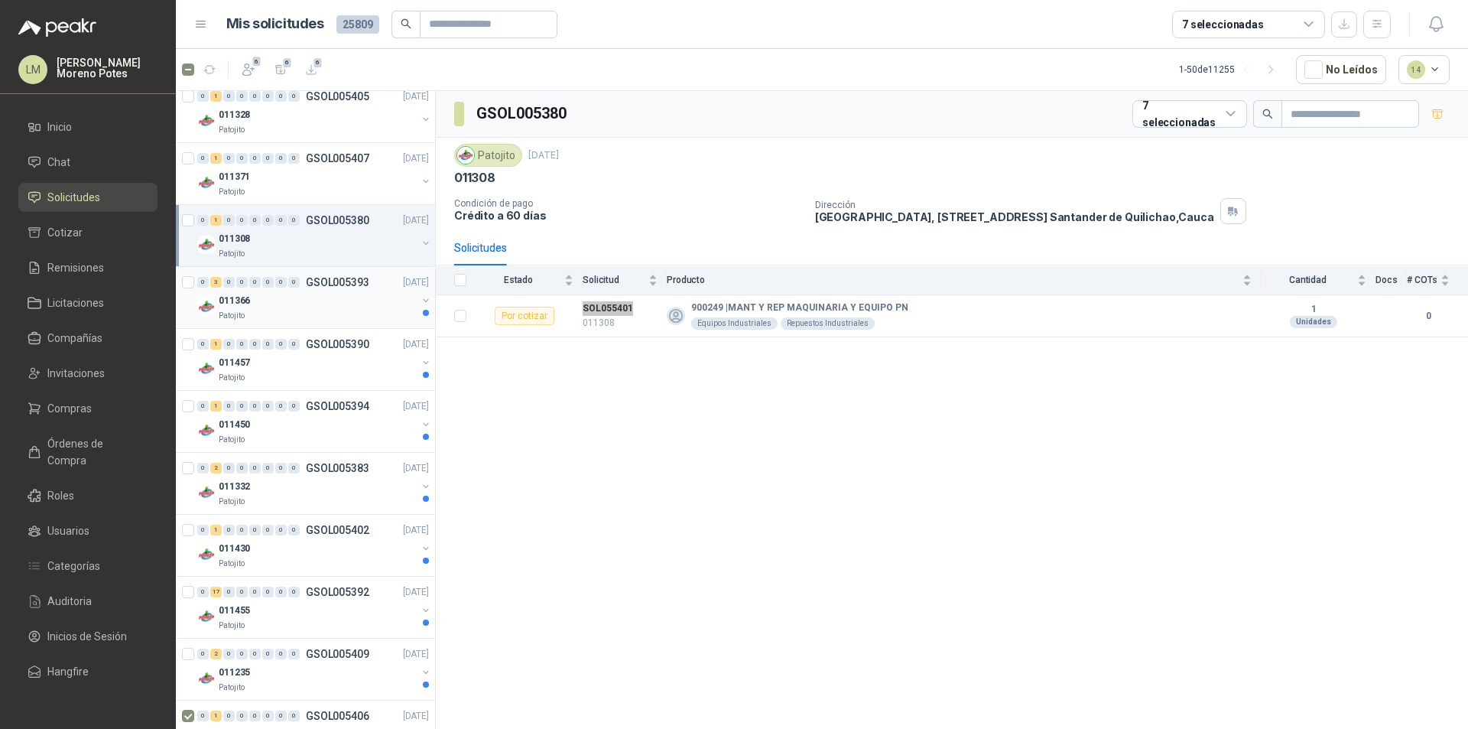
drag, startPoint x: 279, startPoint y: 305, endPoint x: 309, endPoint y: 304, distance: 29.8
click at [279, 305] on div "011366" at bounding box center [318, 300] width 198 height 18
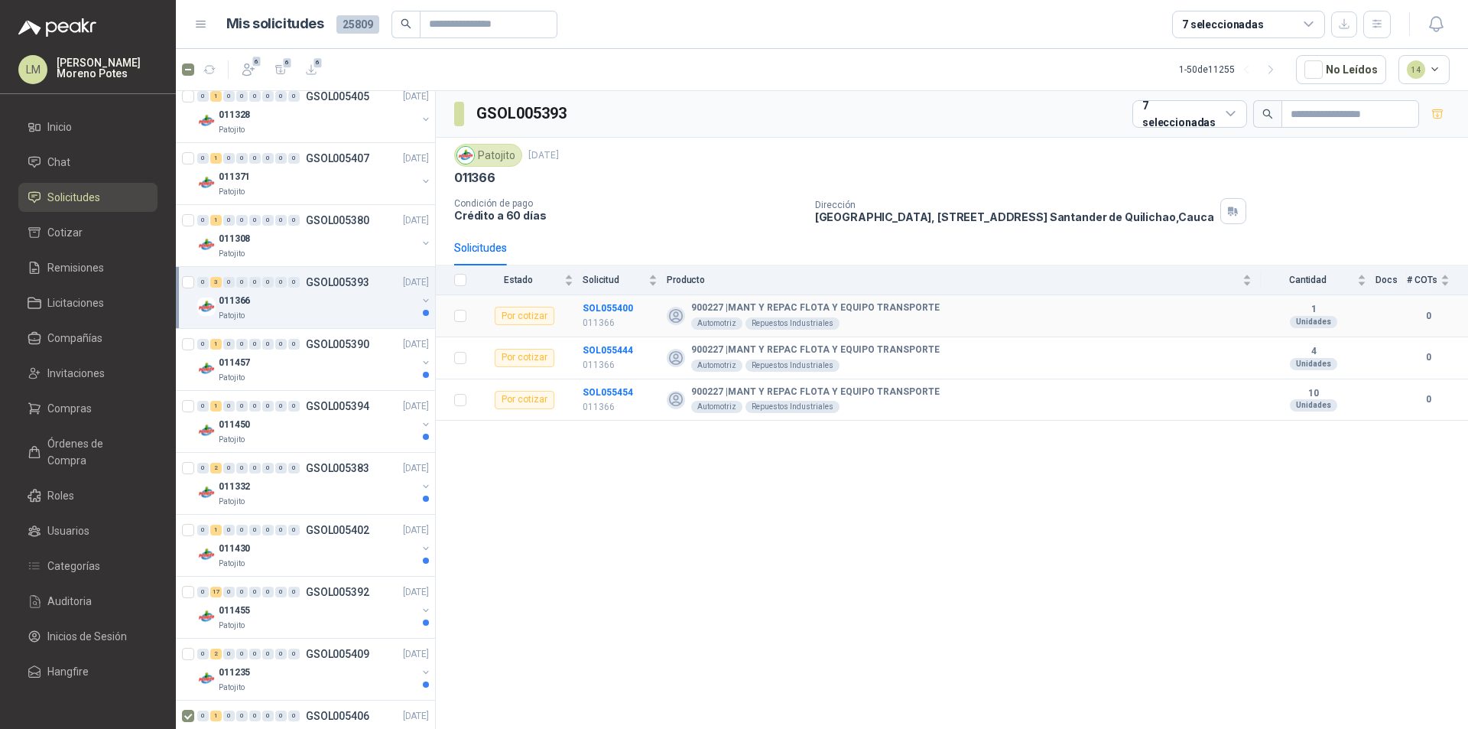
click at [608, 298] on td "SOL055400 011366" at bounding box center [625, 316] width 84 height 42
click at [603, 341] on td "SOL055444 011366" at bounding box center [625, 358] width 84 height 42
click at [606, 381] on td "SOL055454 011366" at bounding box center [625, 400] width 84 height 42
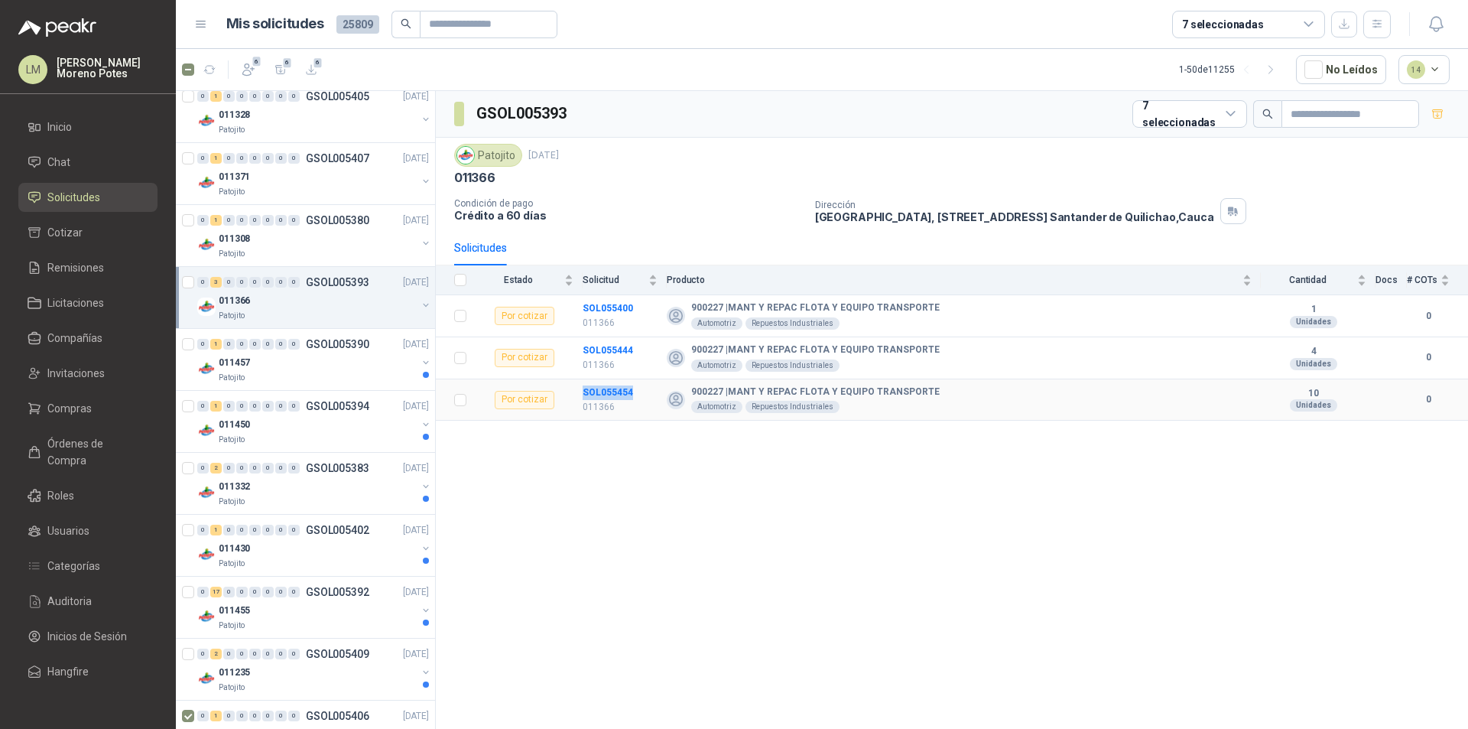
click at [606, 381] on td "SOL055454 011366" at bounding box center [625, 400] width 84 height 42
click at [314, 366] on div "011457" at bounding box center [318, 362] width 198 height 18
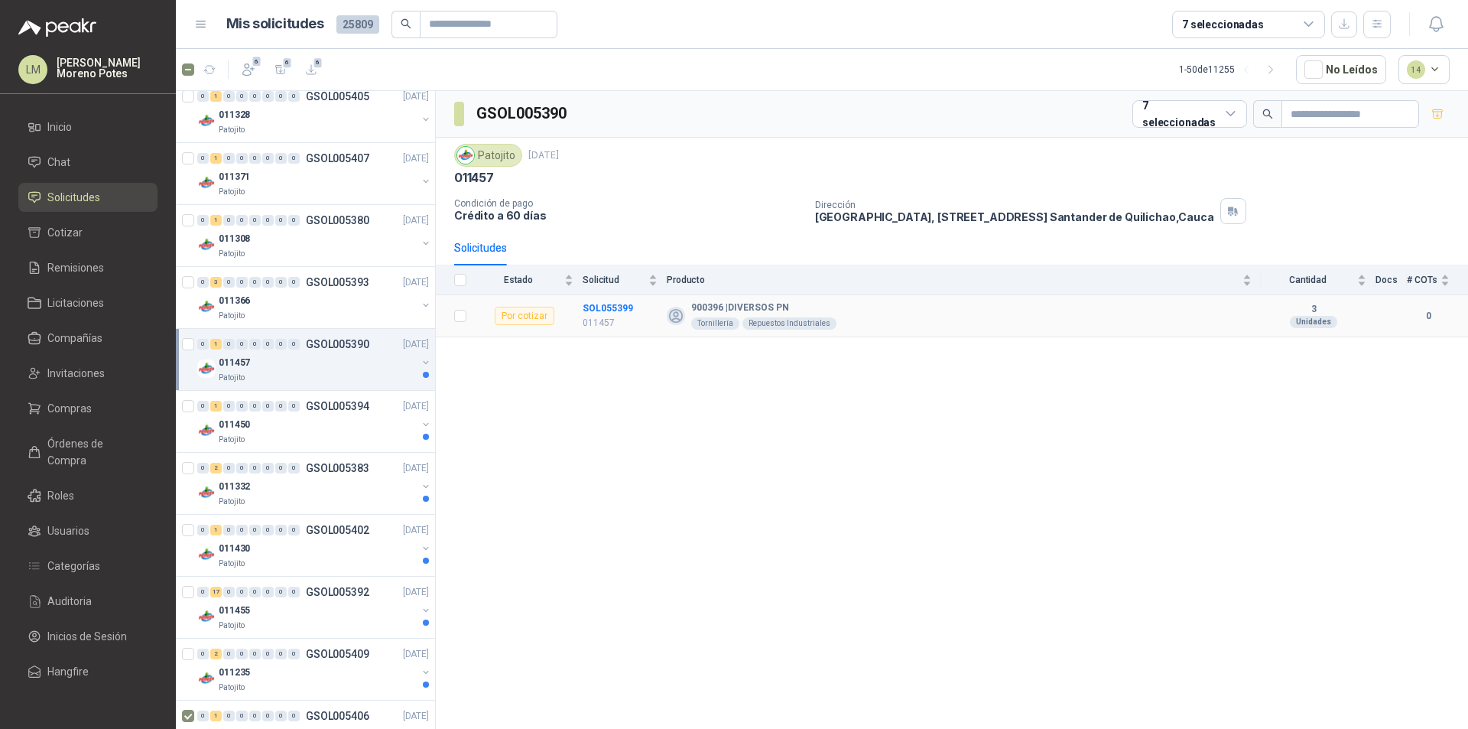
click at [613, 298] on td "SOL055399 011457" at bounding box center [625, 316] width 84 height 42
click at [612, 298] on td "SOL055399 011457" at bounding box center [625, 316] width 84 height 42
click at [314, 439] on div "Patojito" at bounding box center [318, 440] width 198 height 12
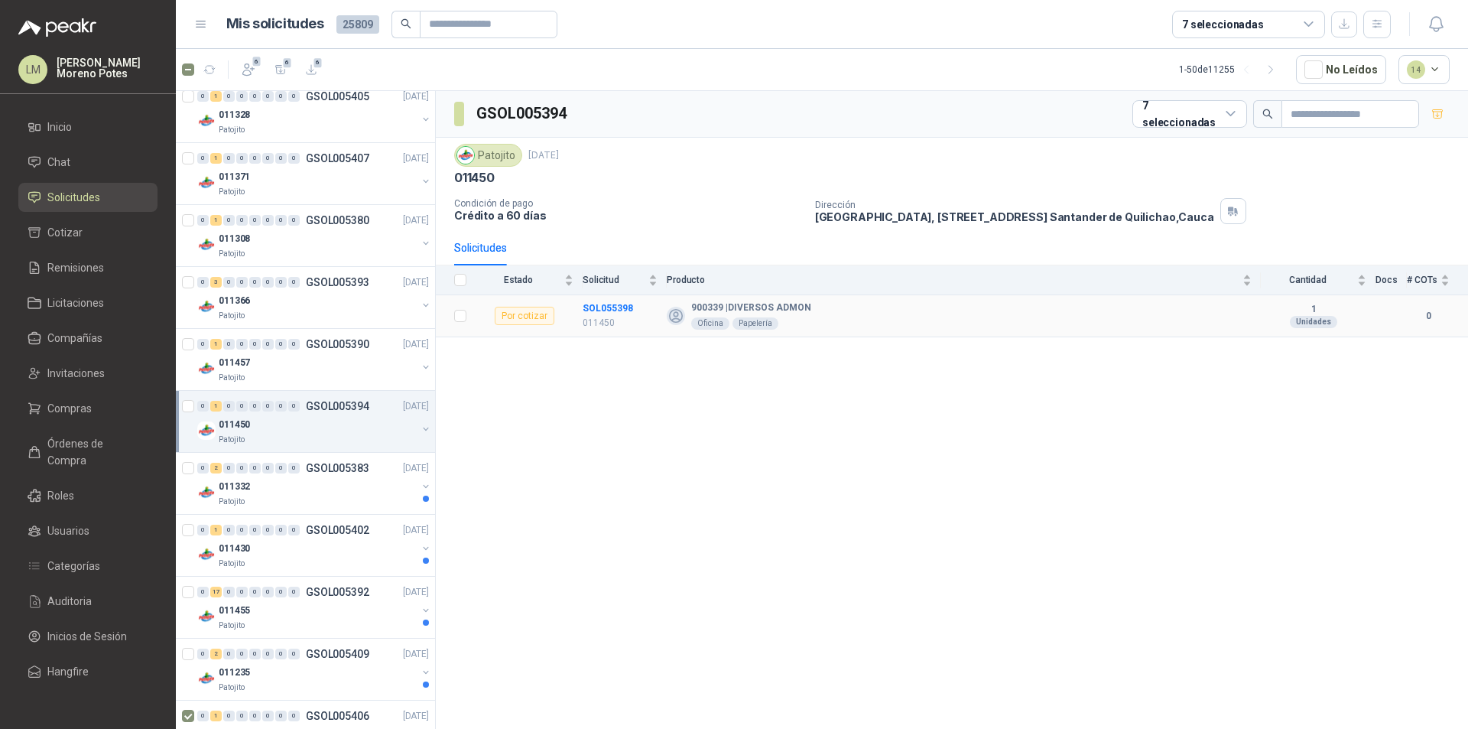
click at [595, 301] on td "SOL055398 011450" at bounding box center [625, 316] width 84 height 42
click at [288, 493] on div "011332" at bounding box center [318, 486] width 198 height 18
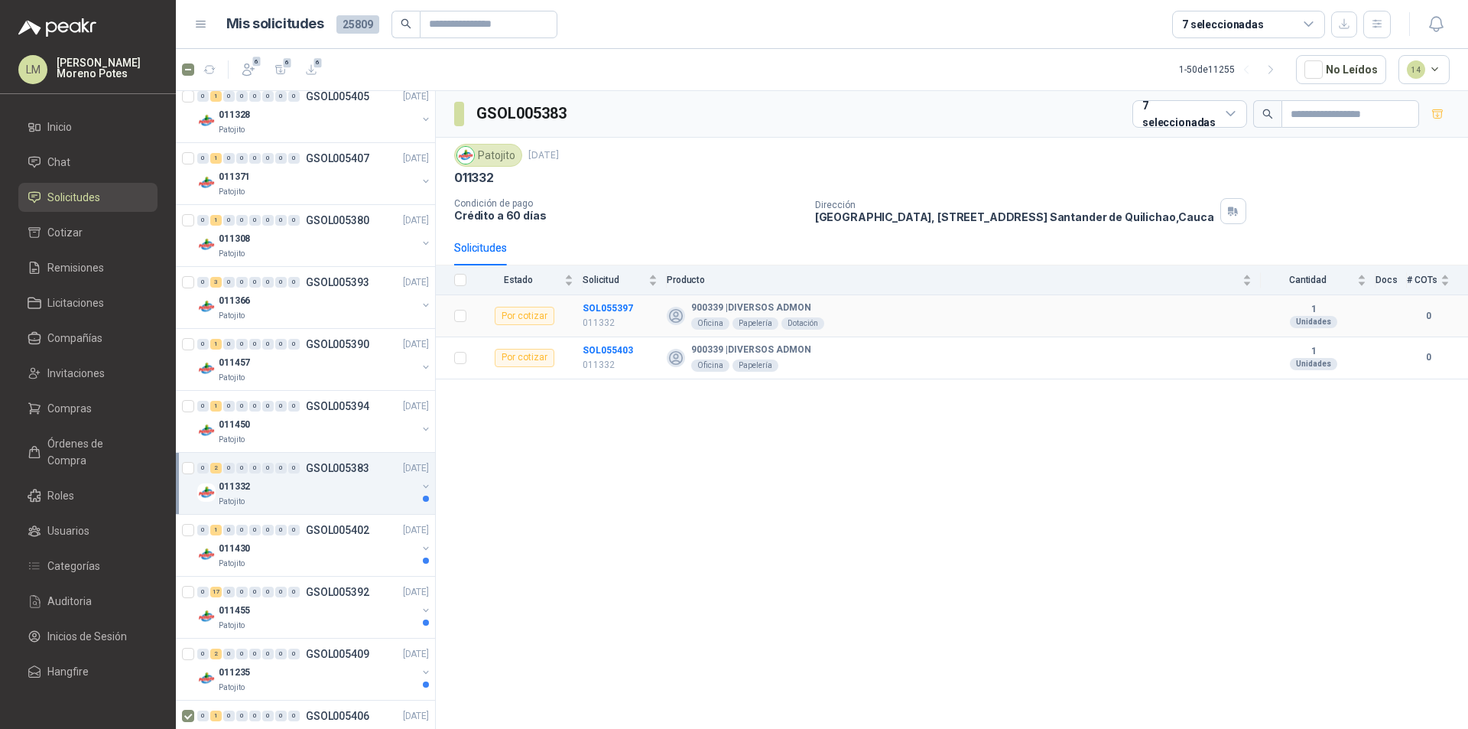
click at [604, 297] on td "SOL055397 011332" at bounding box center [625, 316] width 84 height 42
click at [618, 343] on td "SOL055403 011332" at bounding box center [625, 358] width 84 height 42
click at [280, 539] on div "011430" at bounding box center [318, 548] width 198 height 18
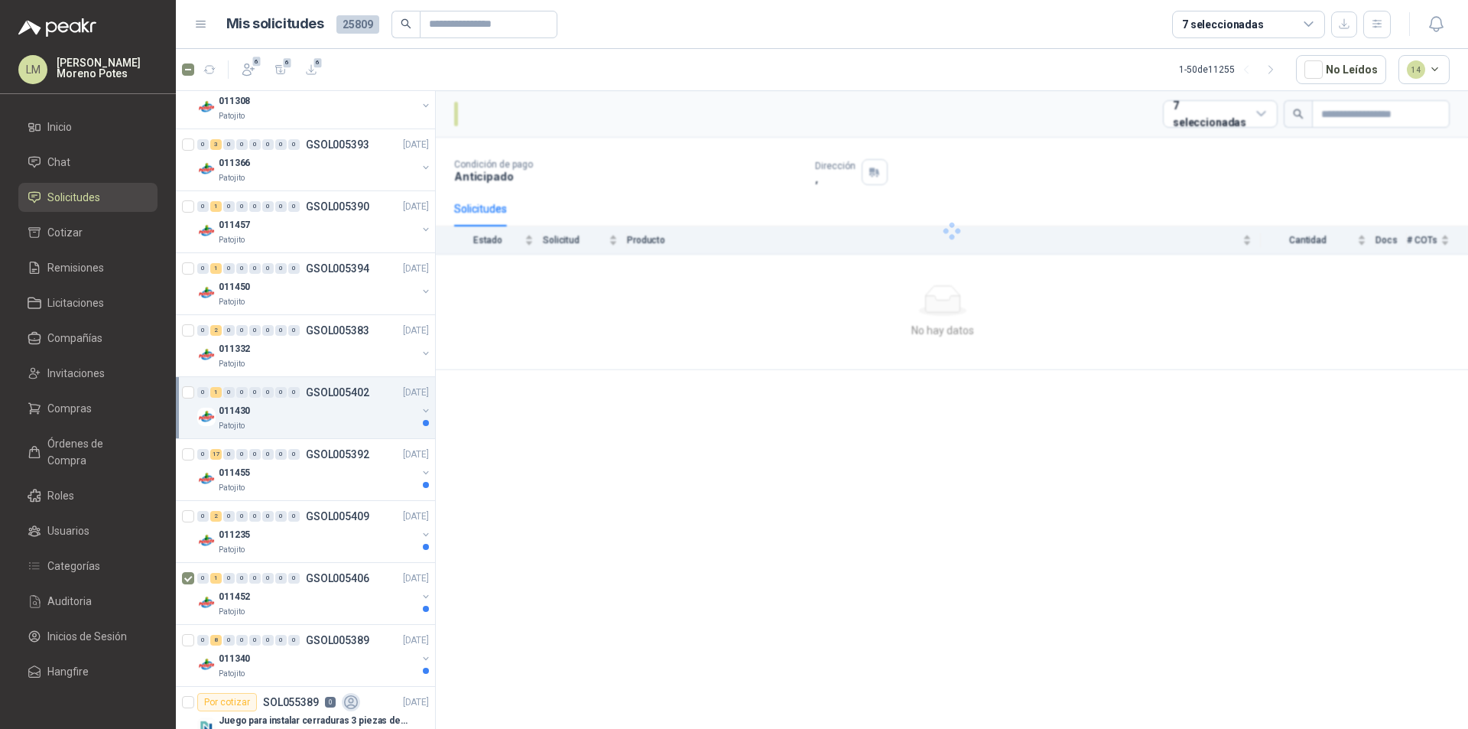
scroll to position [1835, 0]
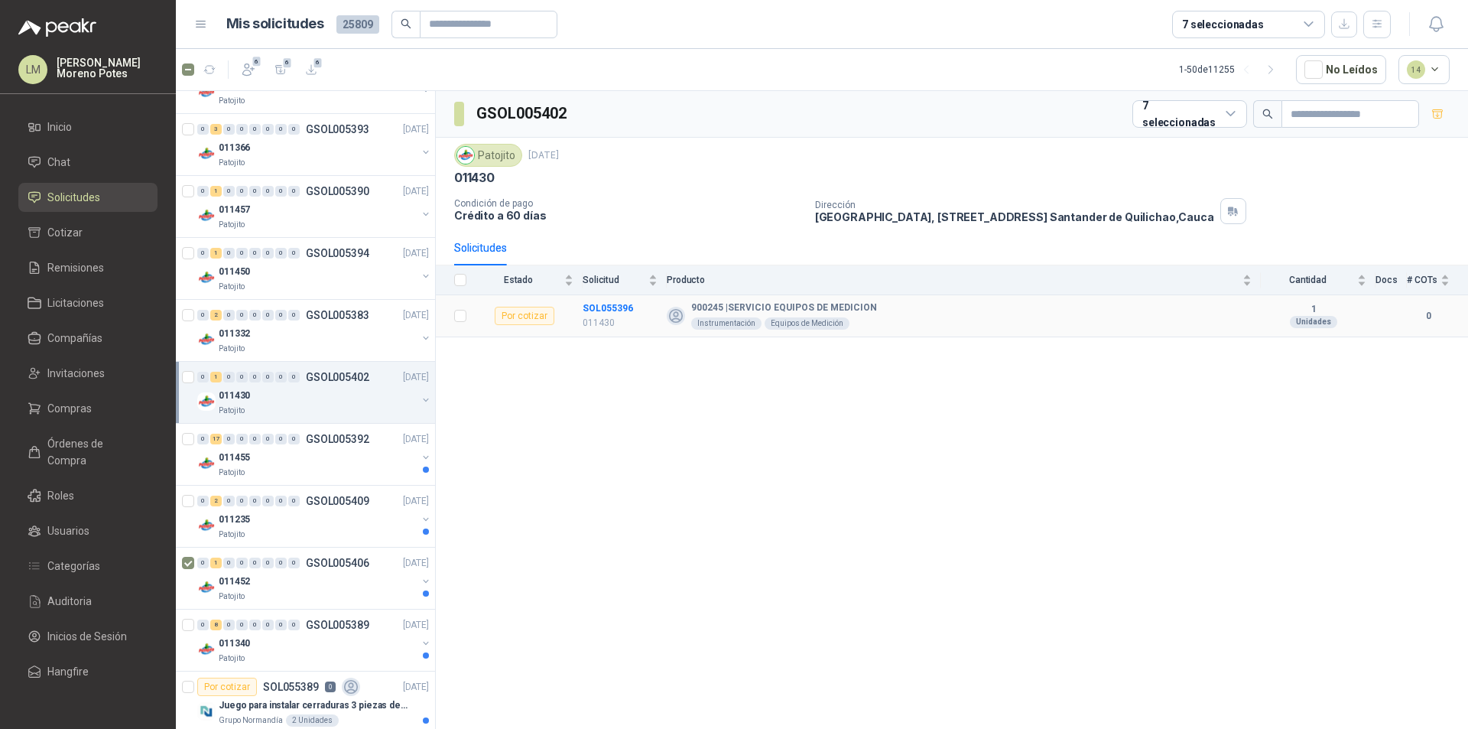
click at [608, 299] on td "SOL055396 011430" at bounding box center [625, 316] width 84 height 42
click at [307, 471] on div "Patojito" at bounding box center [318, 472] width 198 height 12
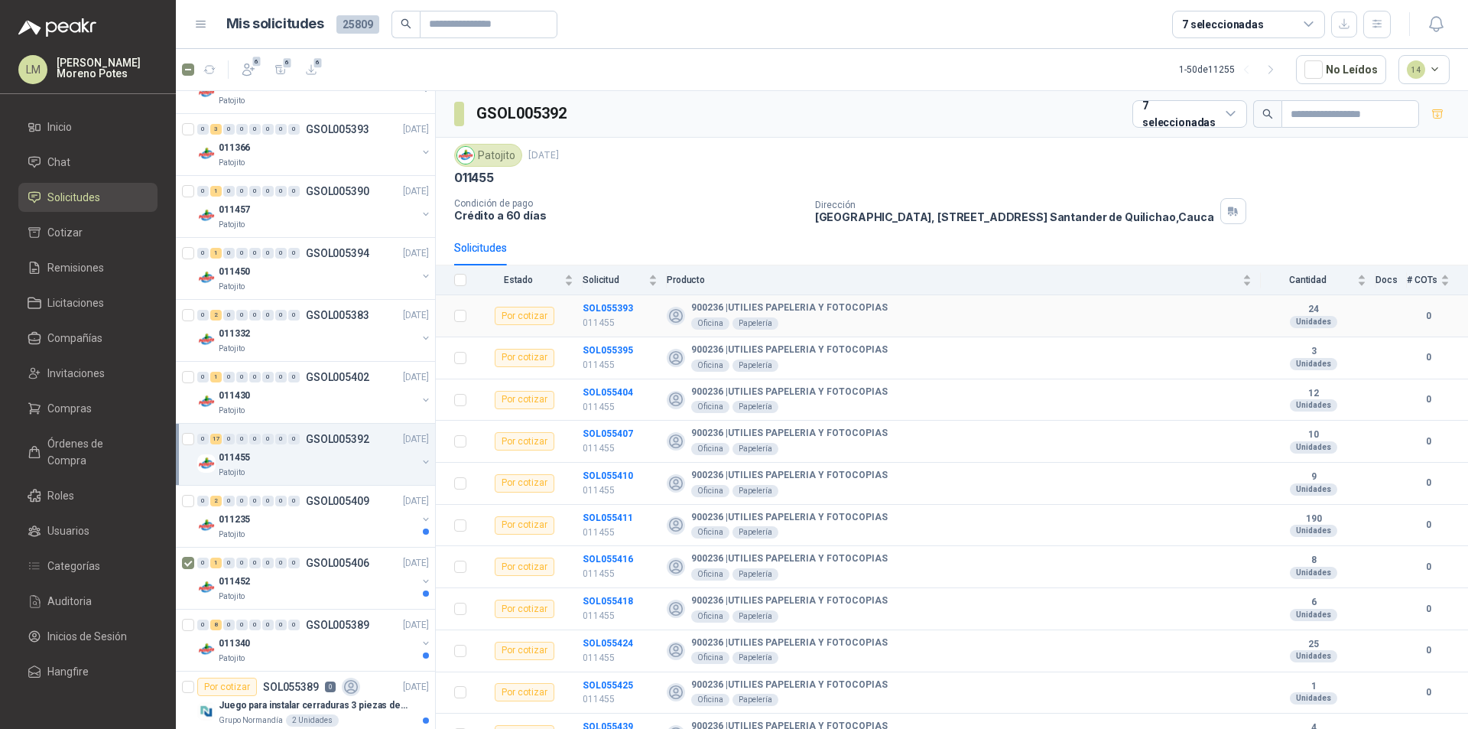
click at [603, 298] on td "SOL055393 011455" at bounding box center [625, 316] width 84 height 42
click at [596, 340] on td "SOL055395 011455" at bounding box center [625, 358] width 84 height 42
click at [603, 385] on td "SOL055404 011455" at bounding box center [625, 400] width 84 height 42
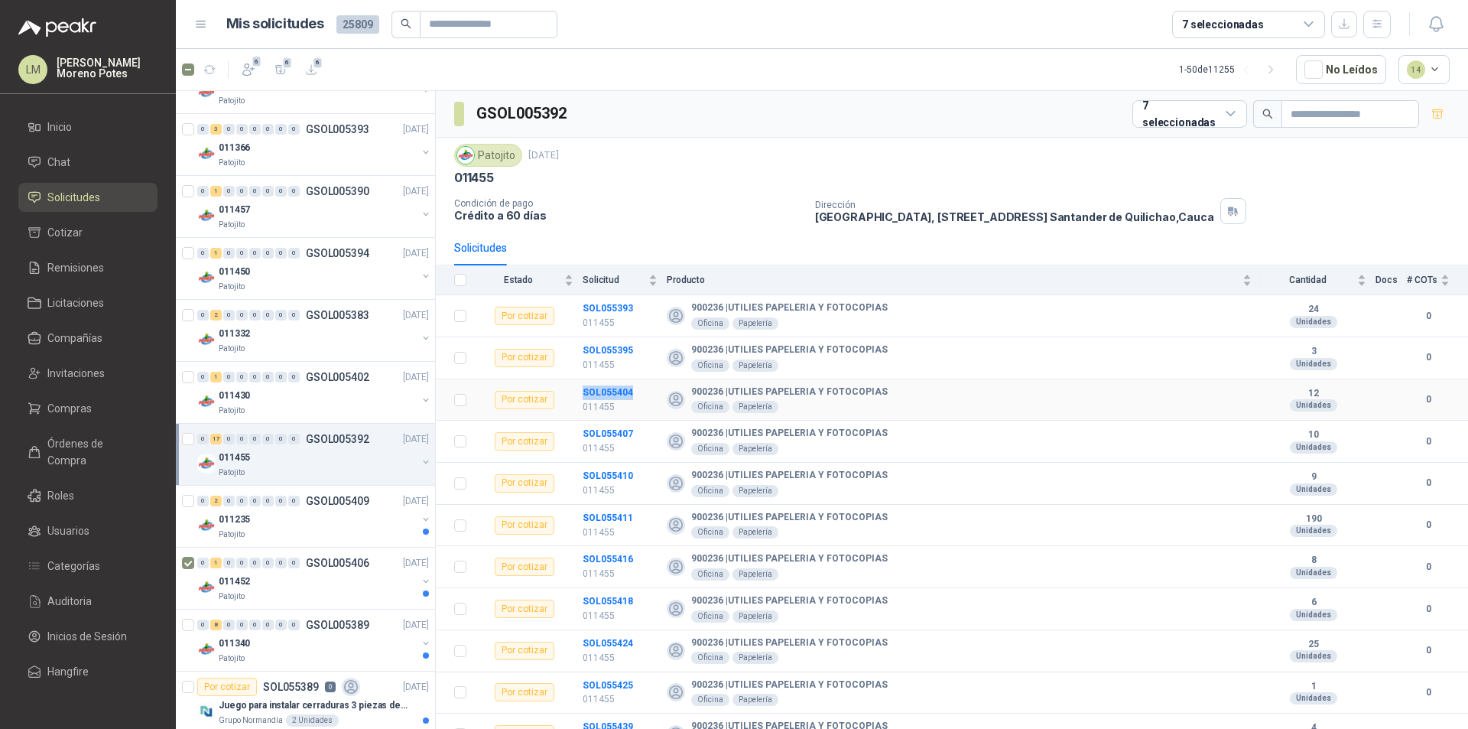
click at [603, 385] on td "SOL055404 011455" at bounding box center [625, 400] width 84 height 42
click at [606, 424] on td "SOL055407 011455" at bounding box center [625, 442] width 84 height 42
click at [602, 466] on td "SOL055410 011455" at bounding box center [625, 484] width 84 height 42
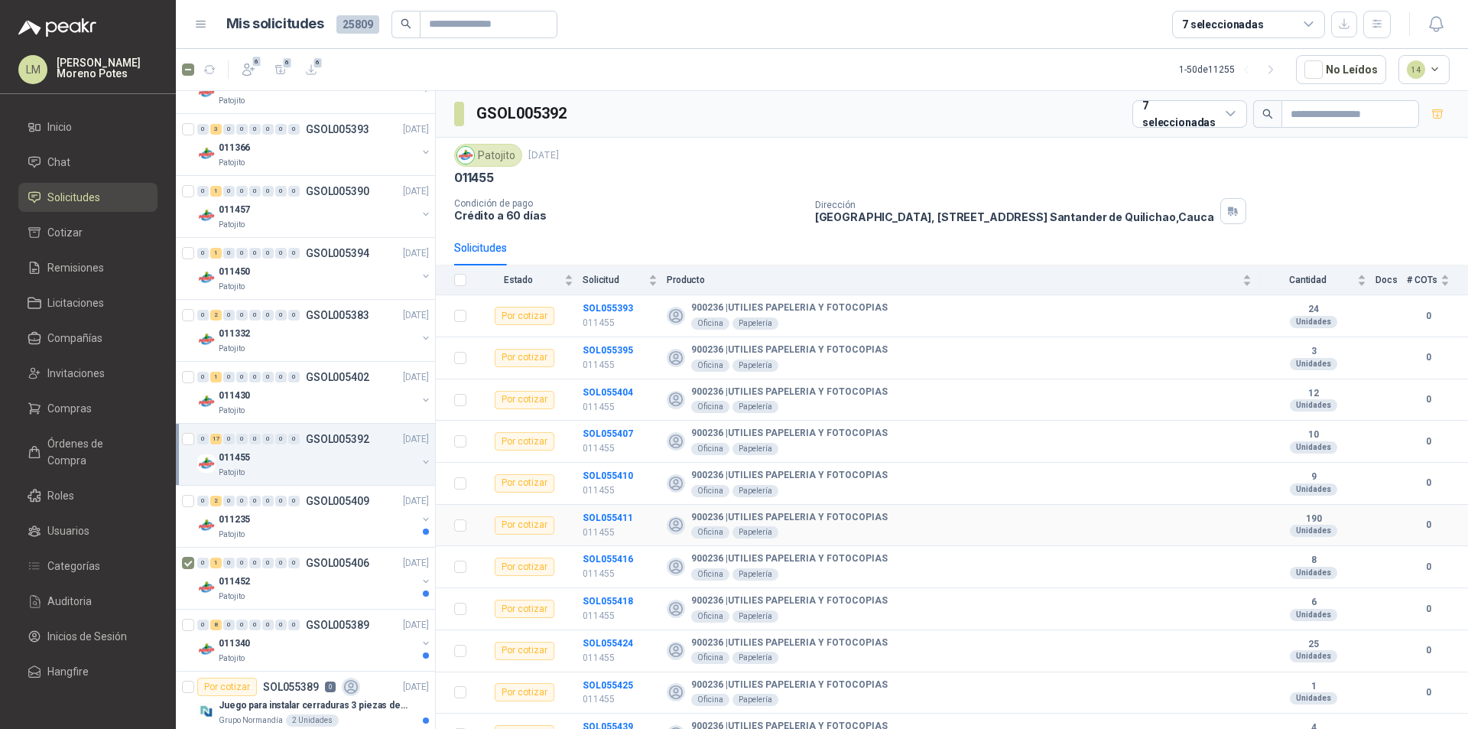
click at [604, 508] on td "SOL055411 011455" at bounding box center [625, 526] width 84 height 42
click at [615, 551] on td "SOL055416 011455" at bounding box center [625, 567] width 84 height 42
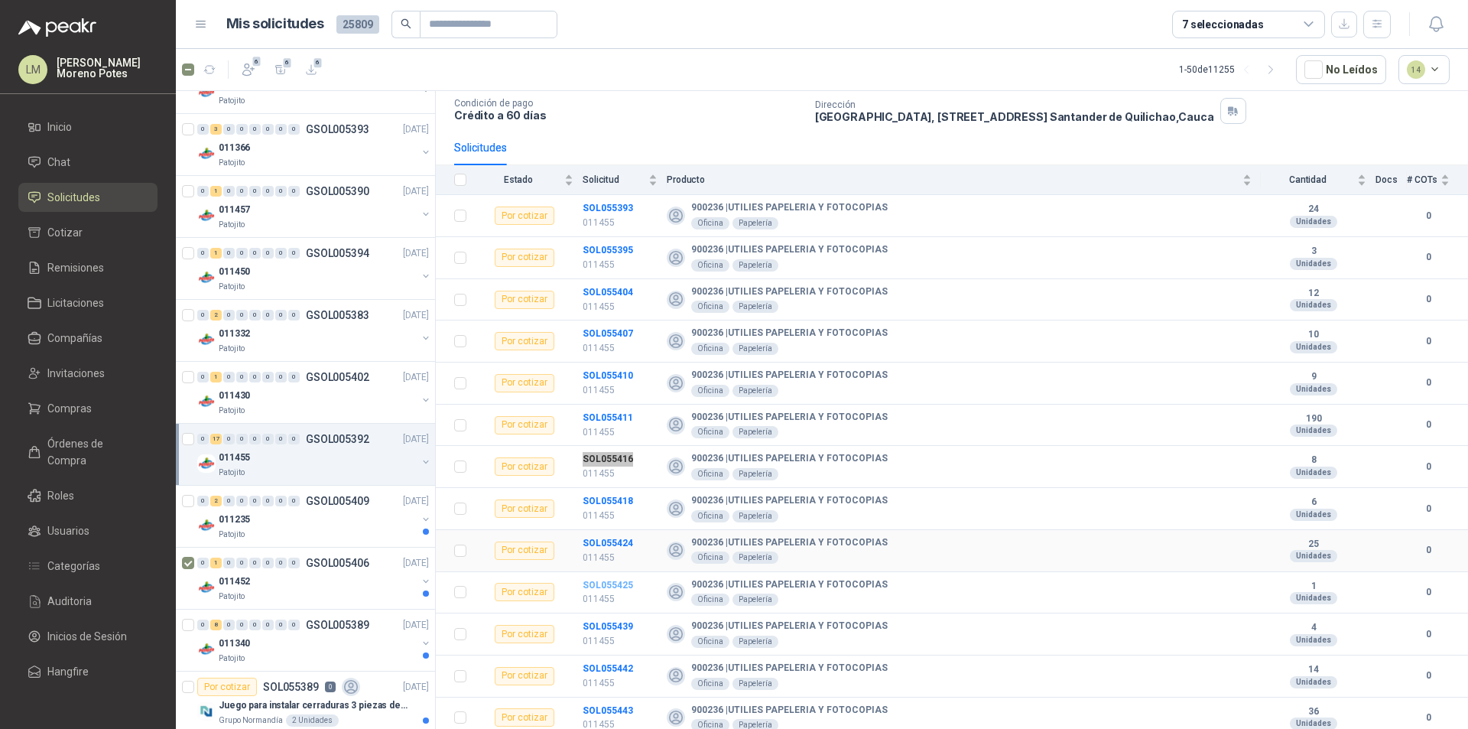
scroll to position [153, 0]
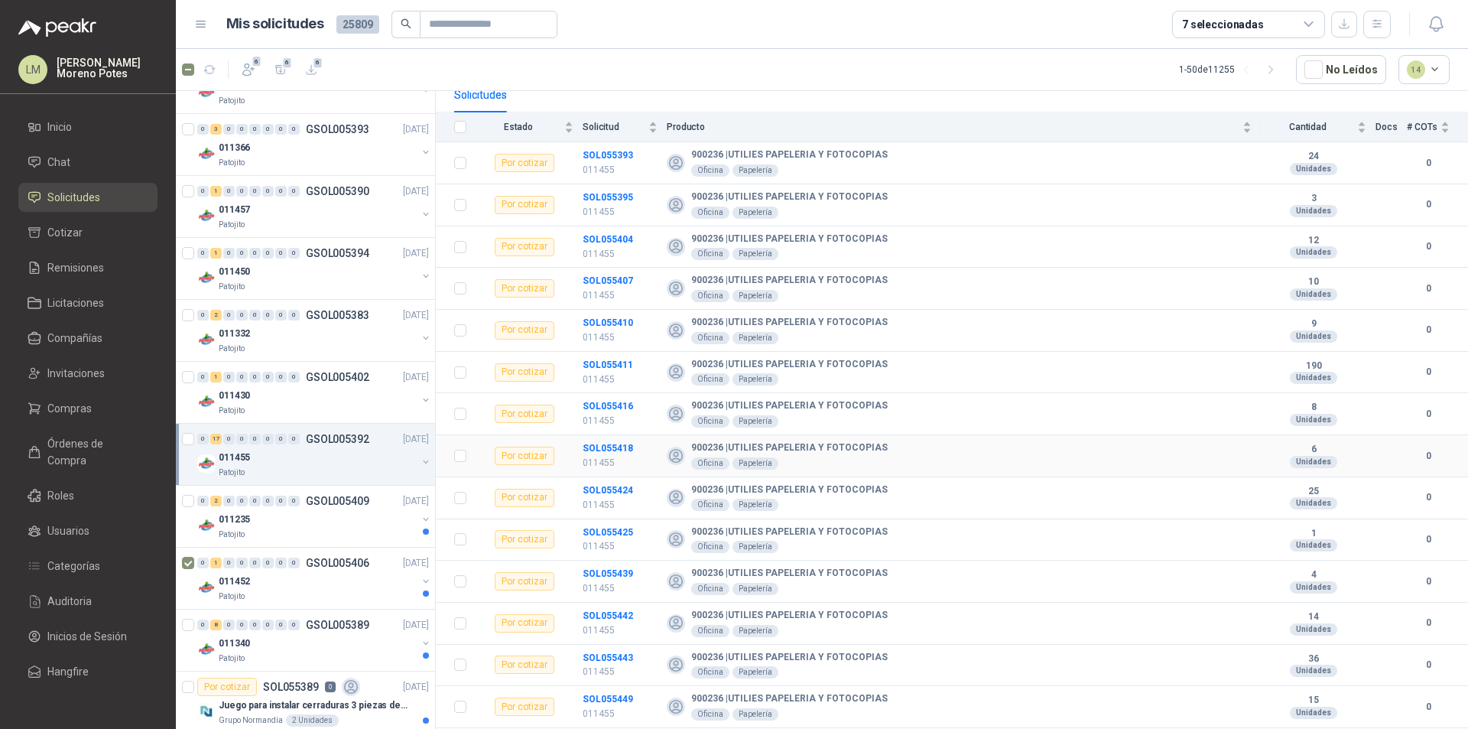
click at [608, 437] on td "SOL055418 011455" at bounding box center [625, 456] width 84 height 42
click at [614, 482] on td "SOL055424 011455" at bounding box center [625, 498] width 84 height 42
click at [614, 481] on td "SOL055424 011455" at bounding box center [625, 498] width 84 height 42
click at [609, 522] on td "SOL055425 011455" at bounding box center [625, 540] width 84 height 42
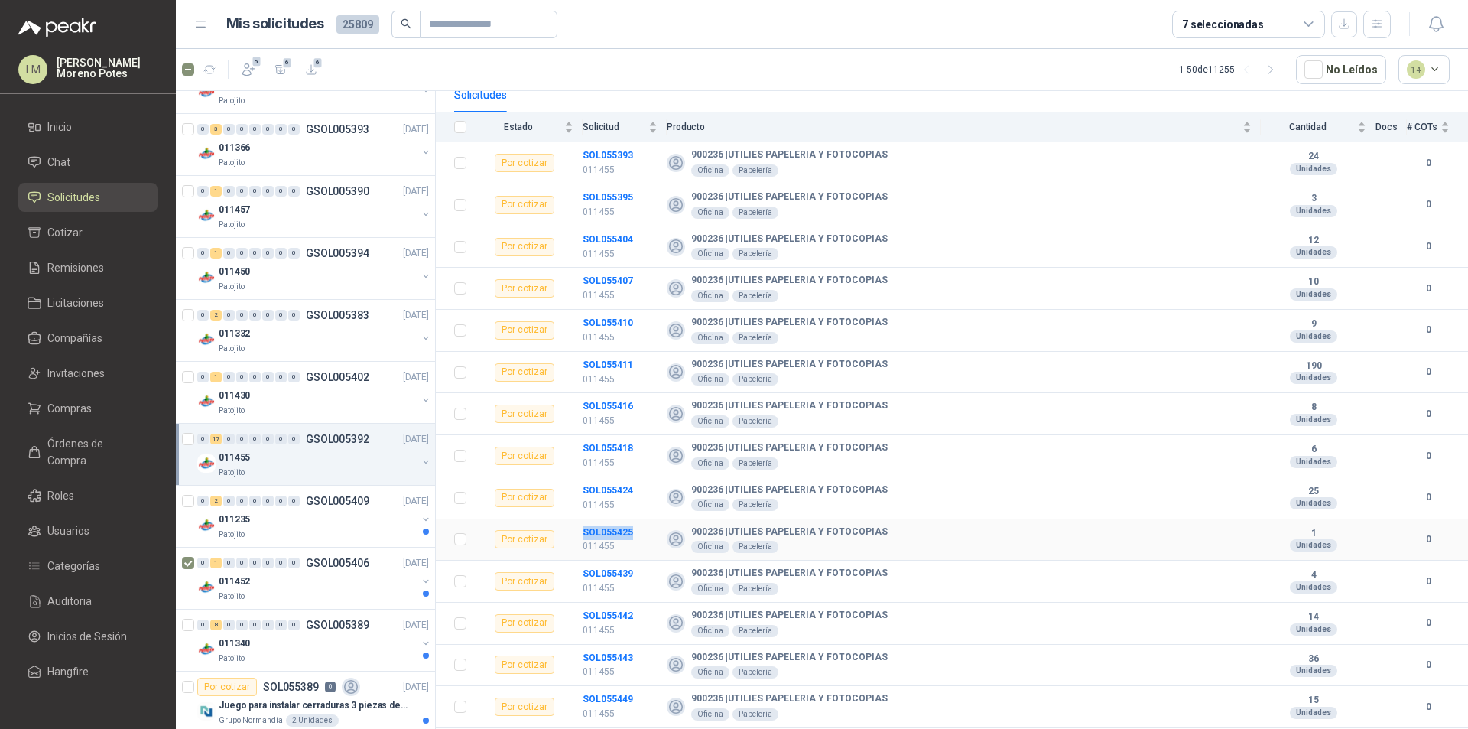
click at [609, 522] on td "SOL055425 011455" at bounding box center [625, 540] width 84 height 42
click at [606, 566] on td "SOL055439 011455" at bounding box center [625, 581] width 84 height 42
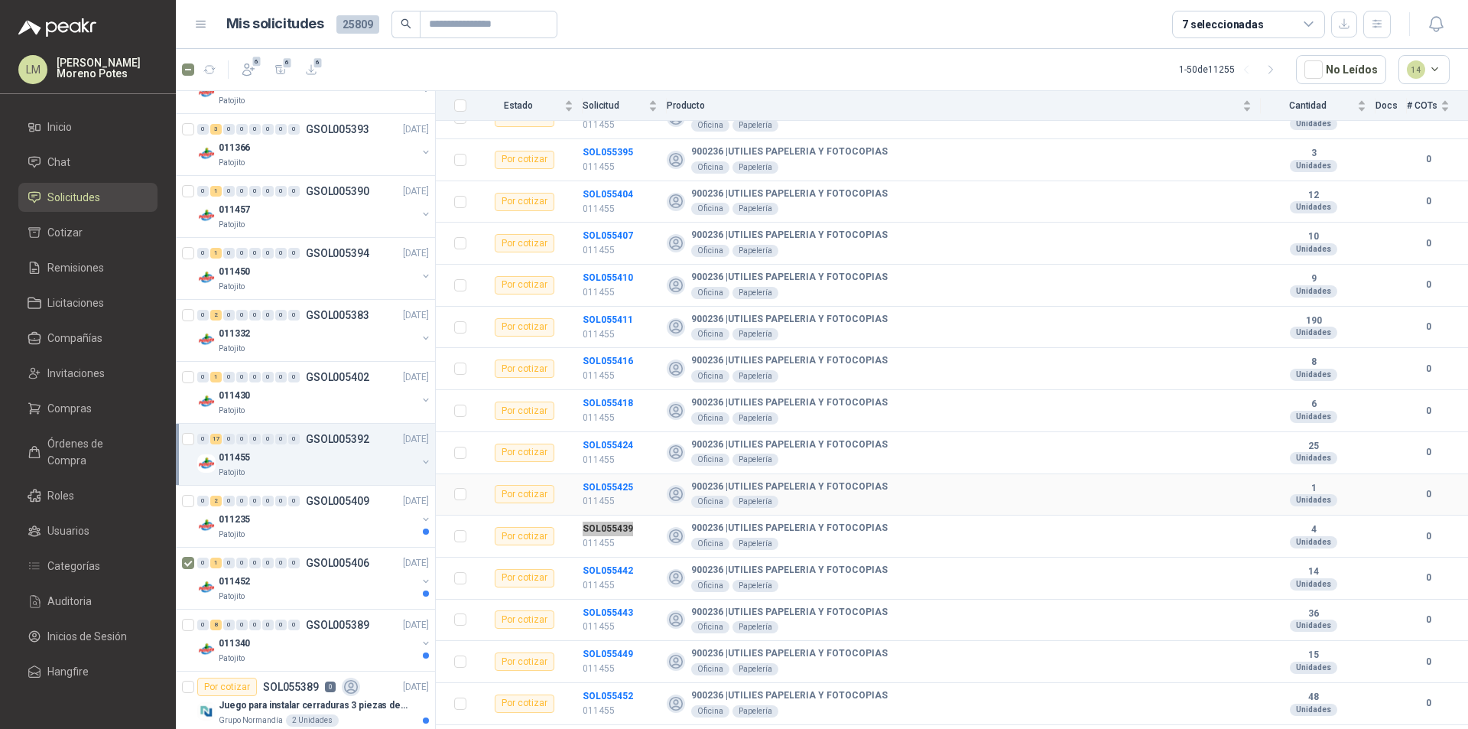
scroll to position [272, 0]
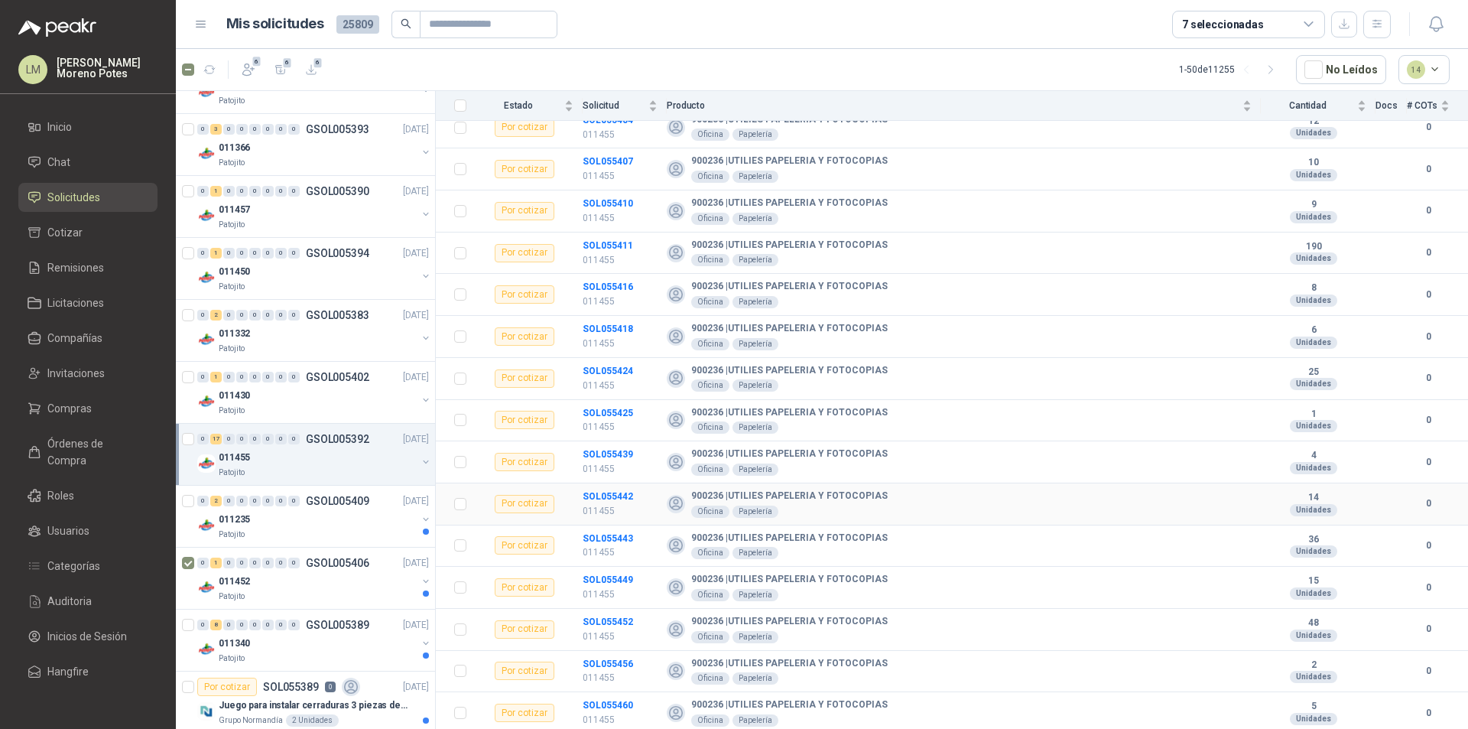
click at [614, 488] on td "SOL055442 011455" at bounding box center [625, 504] width 84 height 42
click at [608, 533] on b "SOL055443" at bounding box center [608, 538] width 50 height 11
click at [608, 531] on div "GSOL005392 7 seleccionadas Patojito 10 sept, 2025 011455 Condición de pago Créd…" at bounding box center [952, 412] width 1032 height 643
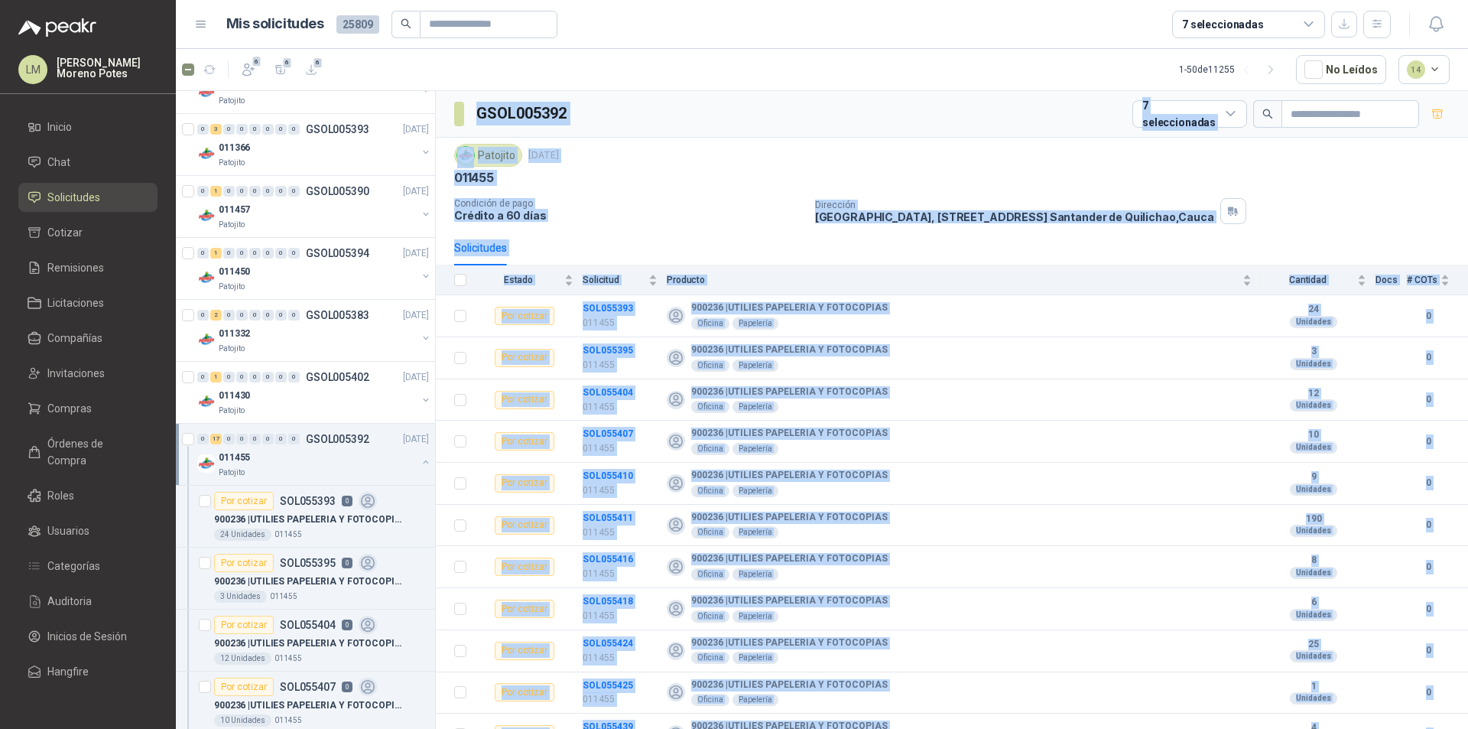
click at [733, 209] on p "Crédito a 60 días" at bounding box center [628, 215] width 349 height 13
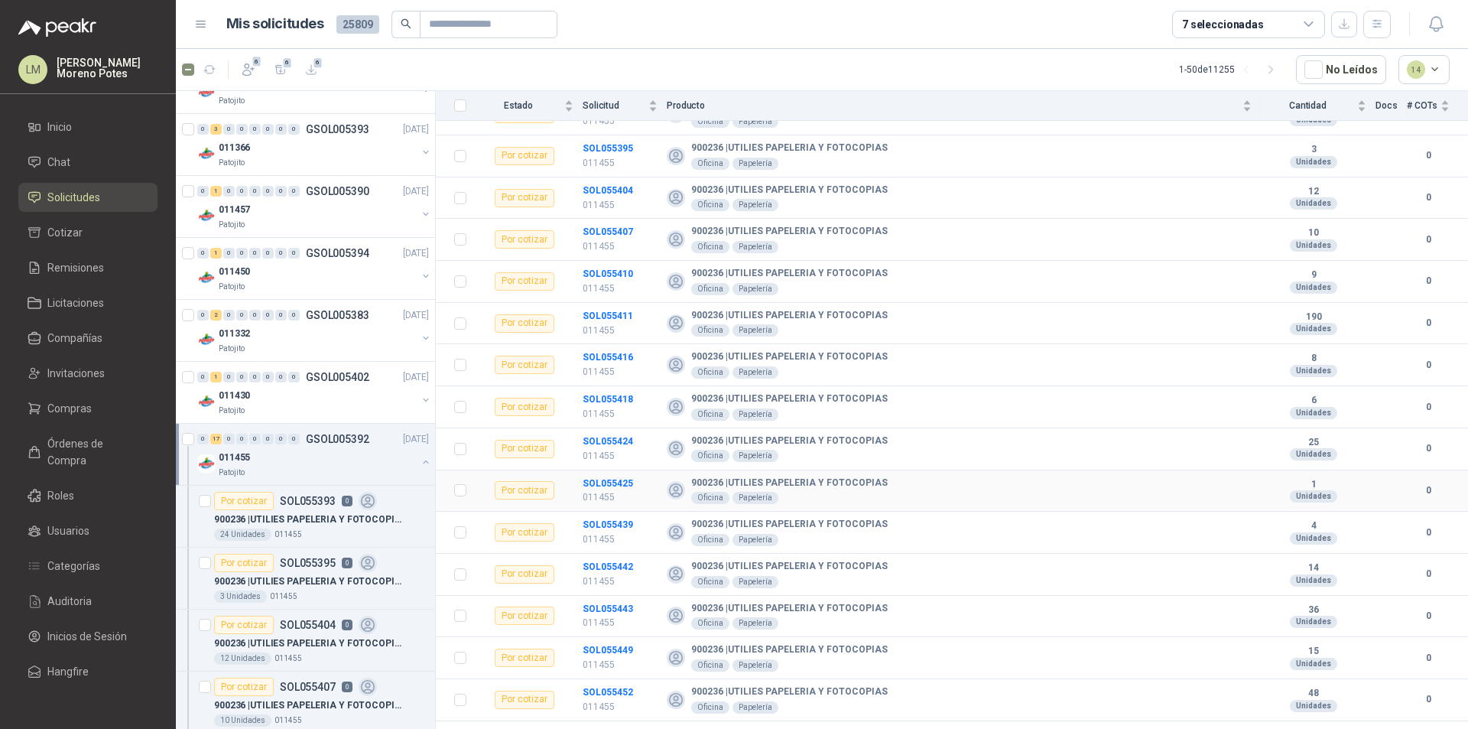
scroll to position [229, 0]
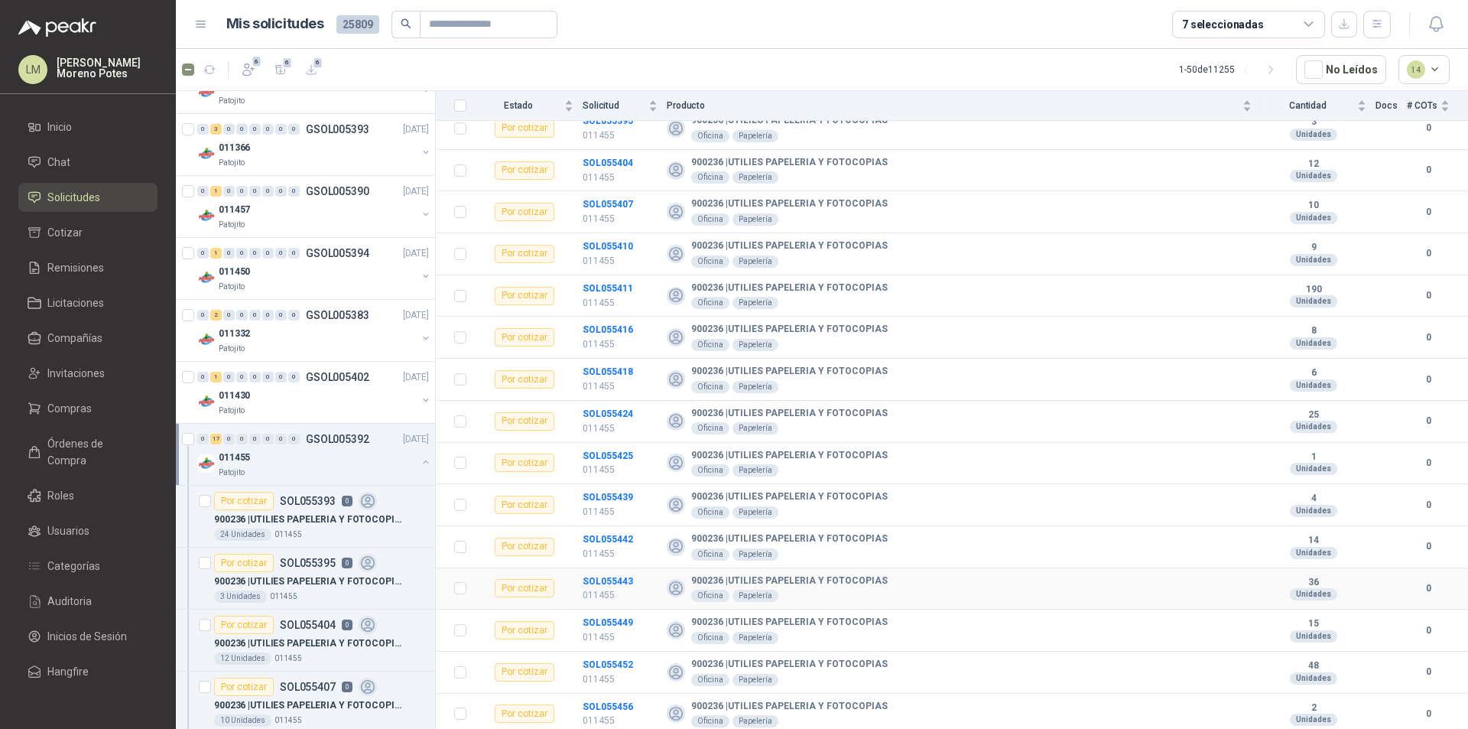
click at [619, 571] on td "SOL055443 011455" at bounding box center [625, 589] width 84 height 42
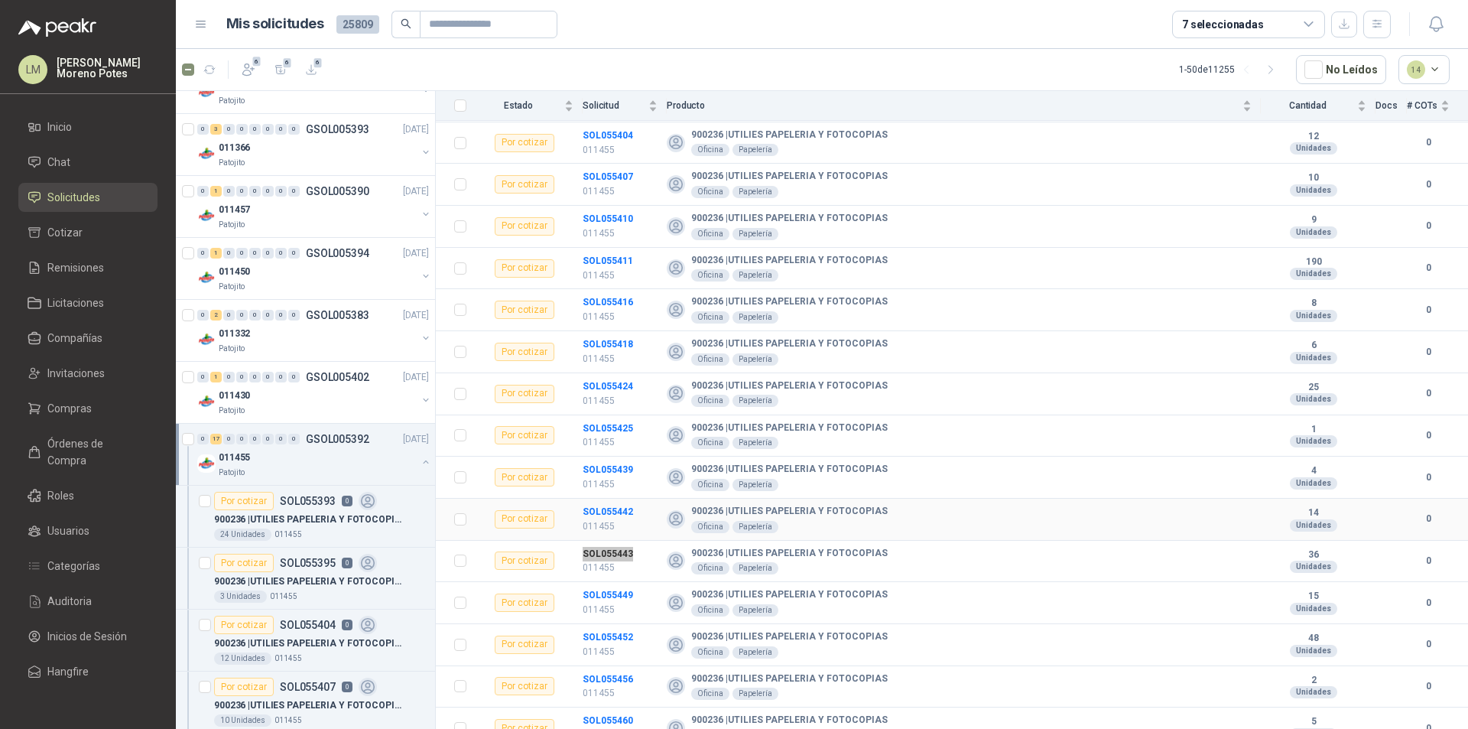
scroll to position [272, 0]
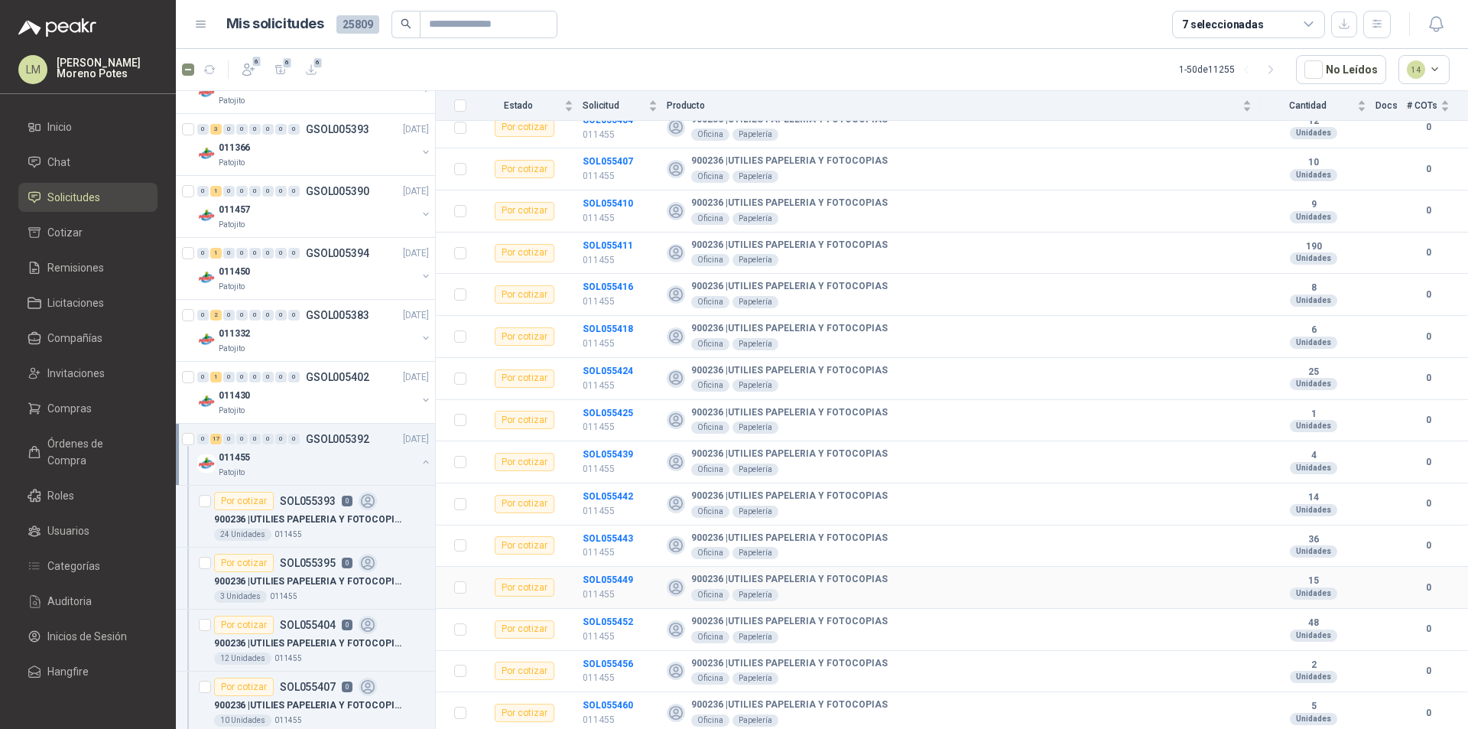
click at [612, 567] on td "SOL055449 011455" at bounding box center [625, 588] width 84 height 42
click at [604, 612] on td "SOL055452 011455" at bounding box center [625, 630] width 84 height 42
click at [605, 653] on td "SOL055456 011455" at bounding box center [625, 672] width 84 height 42
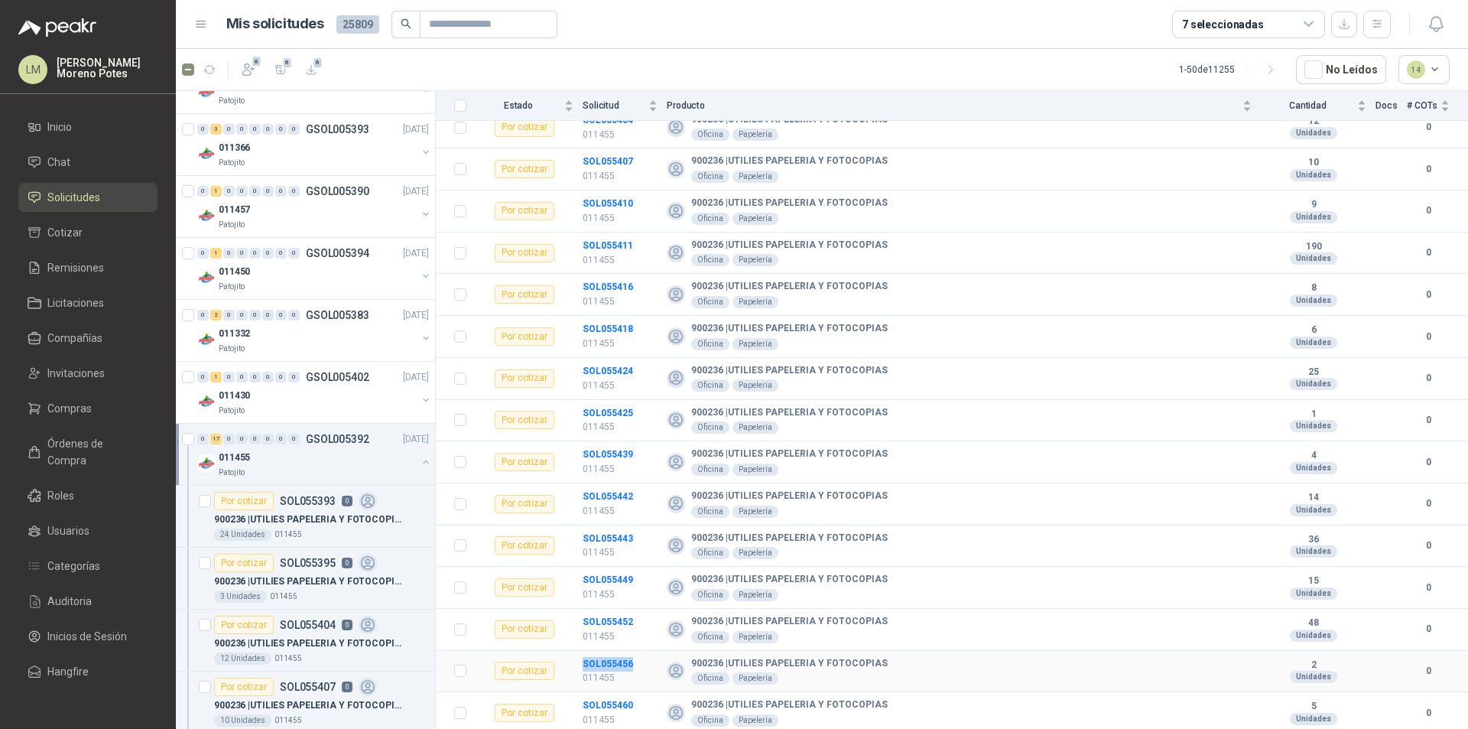
click at [605, 653] on td "SOL055456 011455" at bounding box center [625, 672] width 84 height 42
click at [601, 691] on td "SOL055456 011455" at bounding box center [625, 672] width 84 height 42
click at [606, 697] on td "SOL055460 011455" at bounding box center [625, 713] width 84 height 42
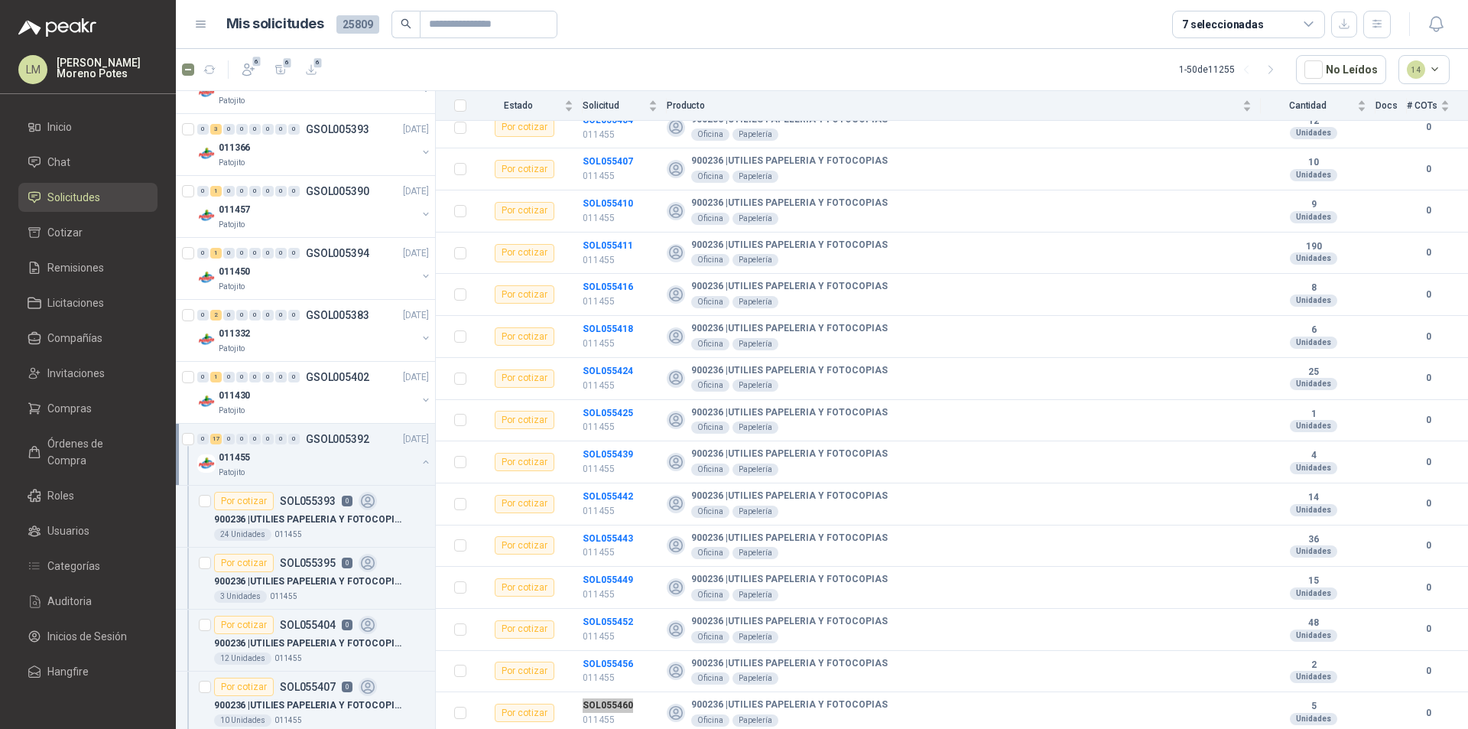
click at [420, 459] on button "button" at bounding box center [426, 462] width 12 height 12
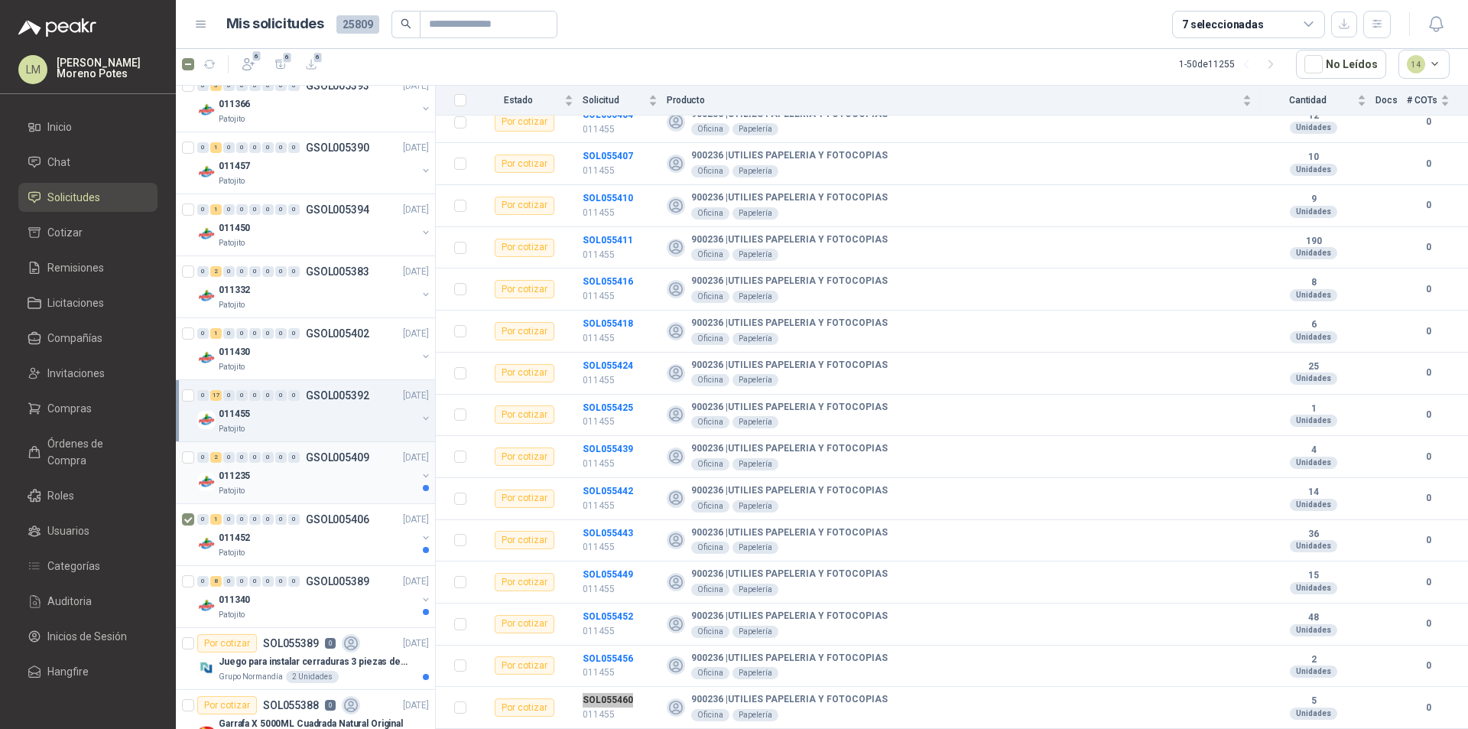
scroll to position [1912, 0]
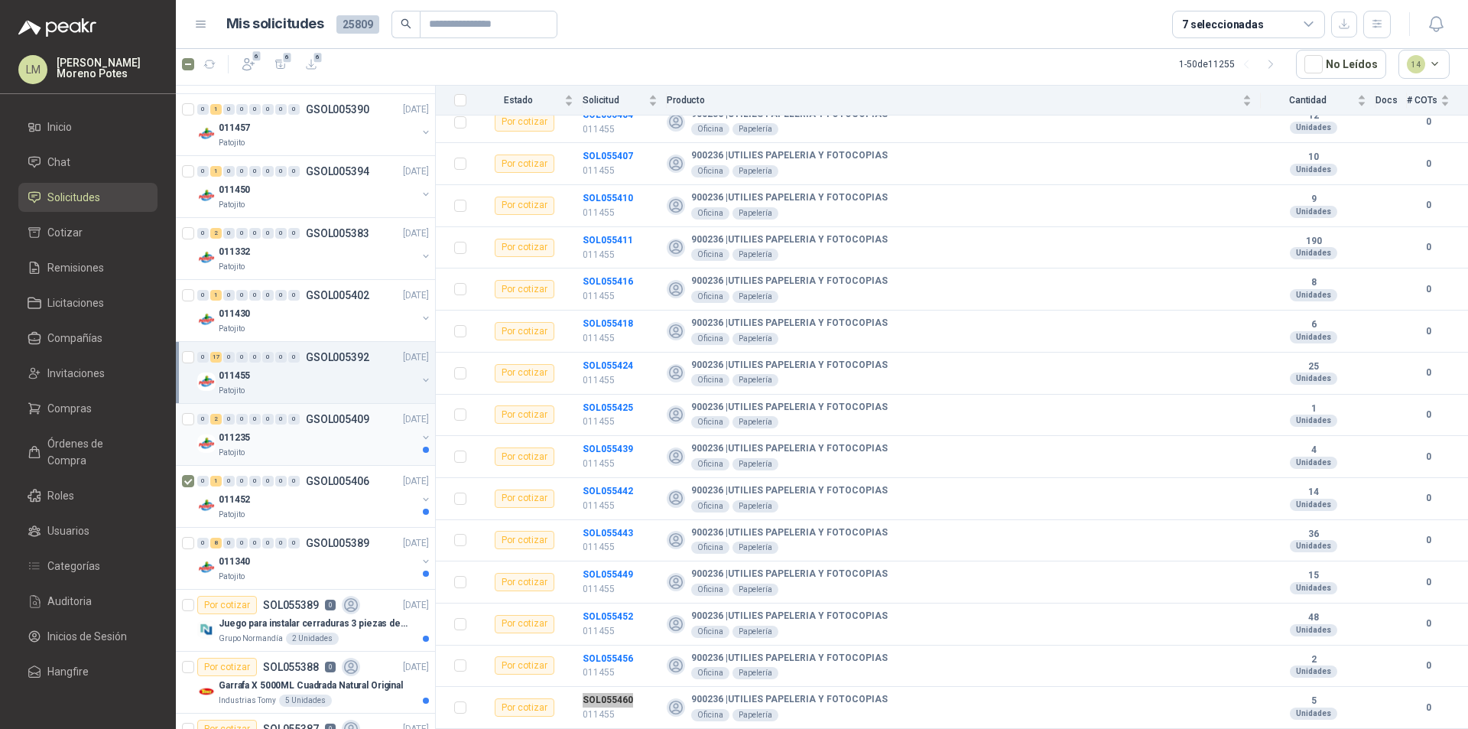
click at [313, 436] on div "011235" at bounding box center [318, 437] width 198 height 18
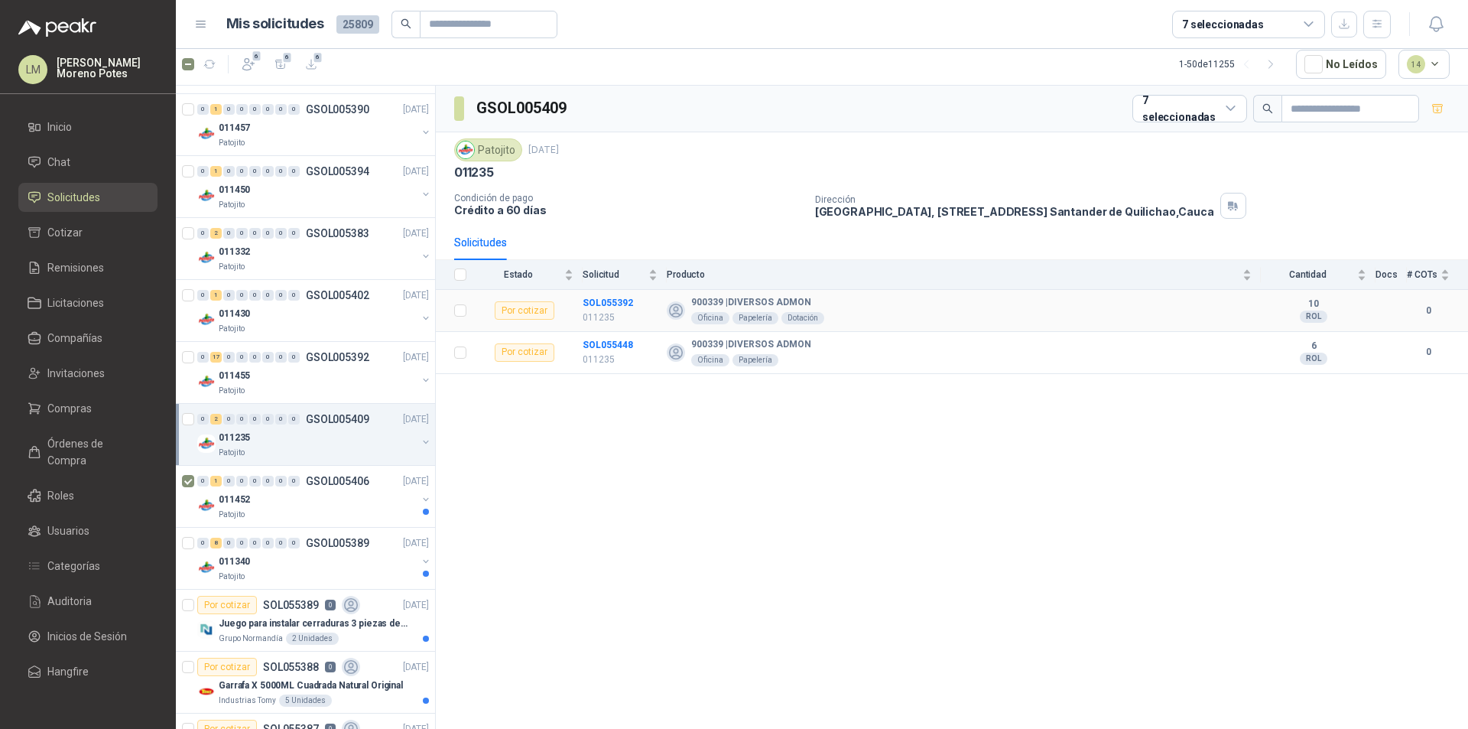
click at [593, 297] on td "SOL055392 011235" at bounding box center [625, 311] width 84 height 42
click at [606, 335] on td "SOL055448 011235" at bounding box center [625, 353] width 84 height 42
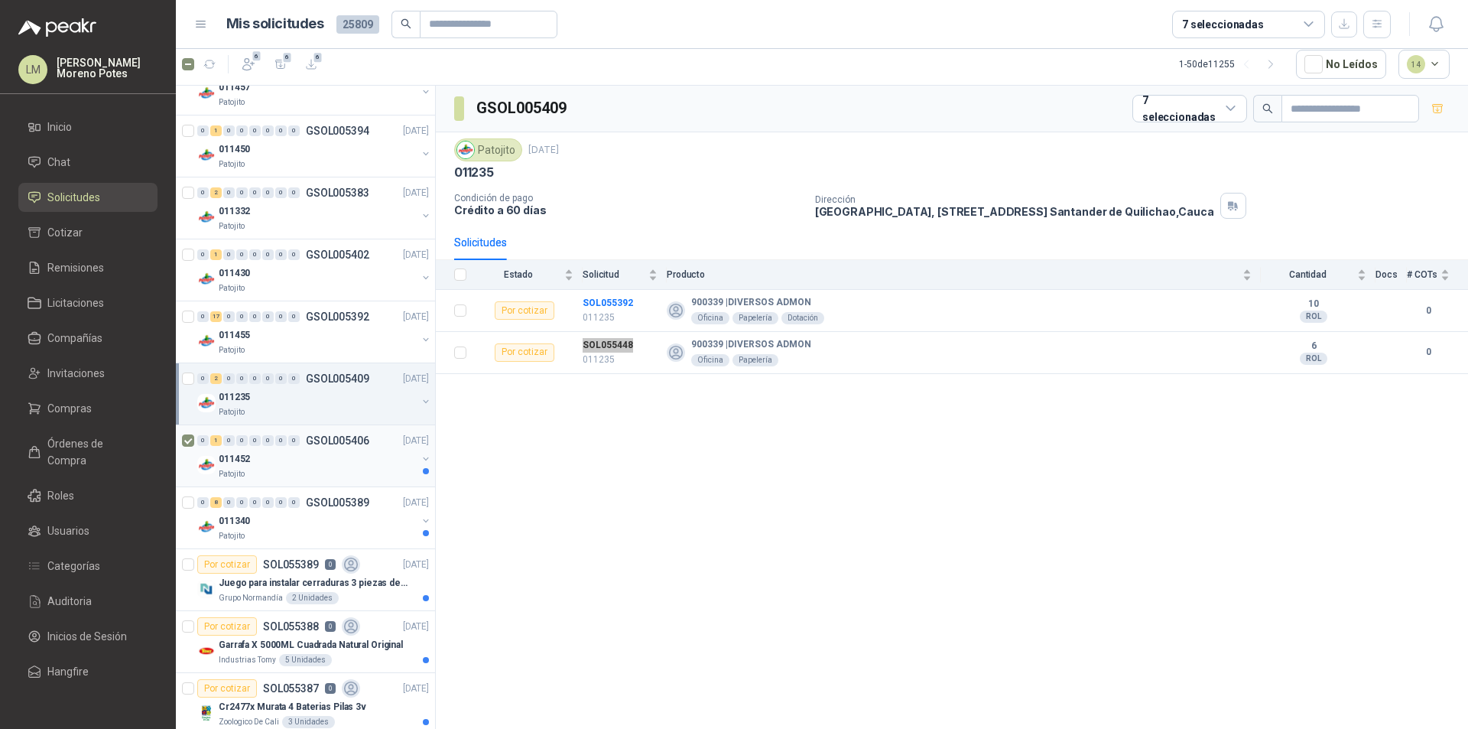
scroll to position [1988, 0]
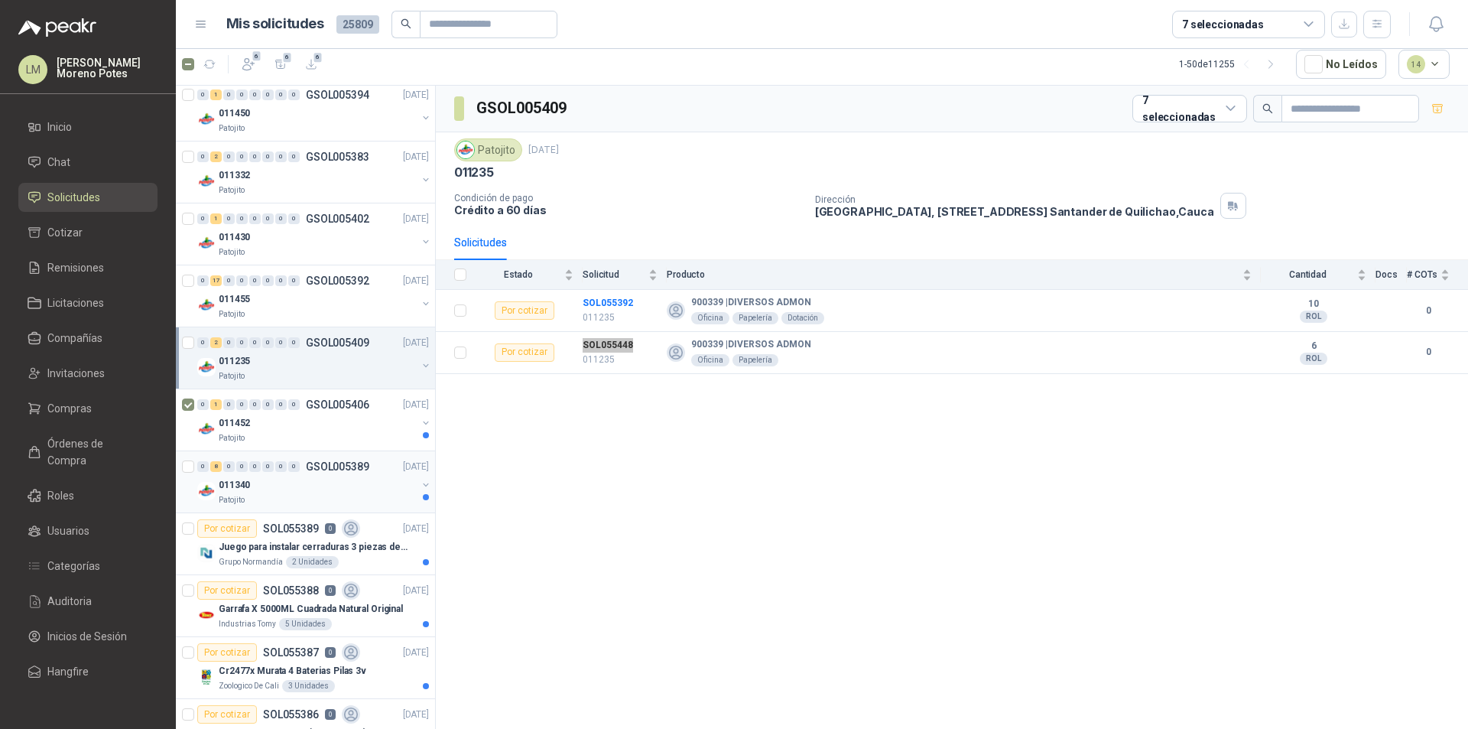
click at [302, 480] on div "011340" at bounding box center [318, 485] width 198 height 18
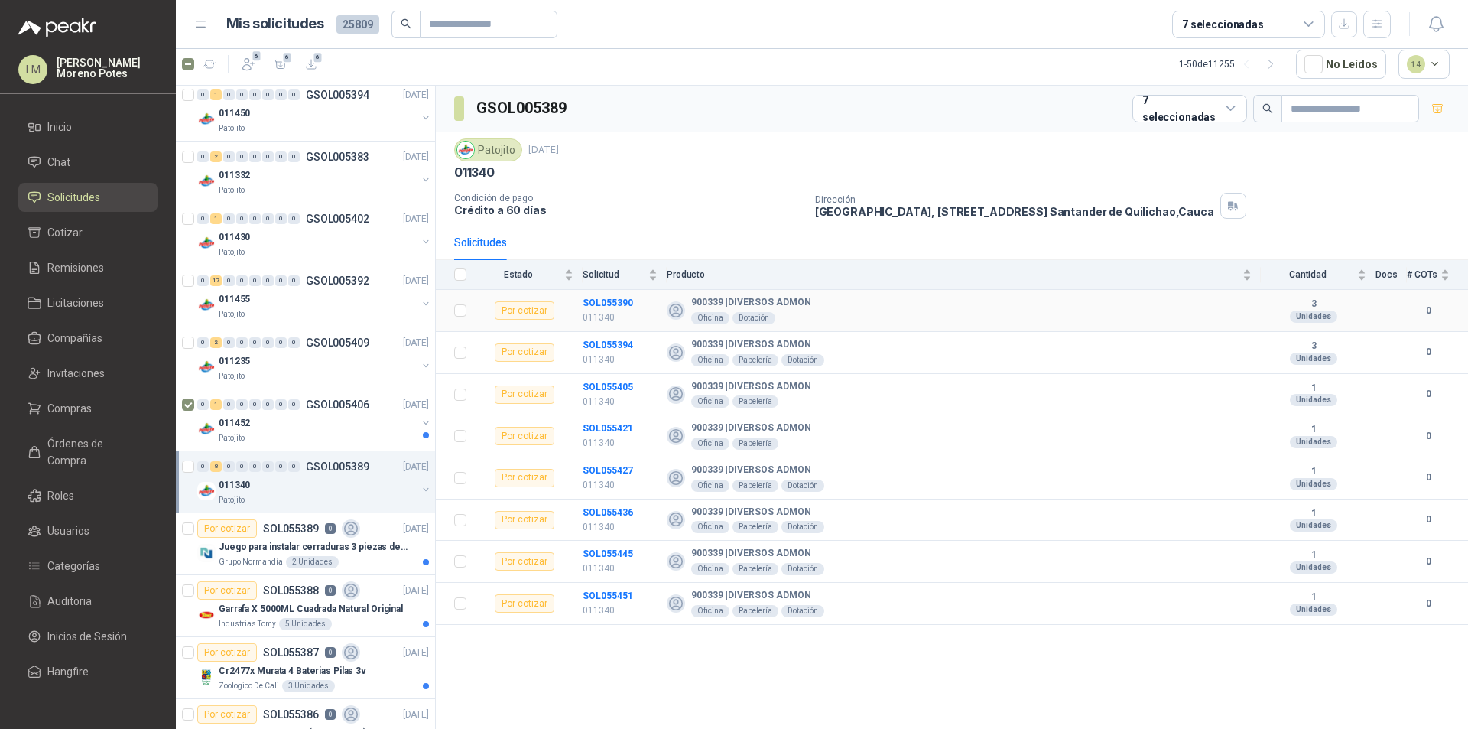
click at [603, 292] on td "SOL055390 011340" at bounding box center [625, 311] width 84 height 42
click at [607, 335] on td "SOL055394 011340" at bounding box center [625, 353] width 84 height 42
click at [601, 374] on td "SOL055405 011340" at bounding box center [625, 395] width 84 height 42
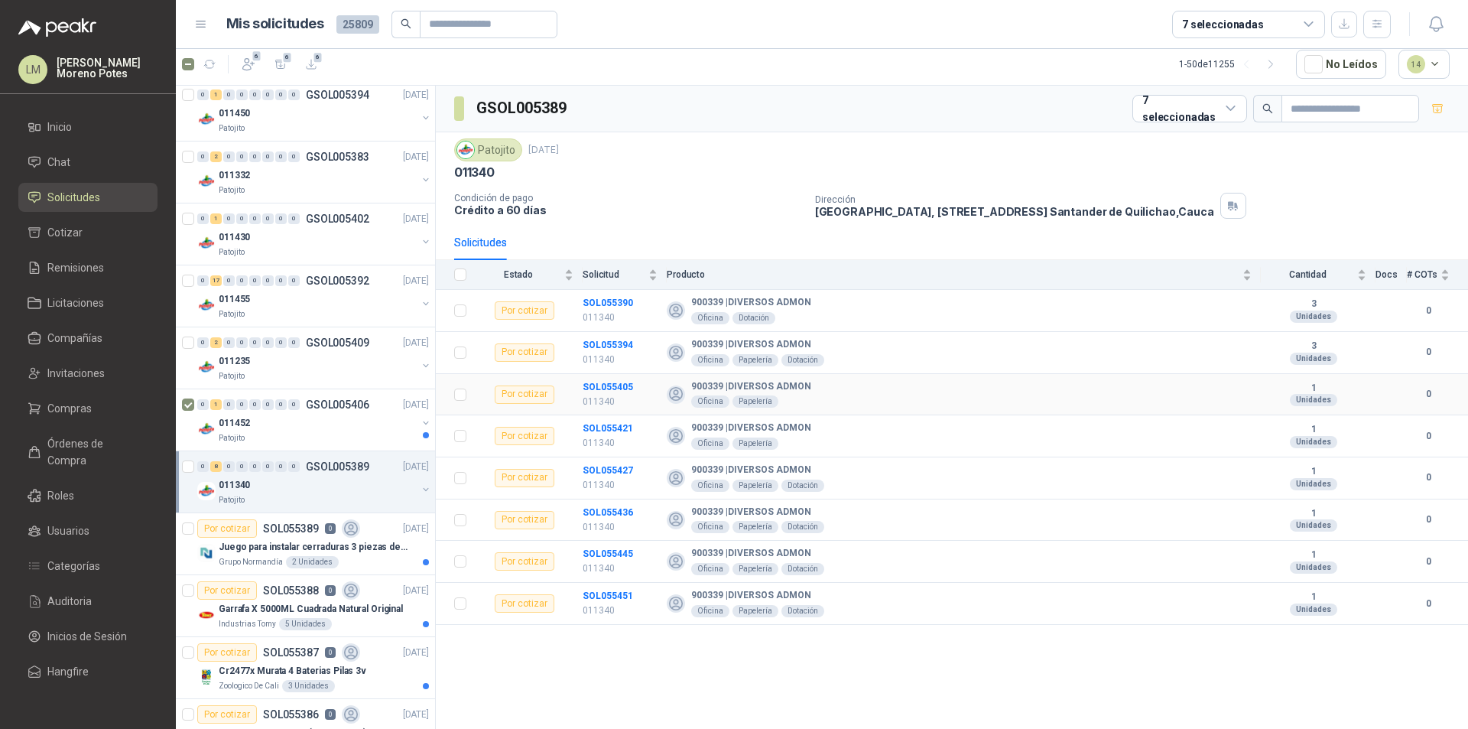
click at [599, 376] on td "SOL055405 011340" at bounding box center [625, 395] width 84 height 42
click at [607, 417] on td "SOL055421 011340" at bounding box center [625, 436] width 84 height 42
click at [599, 458] on td "SOL055427 011340" at bounding box center [625, 478] width 84 height 42
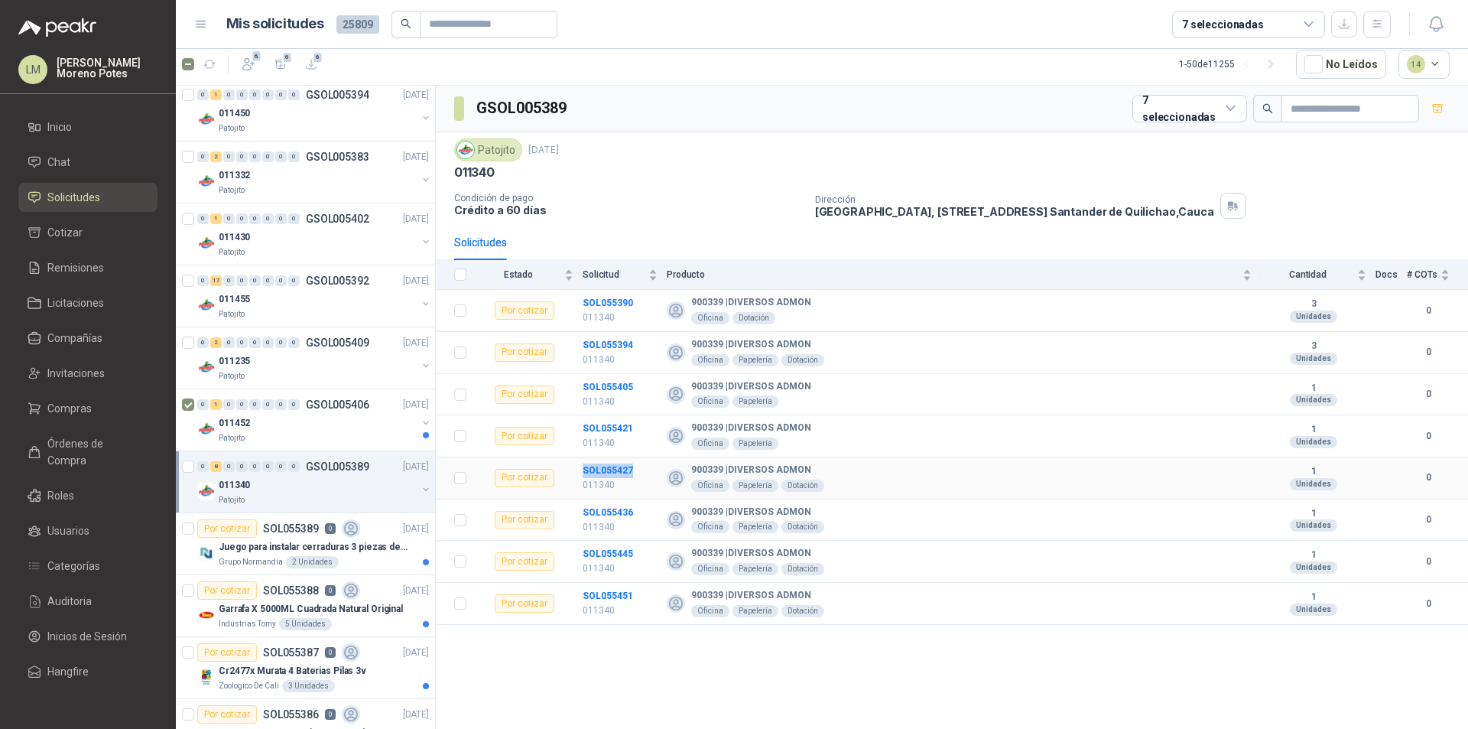
click at [599, 458] on td "SOL055427 011340" at bounding box center [625, 478] width 84 height 42
click at [604, 505] on td "SOL055436 011340" at bounding box center [625, 520] width 84 height 42
click at [610, 545] on td "SOL055445 011340" at bounding box center [625, 562] width 84 height 42
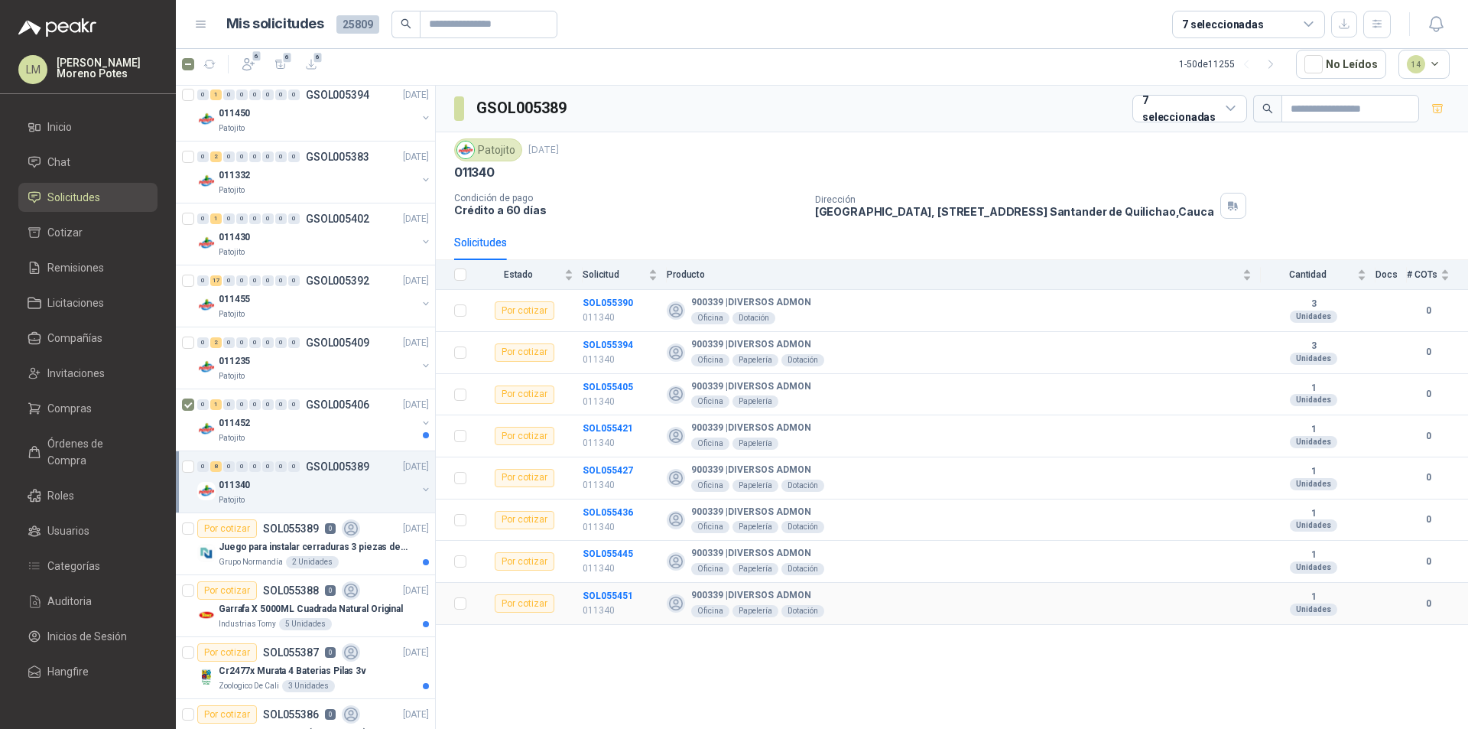
click at [599, 586] on td "SOL055451 011340" at bounding box center [625, 604] width 84 height 42
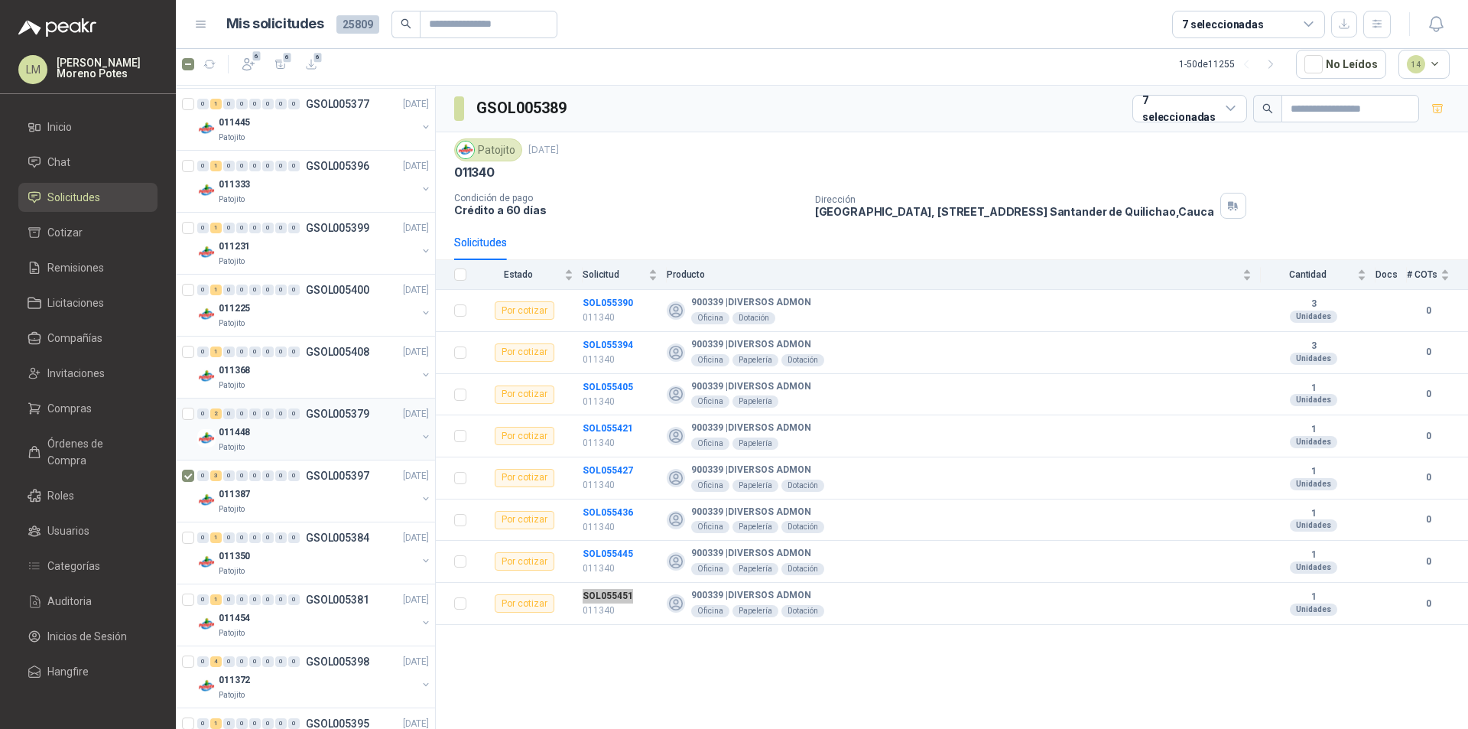
scroll to position [612, 0]
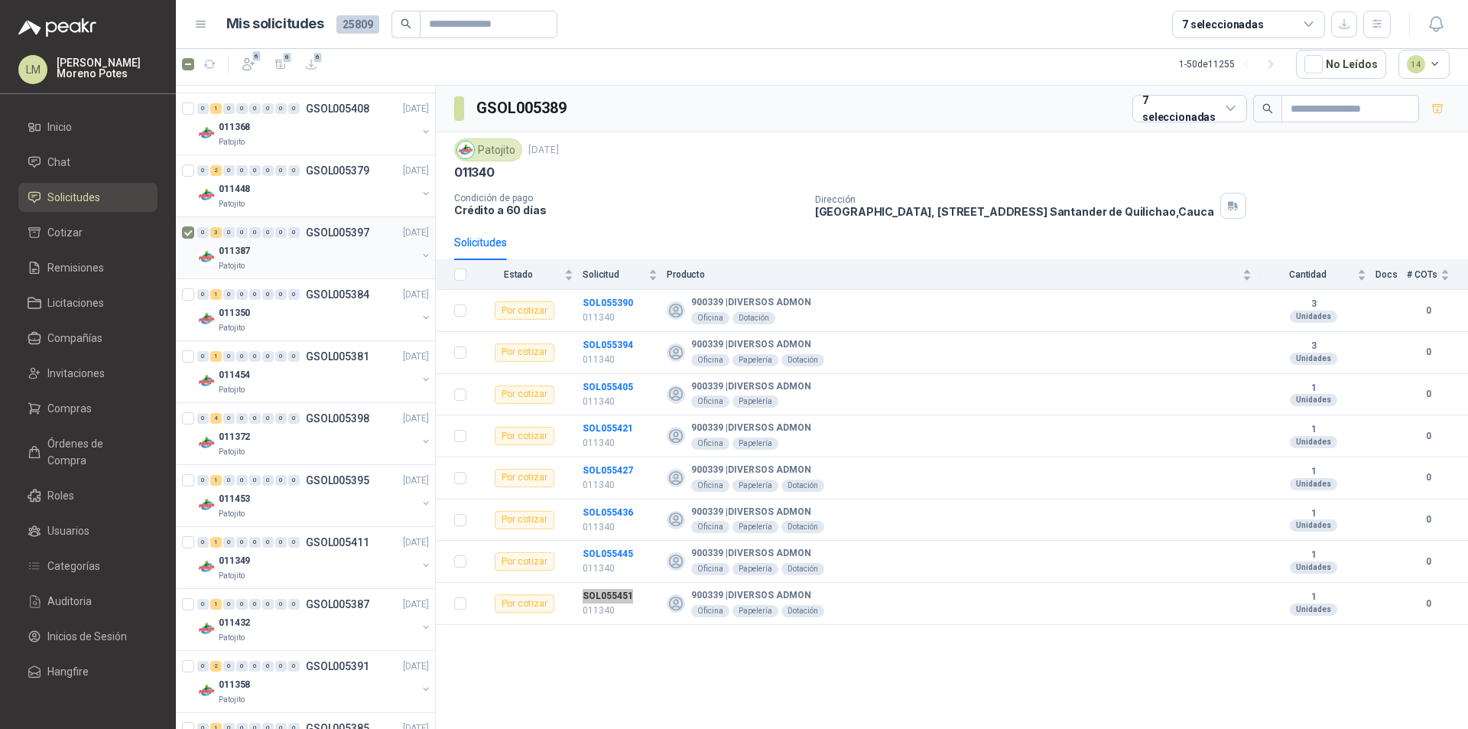
click at [322, 268] on div "Patojito" at bounding box center [318, 266] width 198 height 12
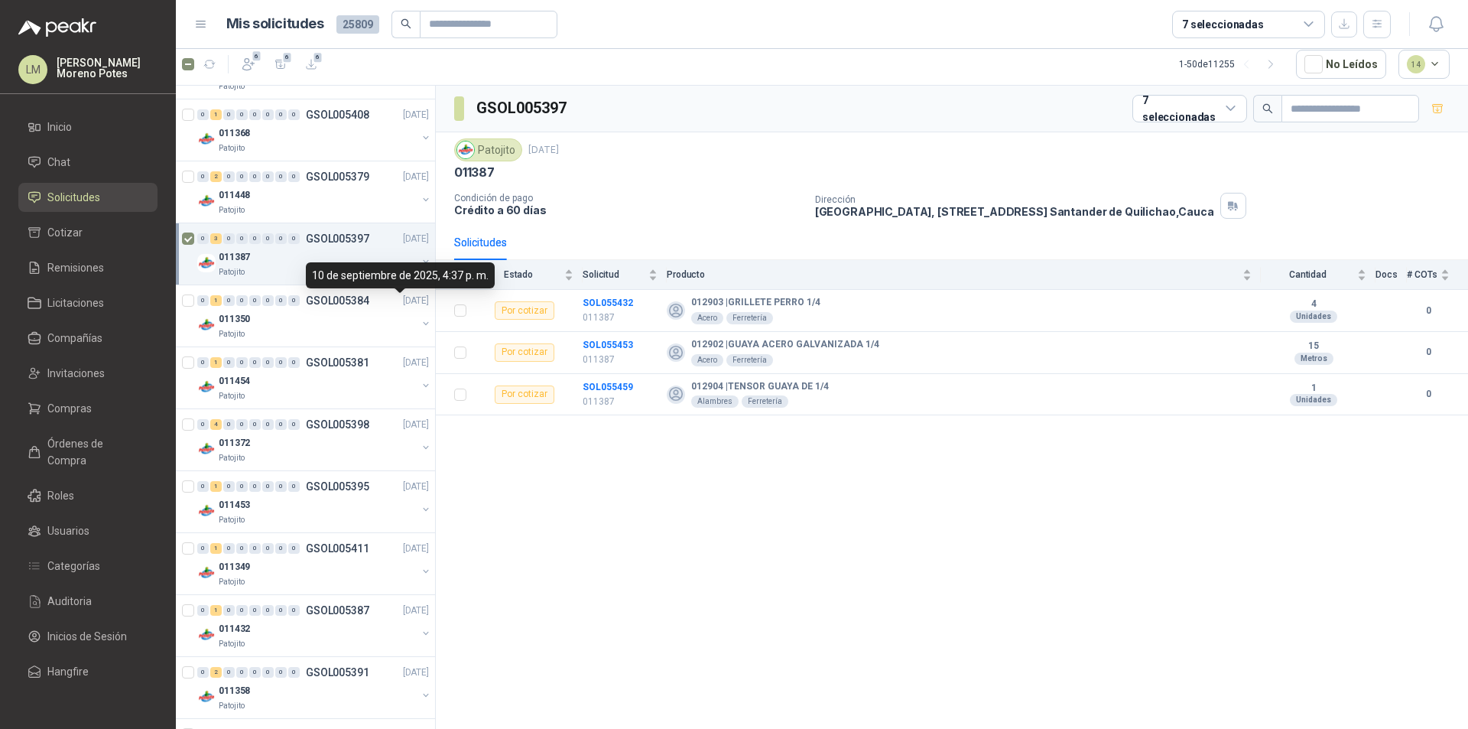
scroll to position [688, 0]
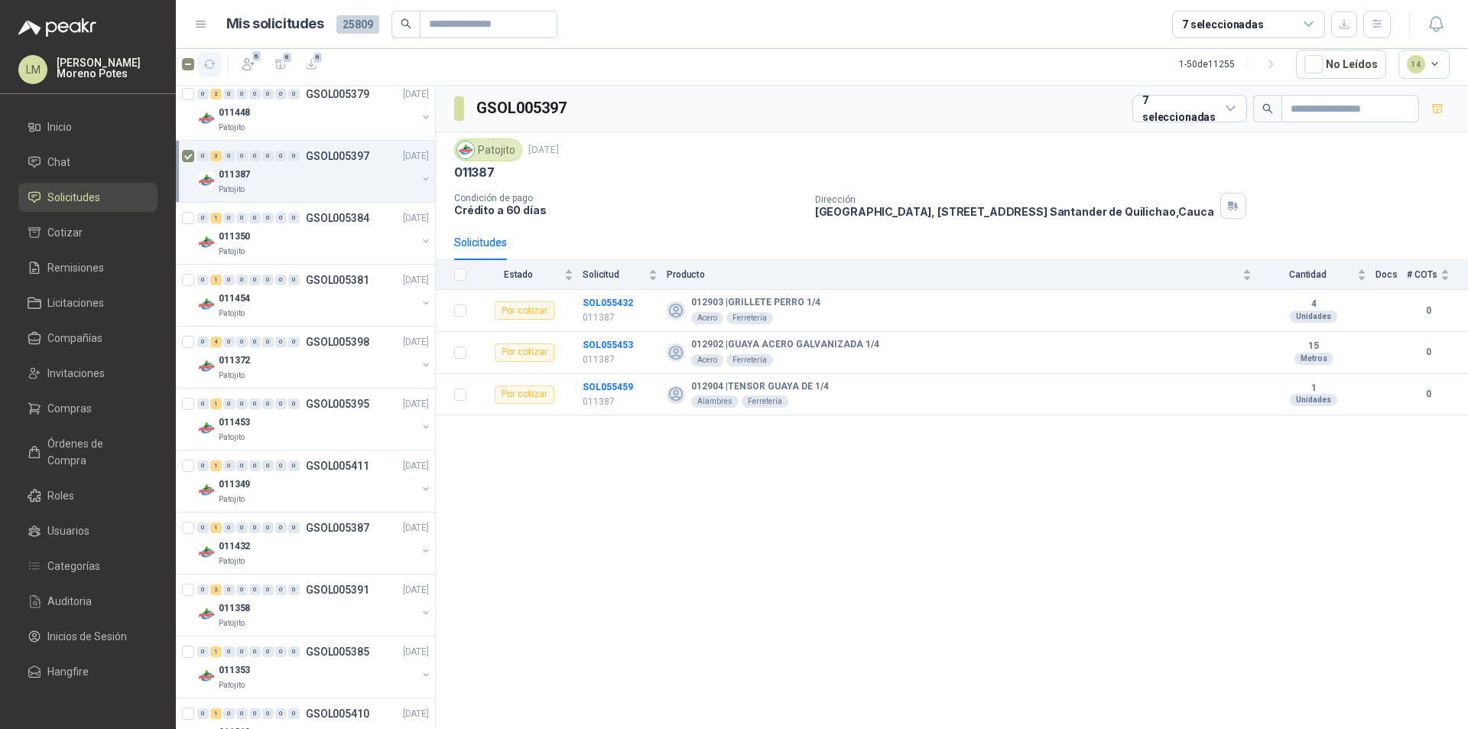
click at [211, 60] on icon "button" at bounding box center [209, 64] width 13 height 13
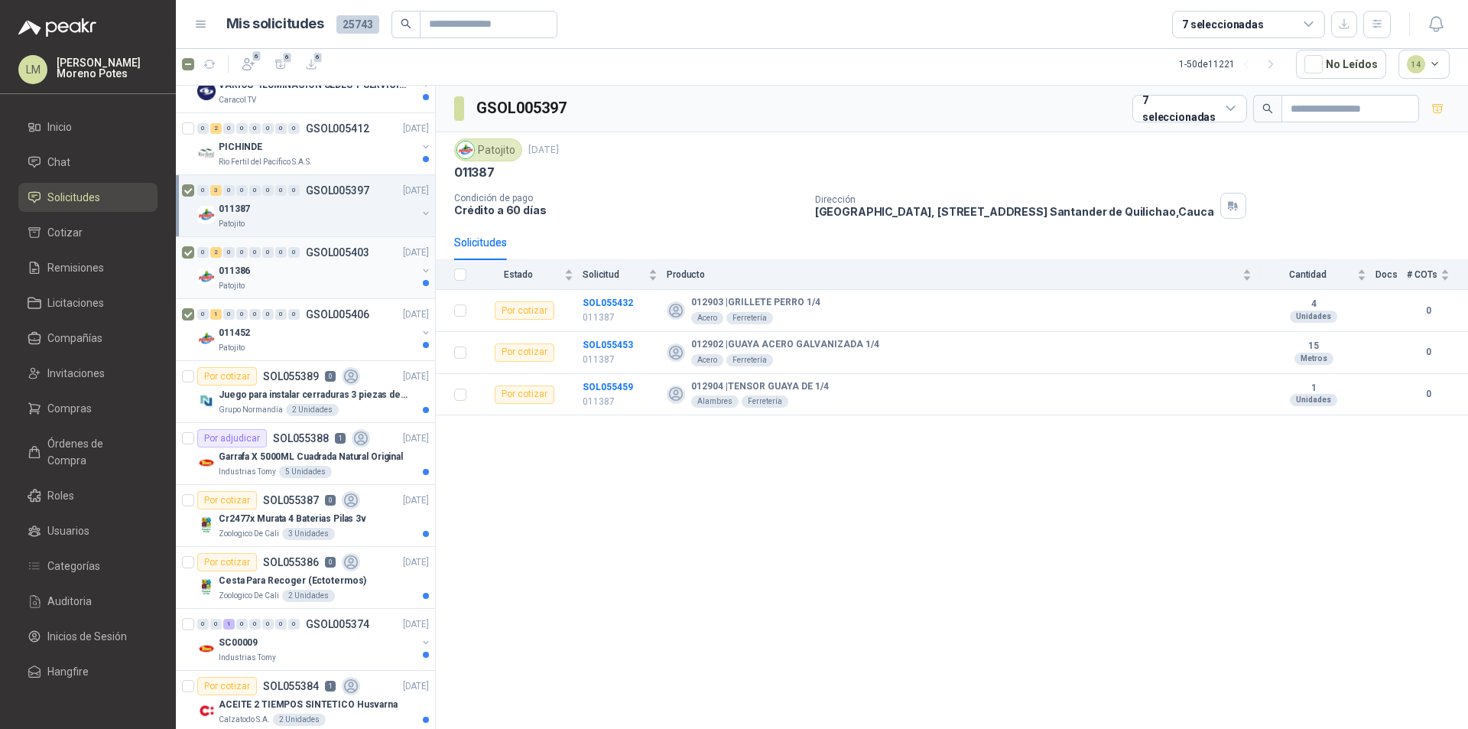
scroll to position [0, 0]
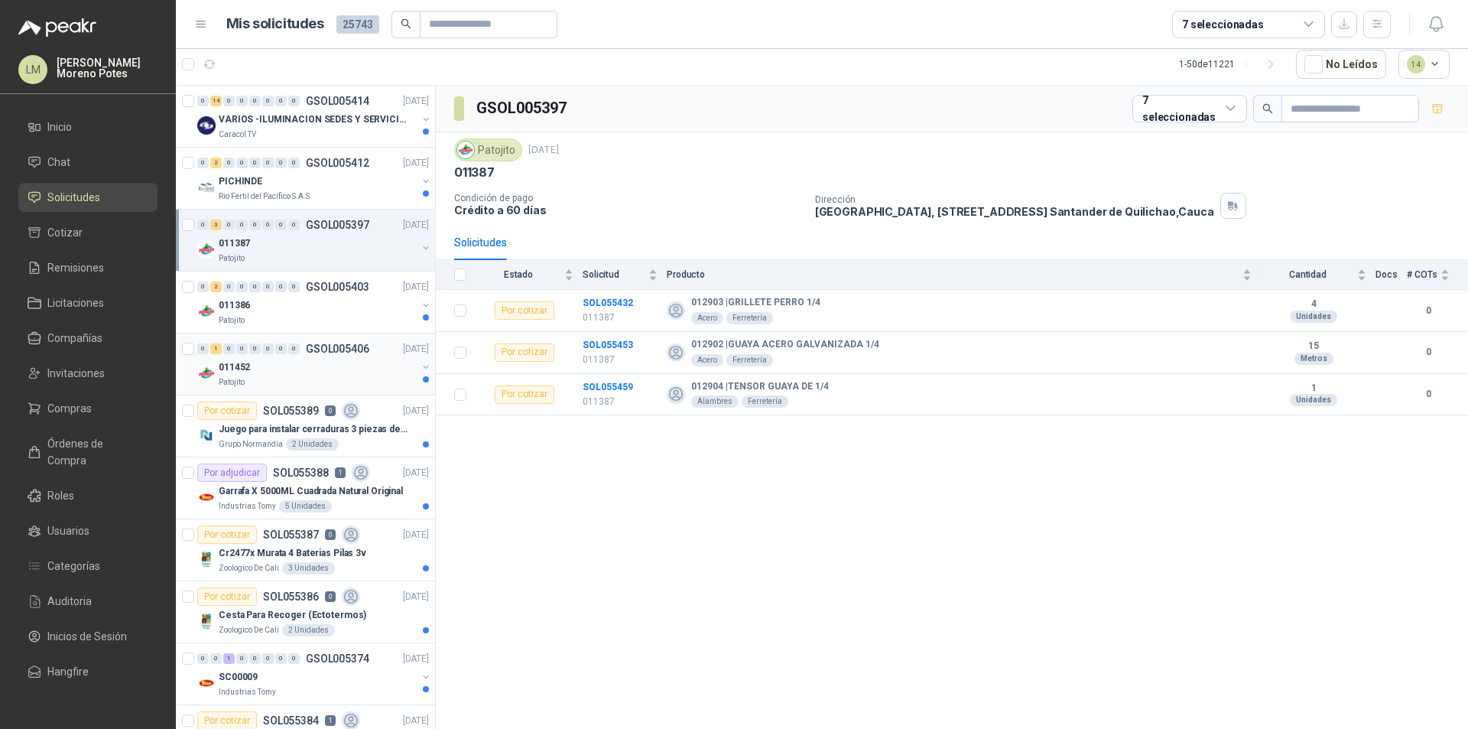
click at [318, 379] on div "Patojito" at bounding box center [318, 382] width 198 height 12
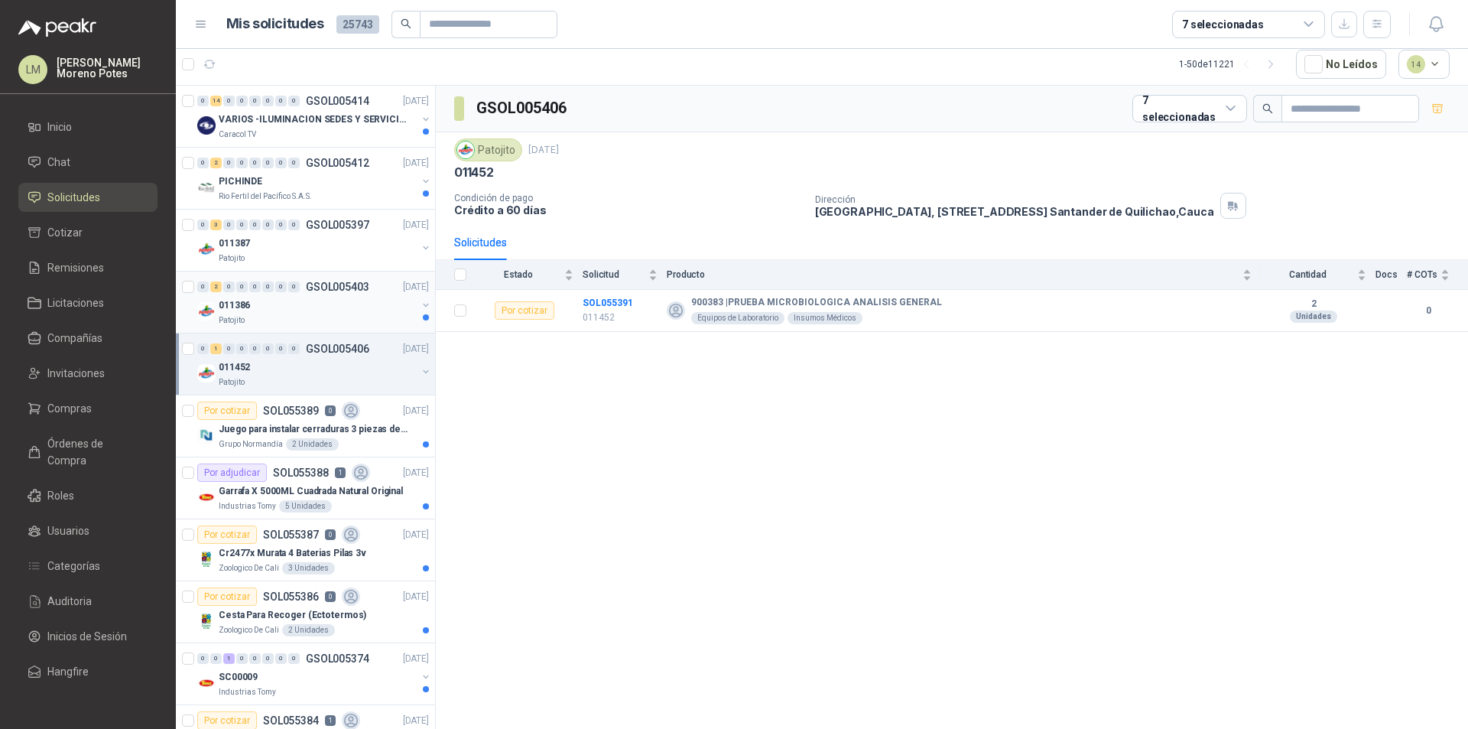
click at [314, 318] on div "Patojito" at bounding box center [318, 320] width 198 height 12
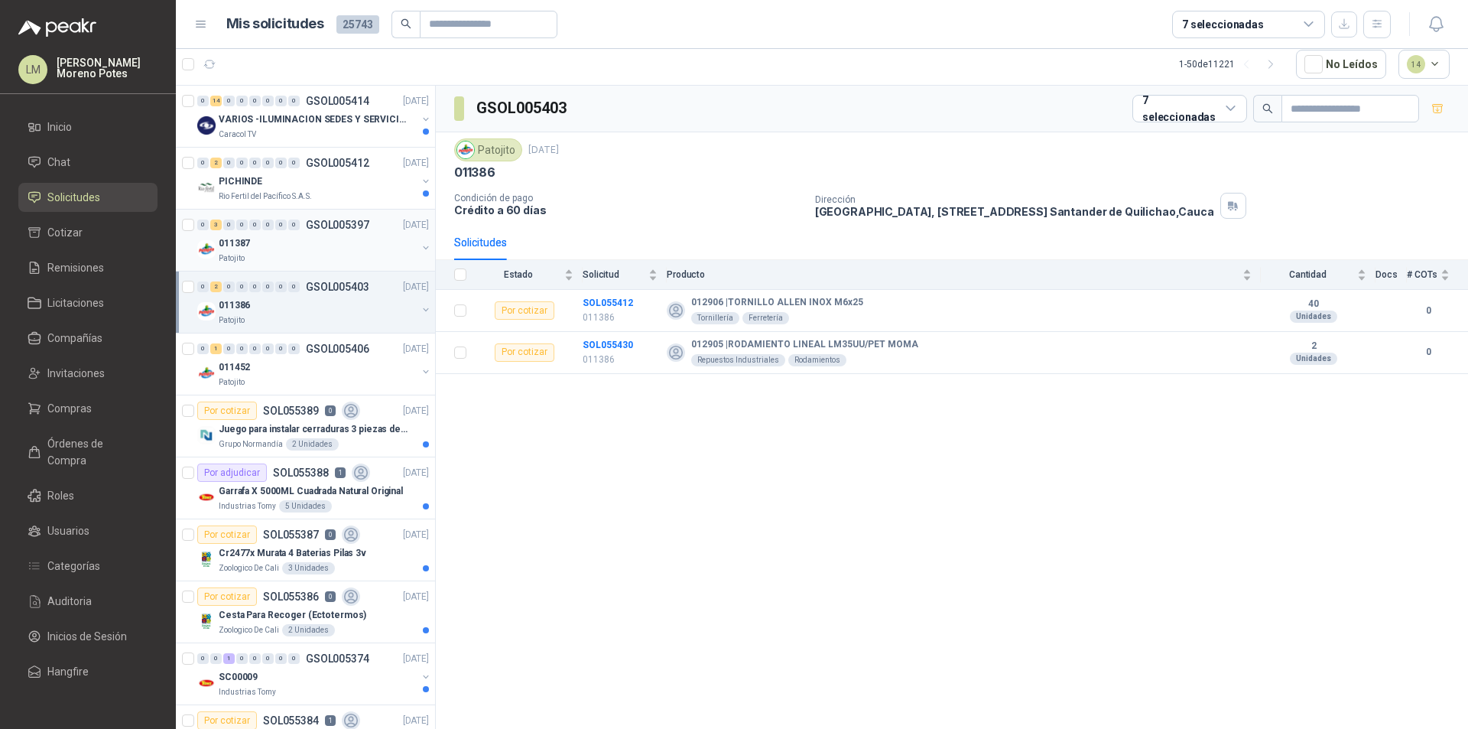
click at [296, 257] on div "Patojito" at bounding box center [318, 258] width 198 height 12
